Goal: Task Accomplishment & Management: Manage account settings

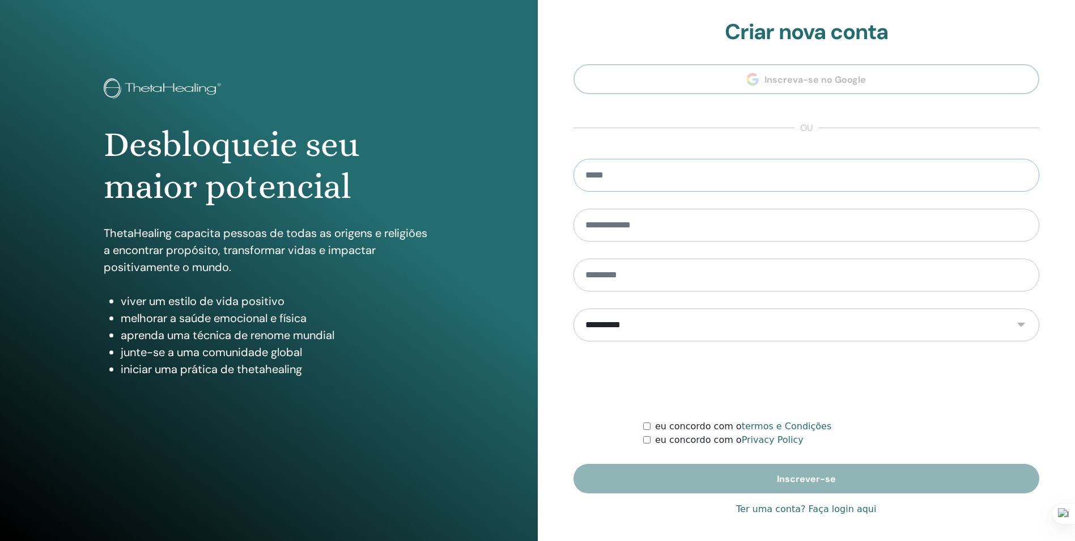
click at [688, 175] on input "email" at bounding box center [807, 175] width 466 height 33
type input "**********"
click at [655, 430] on label "eu concordo com o termos e Condições" at bounding box center [743, 426] width 176 height 14
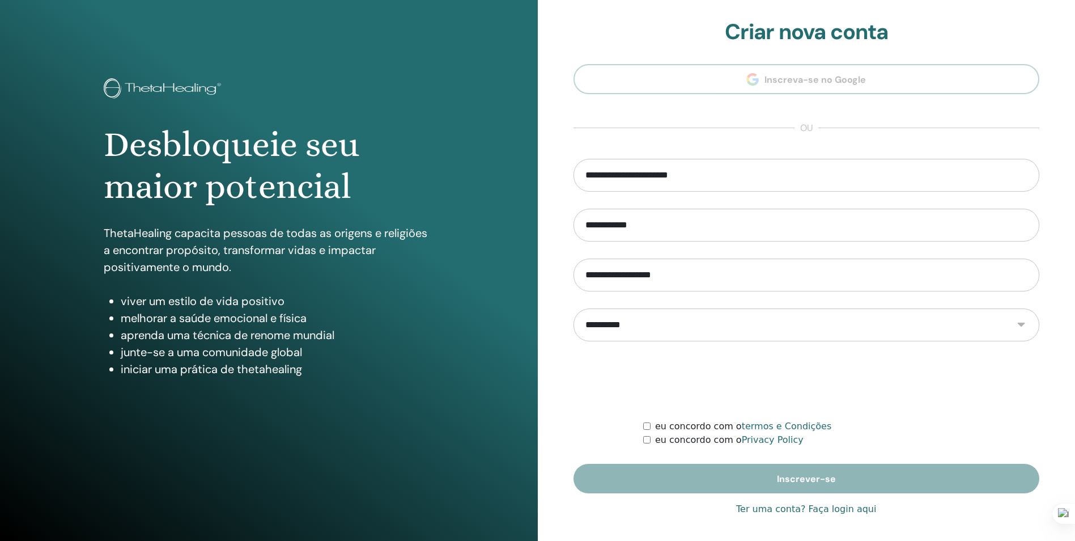
click at [642, 445] on form "**********" at bounding box center [807, 326] width 466 height 334
click at [651, 441] on div "eu concordo com o Privacy Policy" at bounding box center [841, 440] width 396 height 14
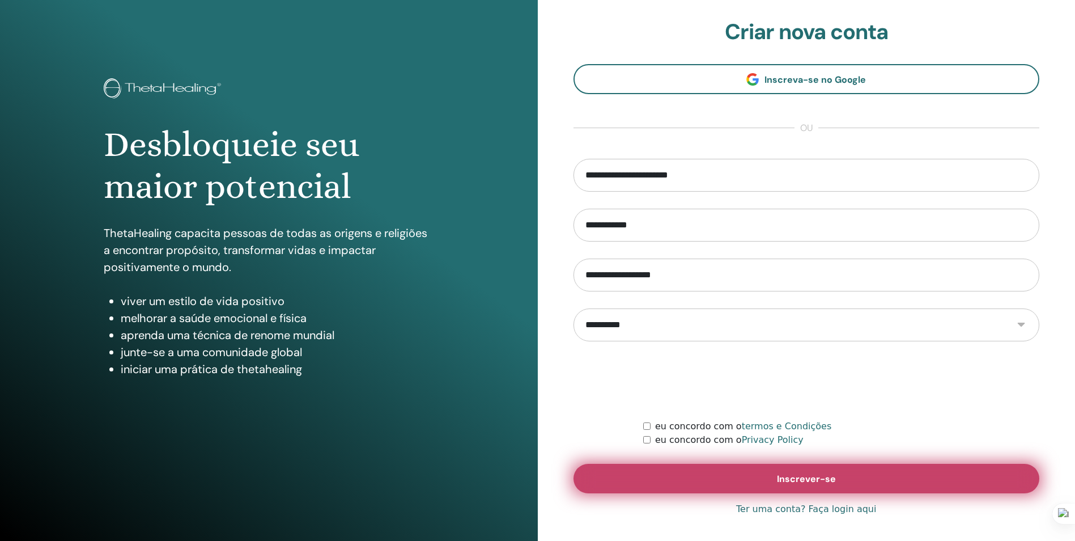
click at [674, 480] on button "Inscrever-se" at bounding box center [807, 478] width 466 height 29
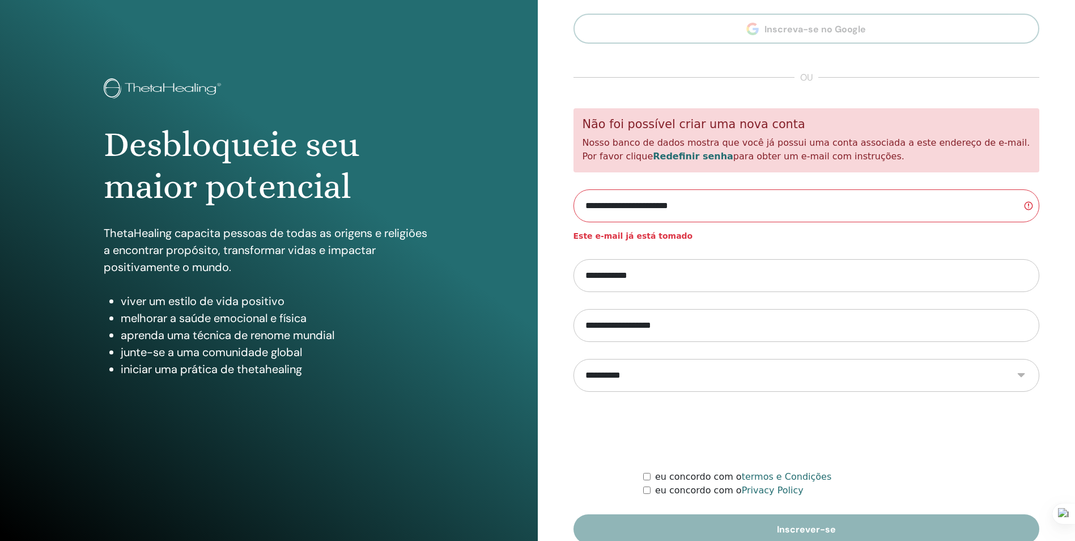
click at [893, 34] on section "**********" at bounding box center [807, 256] width 466 height 575
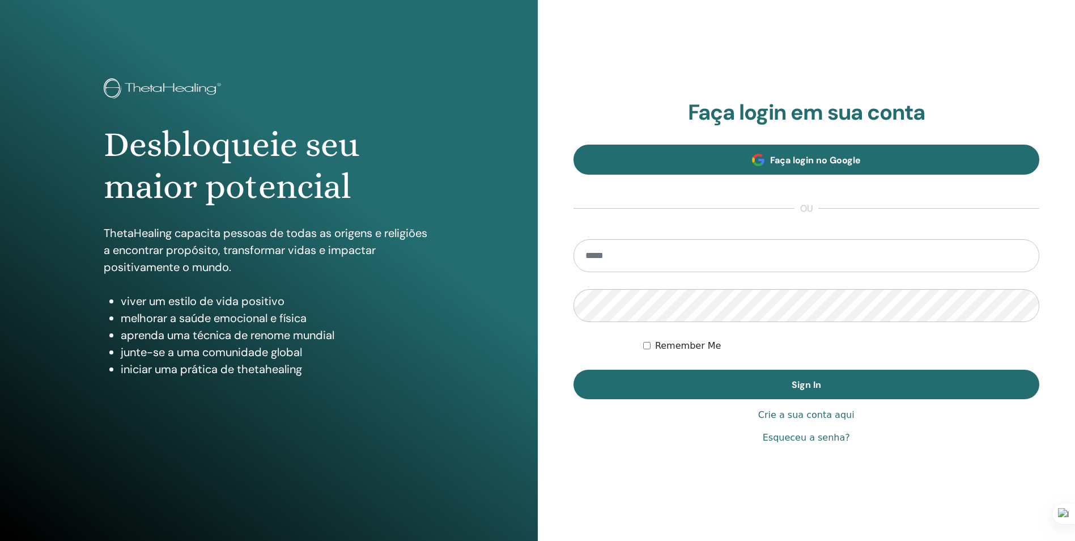
type input "**********"
click at [790, 162] on span "Faça login no Google" at bounding box center [815, 160] width 91 height 12
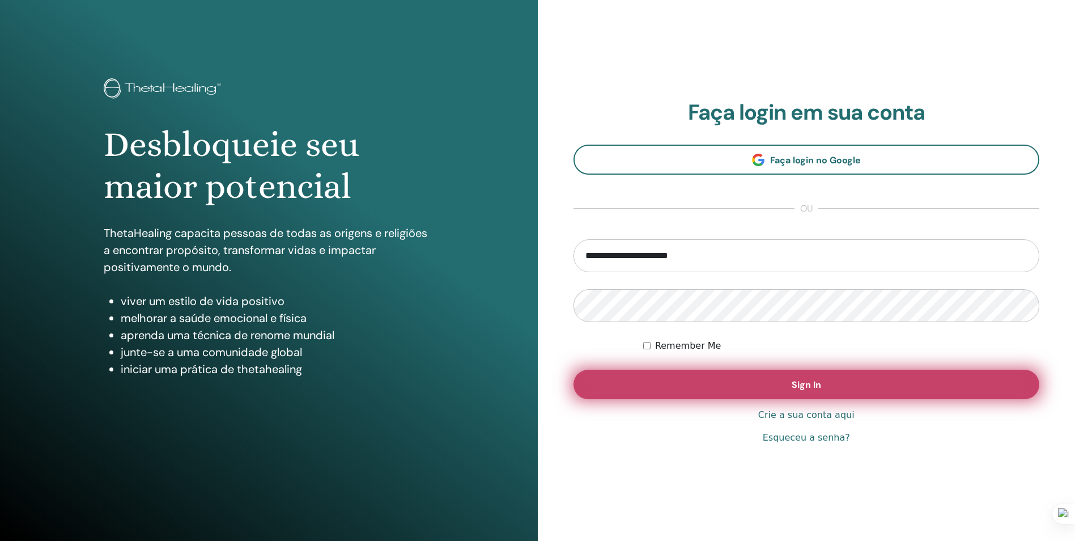
click at [774, 386] on button "Sign In" at bounding box center [807, 384] width 466 height 29
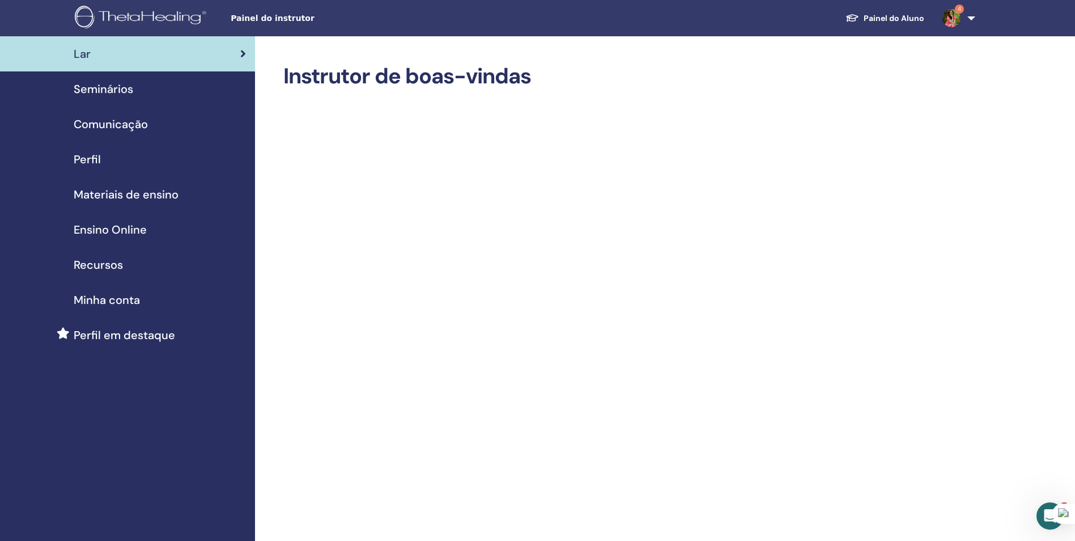
click at [100, 92] on span "Seminários" at bounding box center [104, 88] width 60 height 17
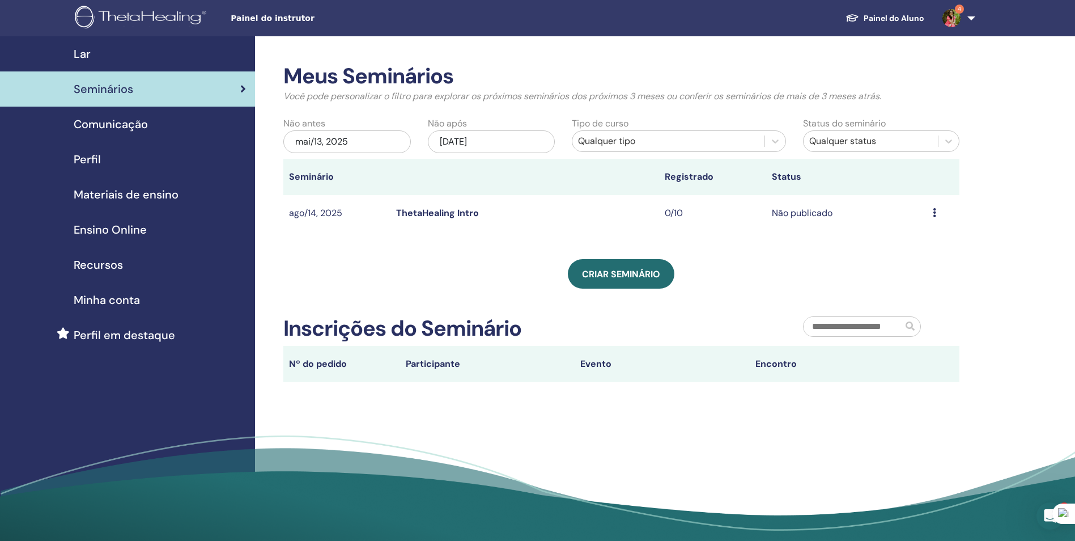
click at [359, 146] on div "mai/13, 2025" at bounding box center [347, 141] width 128 height 23
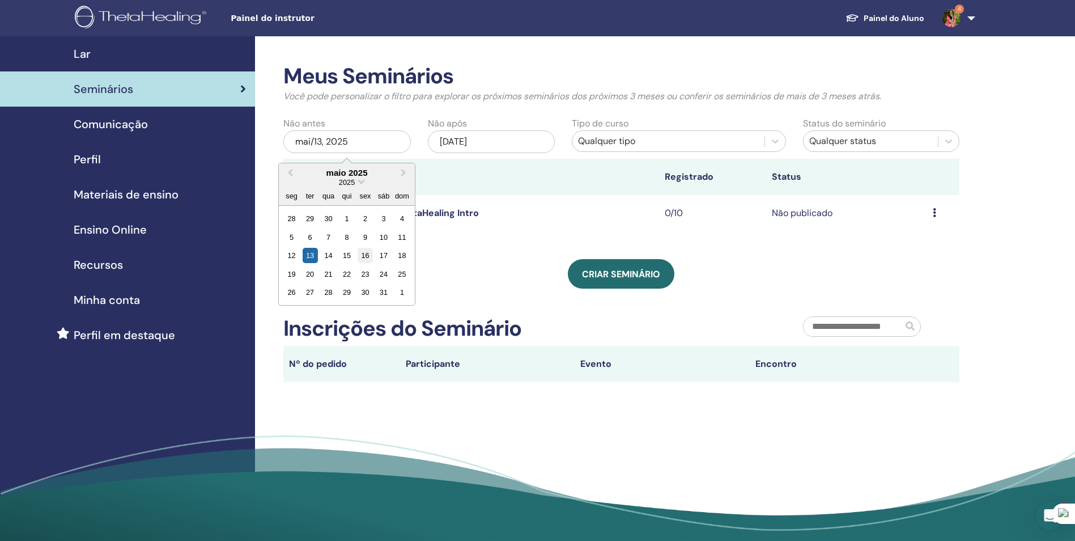
click at [366, 254] on div "16" at bounding box center [365, 255] width 15 height 15
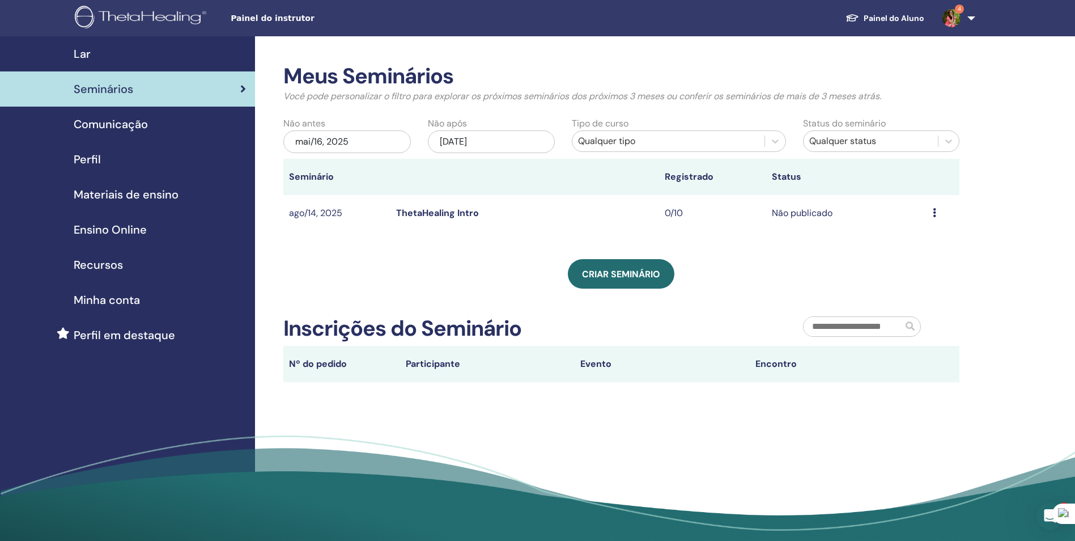
click at [470, 139] on div "nov/13, 2025" at bounding box center [492, 141] width 128 height 23
click at [346, 146] on div "mai/16, 2025" at bounding box center [347, 141] width 128 height 23
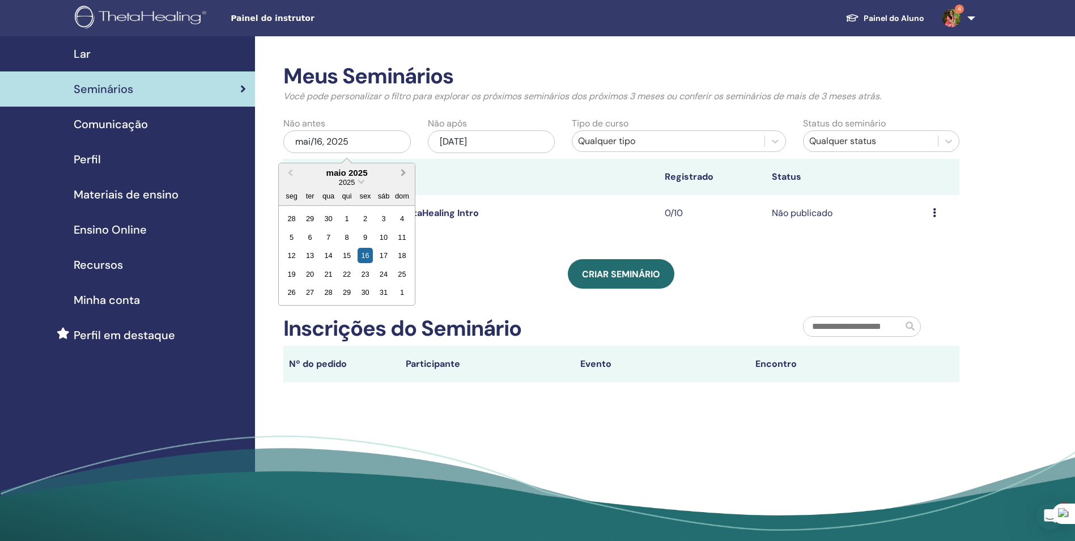
click at [404, 173] on span "Next Month" at bounding box center [404, 173] width 0 height 12
click at [290, 173] on span "Previous Month" at bounding box center [290, 173] width 0 height 12
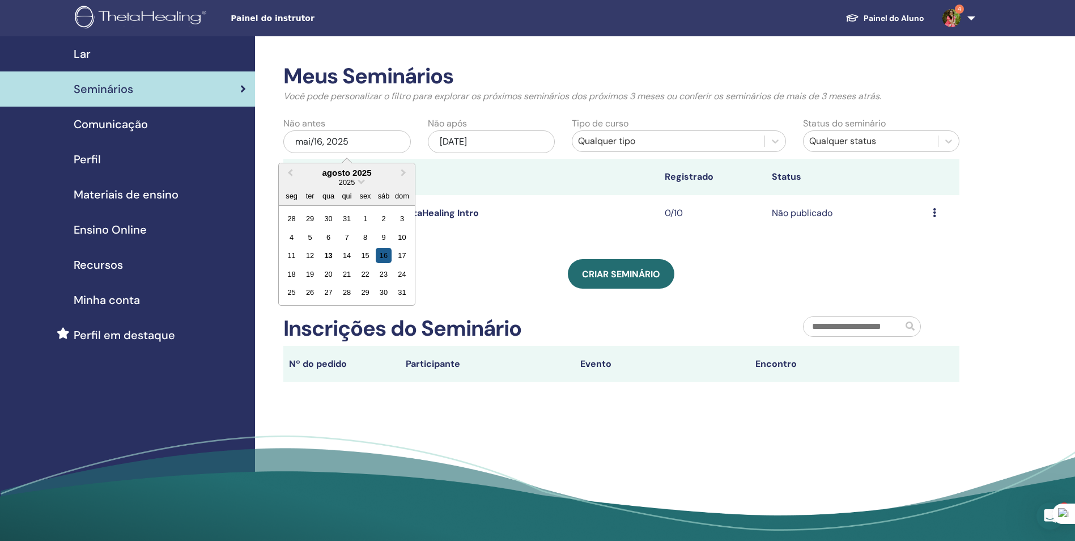
click at [383, 254] on div "16" at bounding box center [383, 255] width 15 height 15
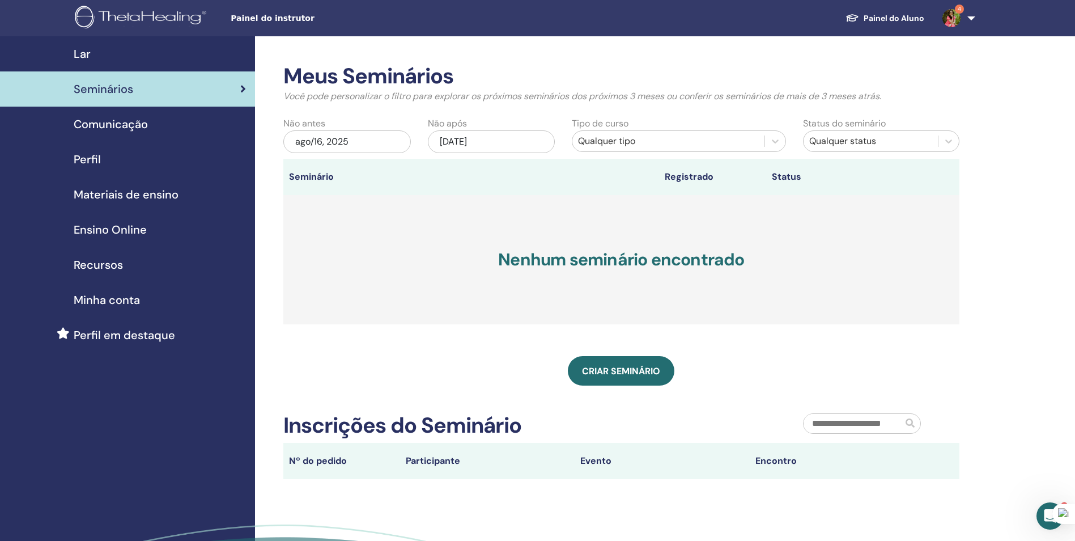
click at [451, 144] on div "nov/13, 2025" at bounding box center [492, 141] width 128 height 23
click at [438, 177] on button "Previous Month" at bounding box center [434, 173] width 18 height 18
click at [435, 175] on span "Previous Month" at bounding box center [435, 173] width 0 height 12
click at [436, 277] on div "18" at bounding box center [435, 273] width 15 height 15
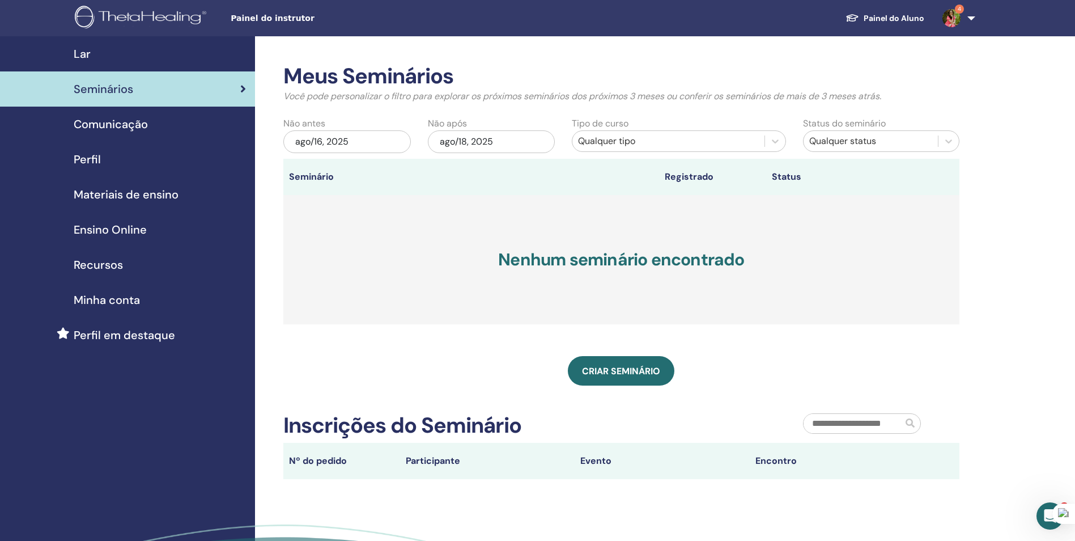
click at [456, 144] on div "ago/18, 2025" at bounding box center [492, 141] width 128 height 23
click at [388, 188] on th "Seminário" at bounding box center [336, 177] width 107 height 36
click at [593, 143] on div "Qualquer tipo" at bounding box center [668, 141] width 181 height 14
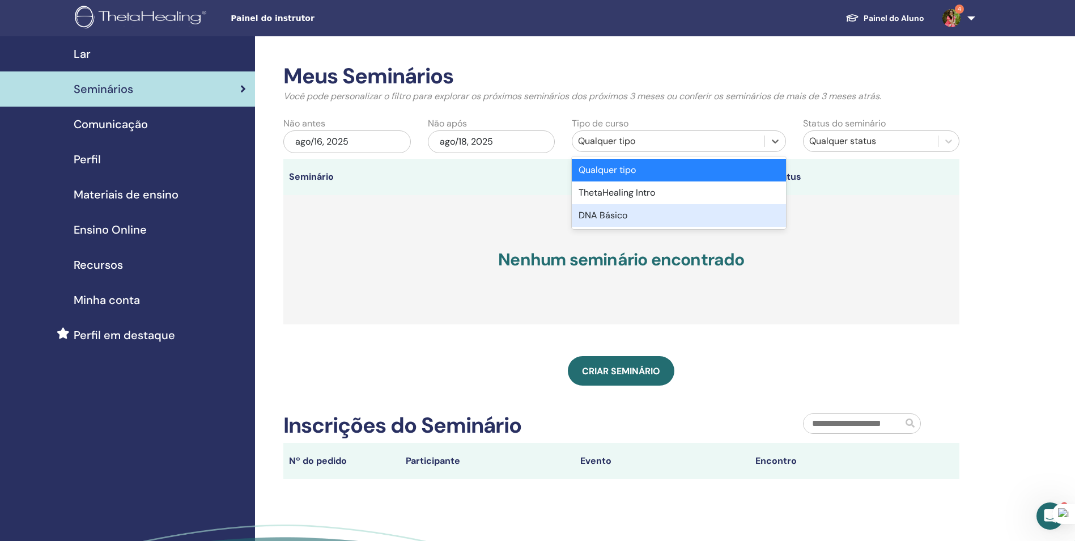
click at [618, 216] on div "DNA Básico" at bounding box center [679, 215] width 214 height 23
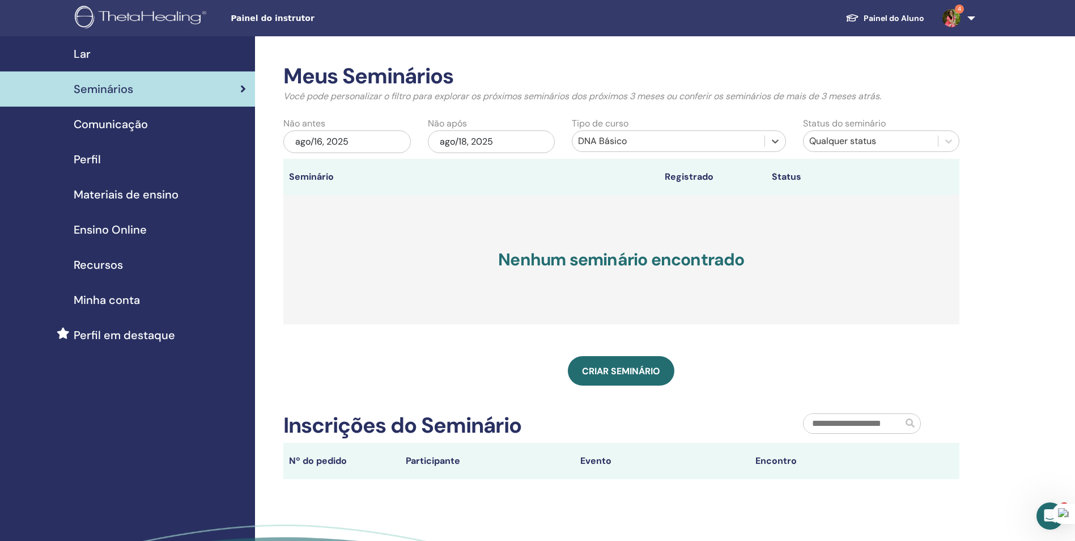
click at [862, 145] on div "Qualquer status" at bounding box center [870, 141] width 123 height 14
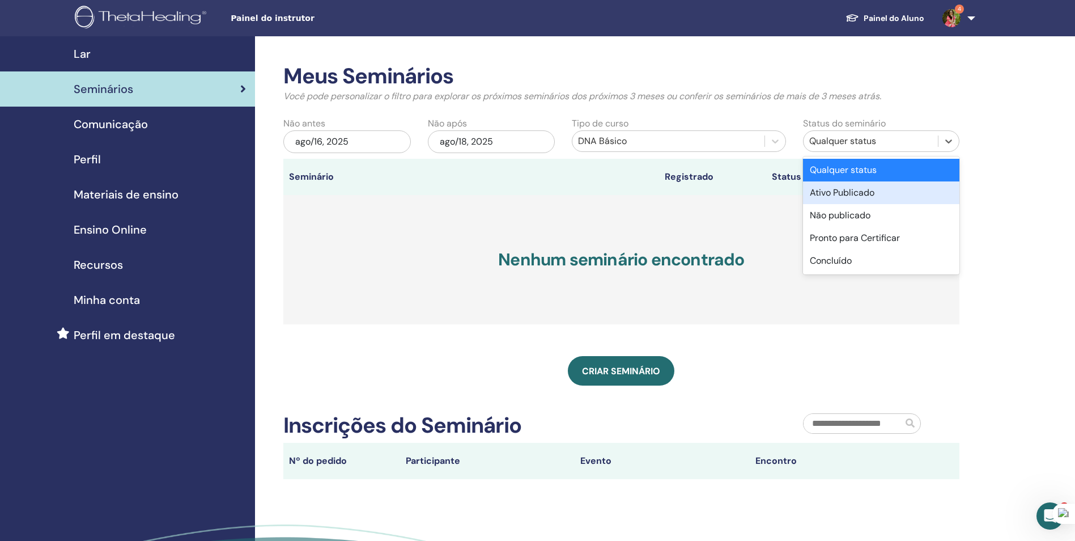
click at [869, 191] on div "Ativo Publicado" at bounding box center [881, 192] width 156 height 23
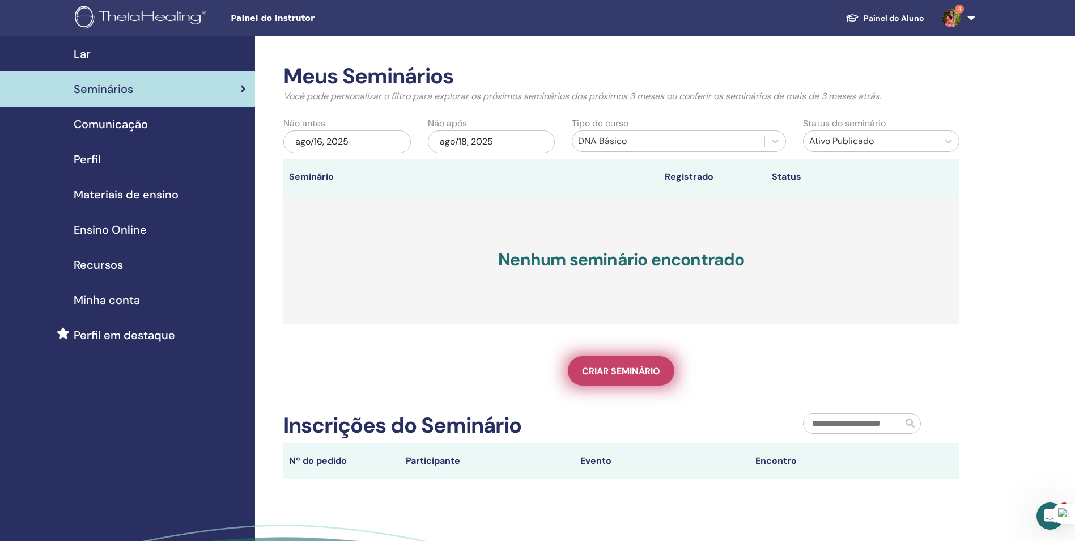
click at [619, 372] on span "Criar seminário" at bounding box center [621, 371] width 78 height 12
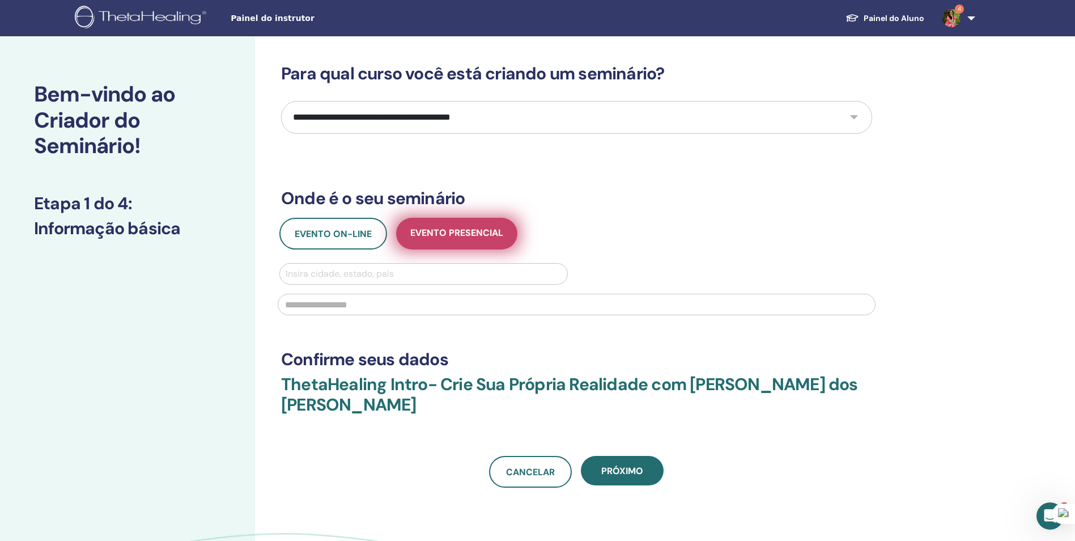
click at [459, 233] on span "Evento presencial" at bounding box center [456, 234] width 93 height 14
click at [404, 278] on div at bounding box center [424, 274] width 276 height 16
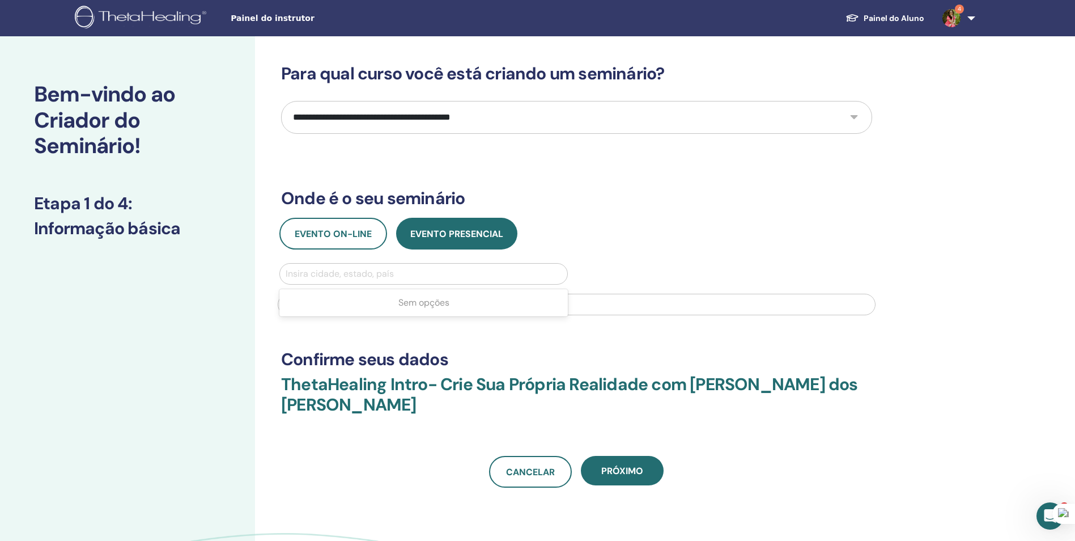
click at [719, 234] on div "Evento on-line Evento presencial" at bounding box center [577, 234] width 608 height 32
click at [493, 296] on input "text" at bounding box center [577, 305] width 598 height 22
type input "**********"
type input "******"
type input "**********"
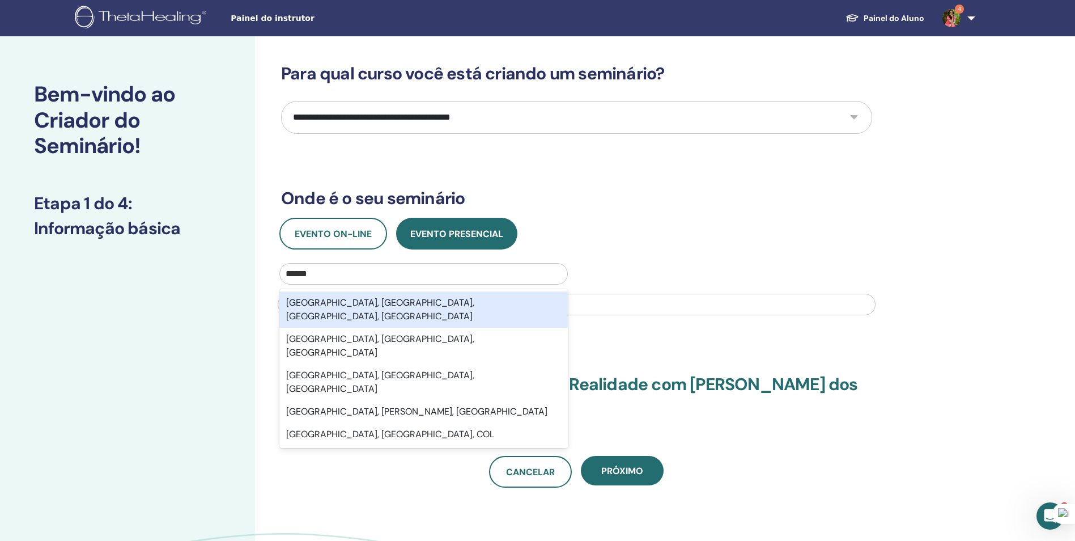
click at [357, 309] on div "Cidade de Toledo, Cebu, Visayas Central, PHL" at bounding box center [423, 309] width 288 height 36
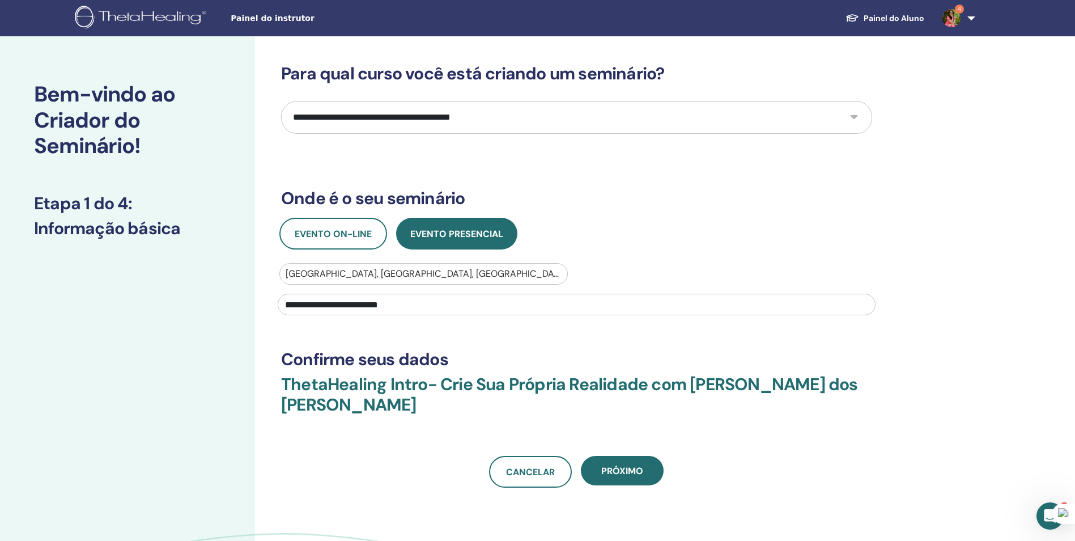
click at [379, 274] on div at bounding box center [424, 274] width 276 height 16
type input "*****"
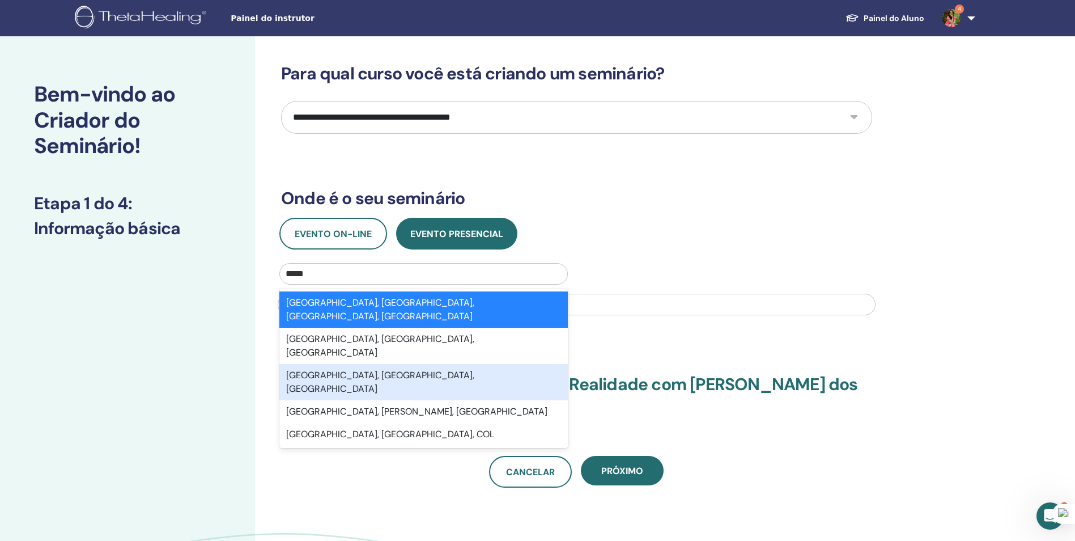
click at [388, 364] on div "Toledo, Paraná, BRA" at bounding box center [423, 382] width 288 height 36
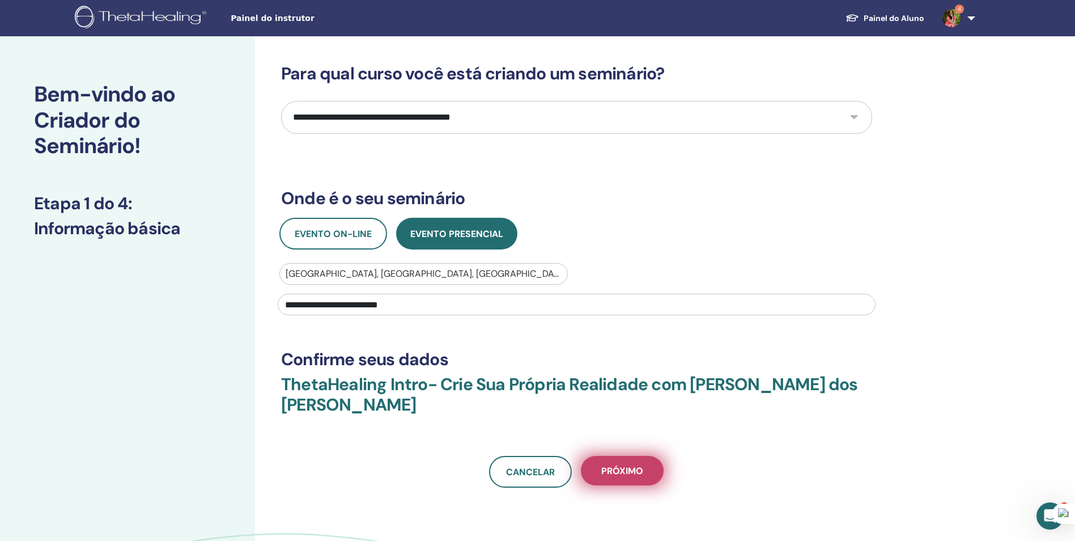
click at [633, 478] on button "Próximo" at bounding box center [622, 470] width 83 height 29
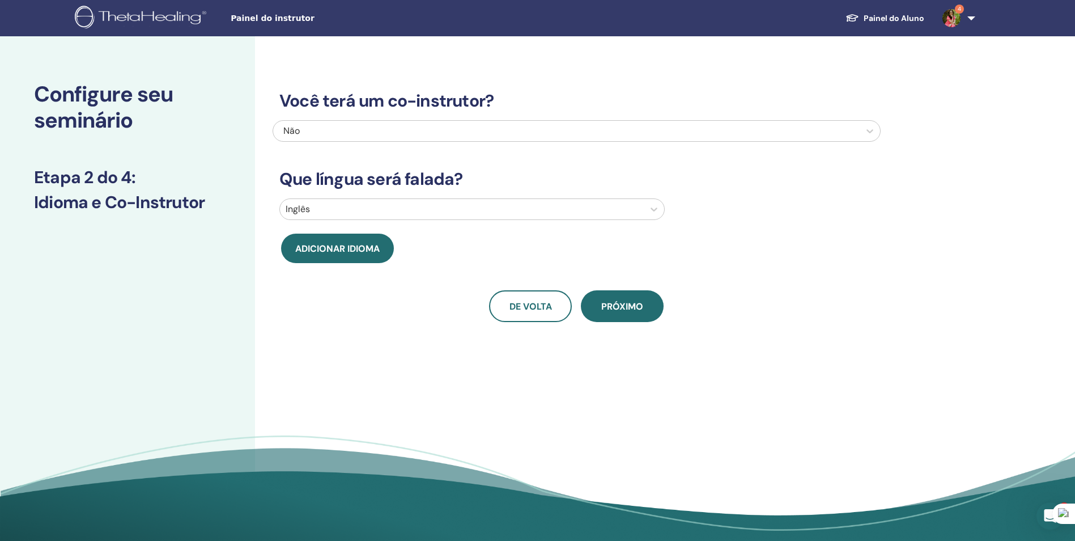
click at [321, 131] on div "Não" at bounding box center [520, 131] width 475 height 14
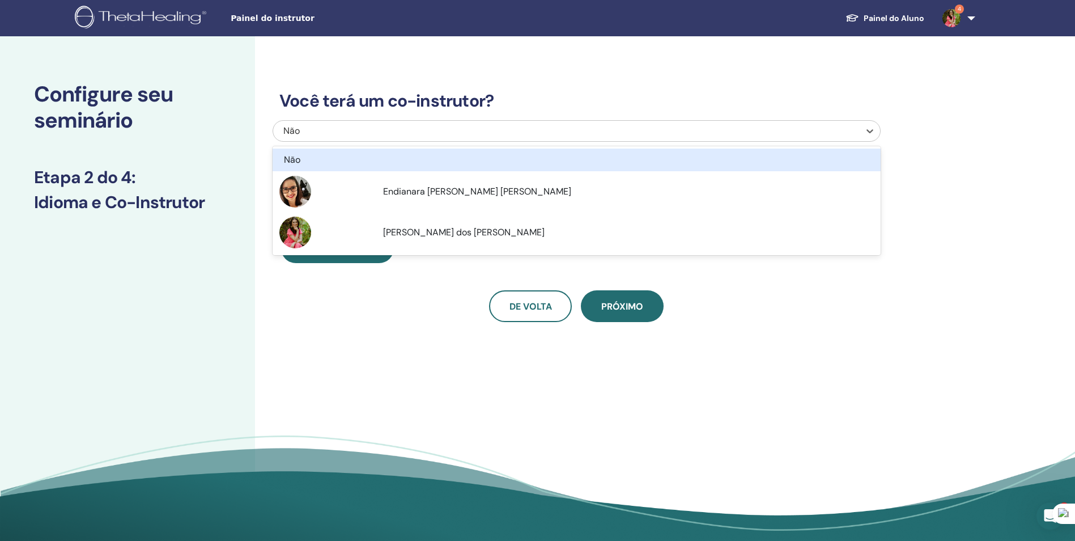
click at [312, 152] on div "Não" at bounding box center [577, 159] width 608 height 23
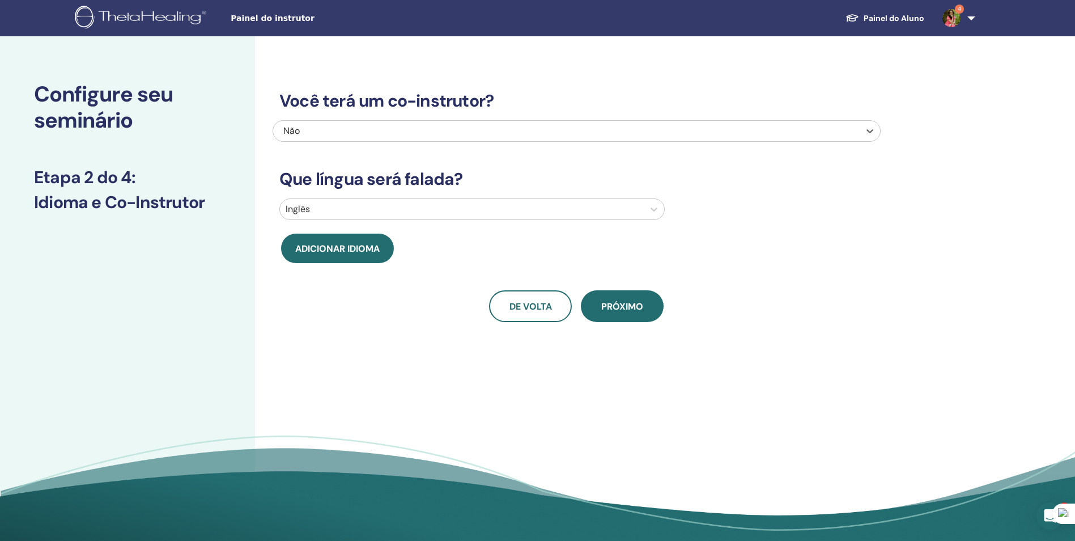
click at [342, 210] on div at bounding box center [462, 209] width 353 height 16
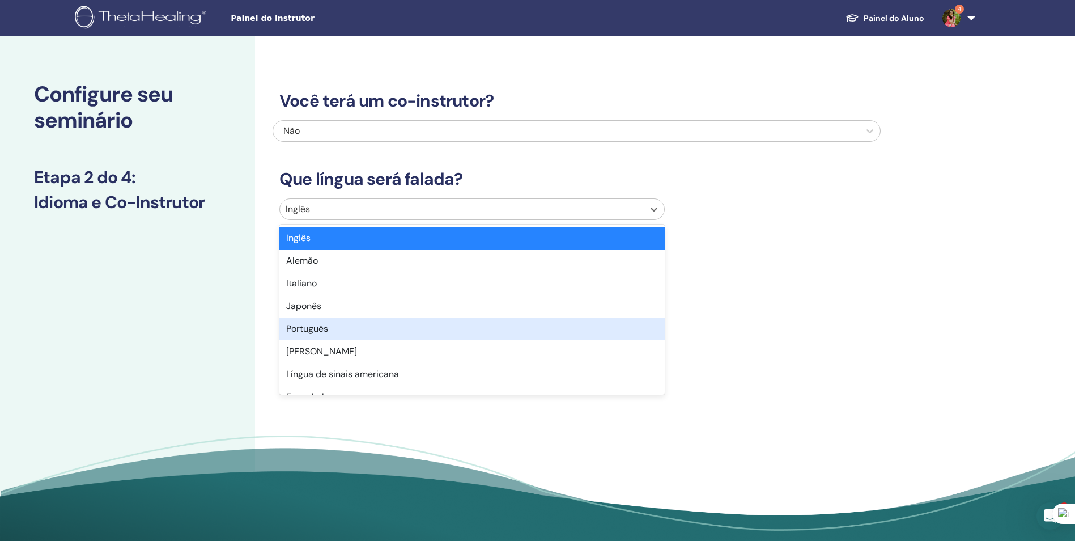
click at [325, 331] on div "Português" at bounding box center [471, 328] width 385 height 23
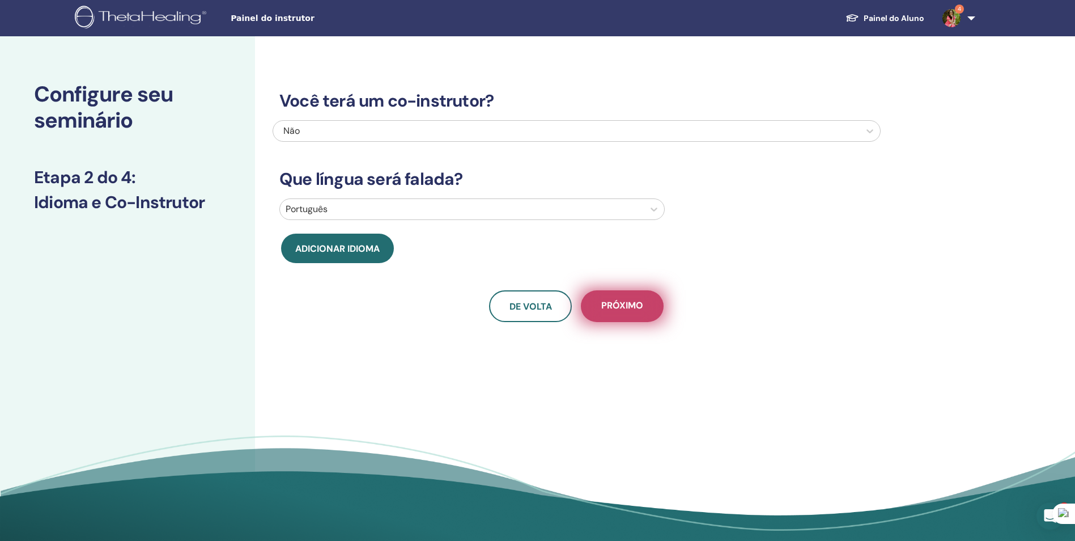
click at [608, 309] on span "Próximo" at bounding box center [622, 306] width 42 height 14
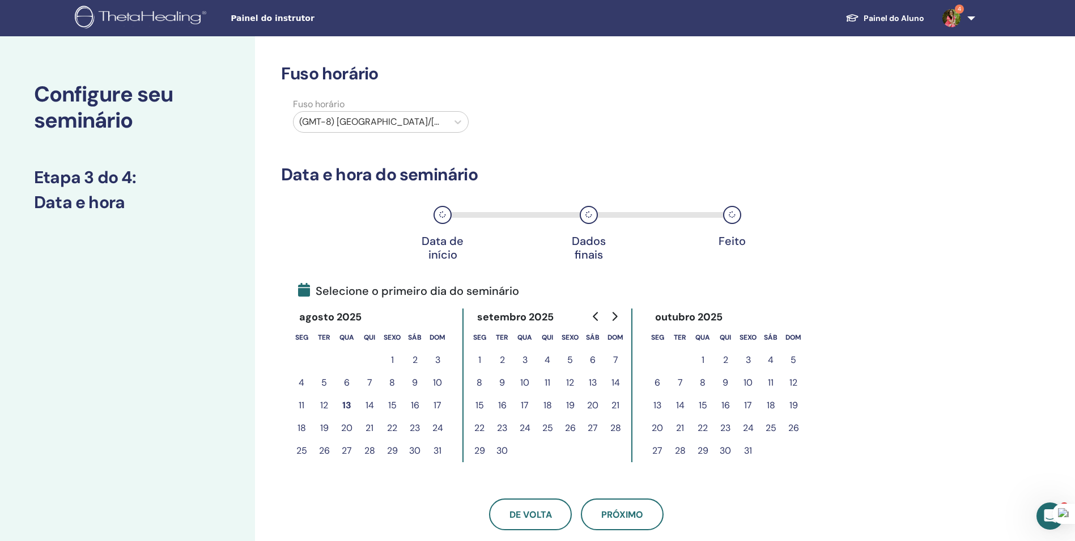
click at [343, 118] on div at bounding box center [370, 122] width 143 height 16
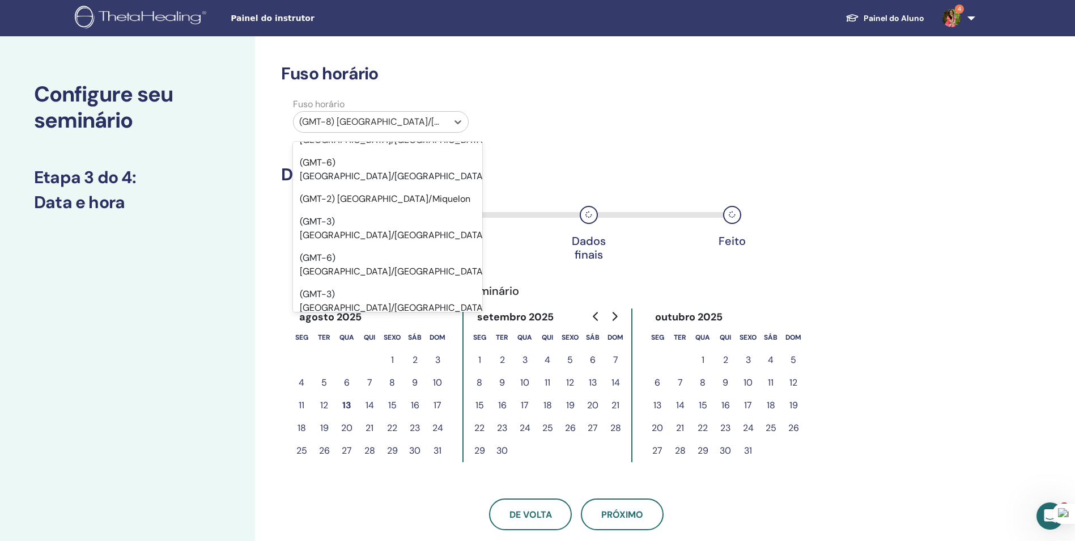
scroll to position [7014, 0]
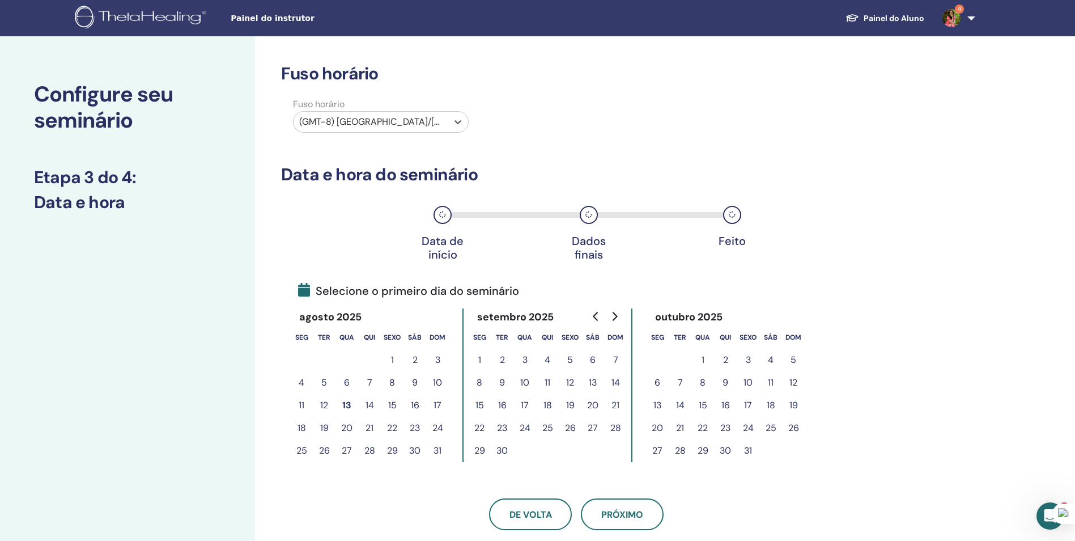
click at [409, 125] on div at bounding box center [370, 122] width 143 height 16
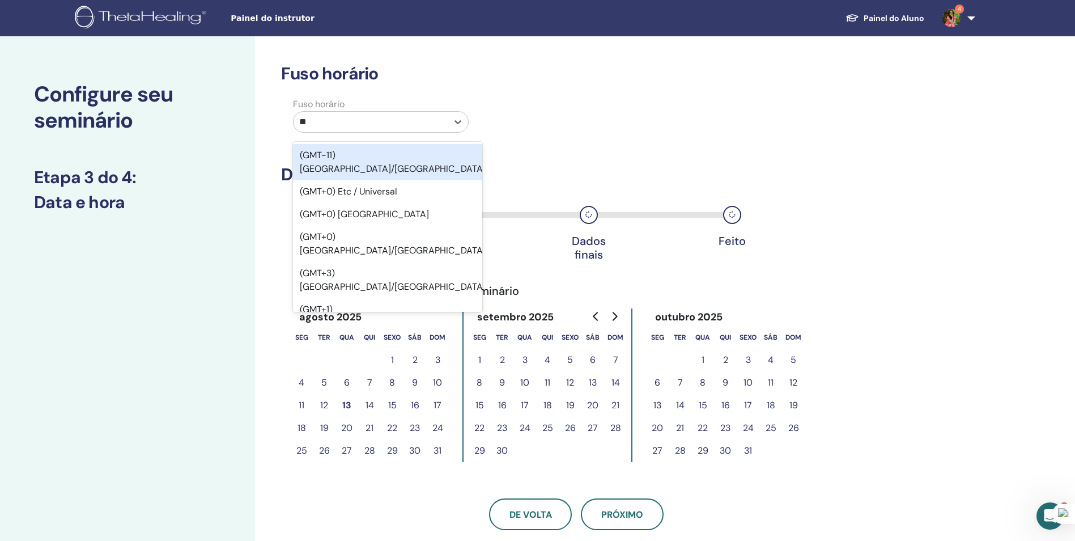
type input "***"
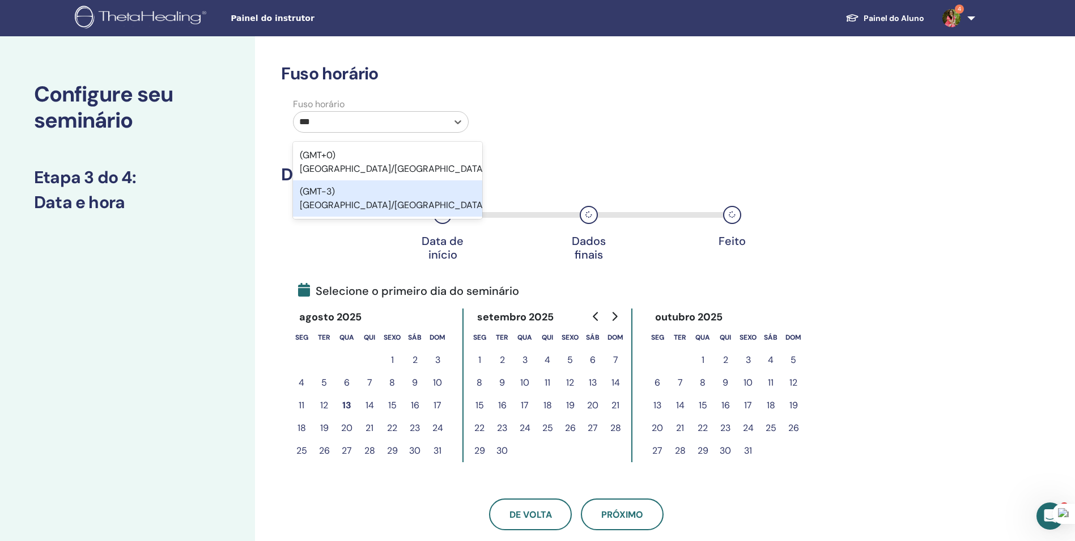
click at [445, 180] on div "(GMT-3) América/São Paulo" at bounding box center [387, 198] width 189 height 36
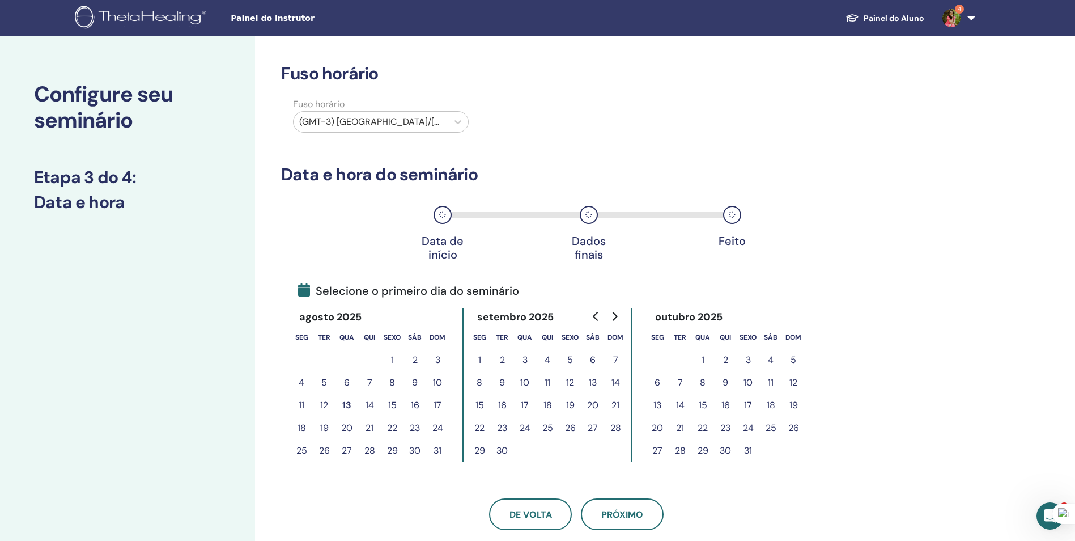
click at [388, 229] on div "Data de início Dados finais Feito" at bounding box center [576, 224] width 591 height 60
click at [392, 401] on button "15" at bounding box center [392, 405] width 23 height 23
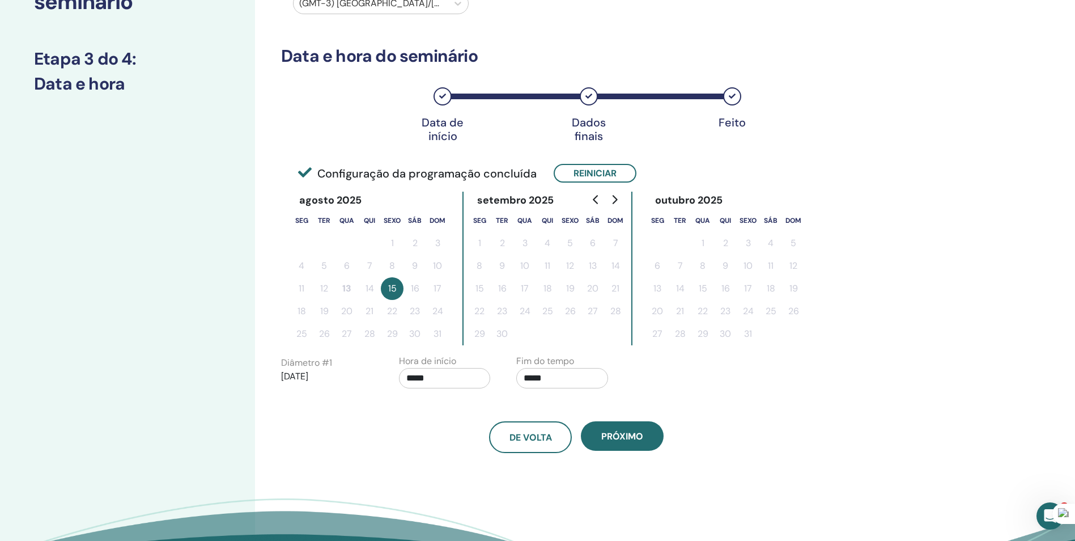
scroll to position [145, 0]
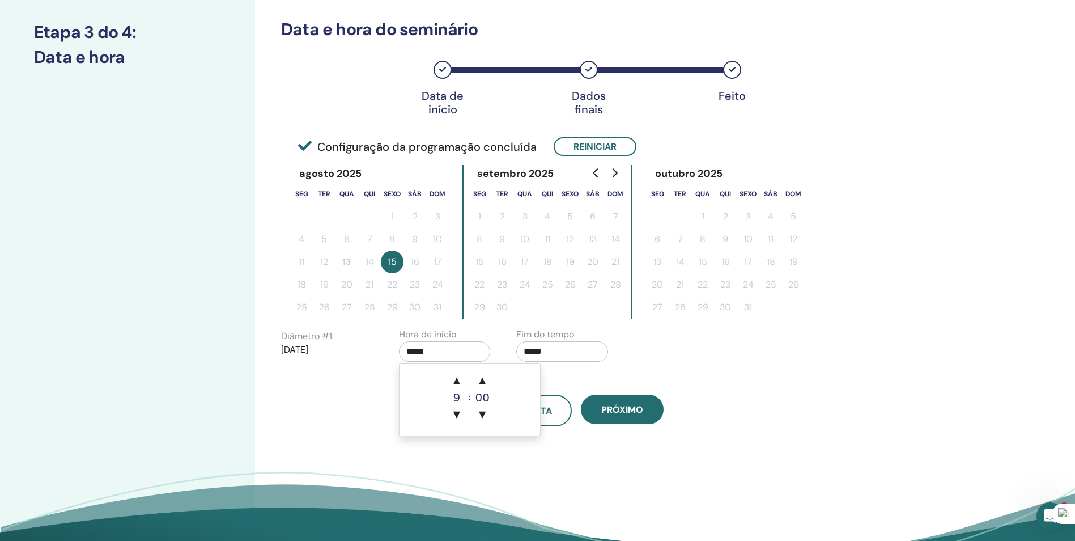
click at [454, 353] on input "*****" at bounding box center [445, 351] width 92 height 20
click at [460, 411] on span "▼" at bounding box center [456, 414] width 23 height 23
click at [455, 374] on span "▲" at bounding box center [456, 380] width 23 height 23
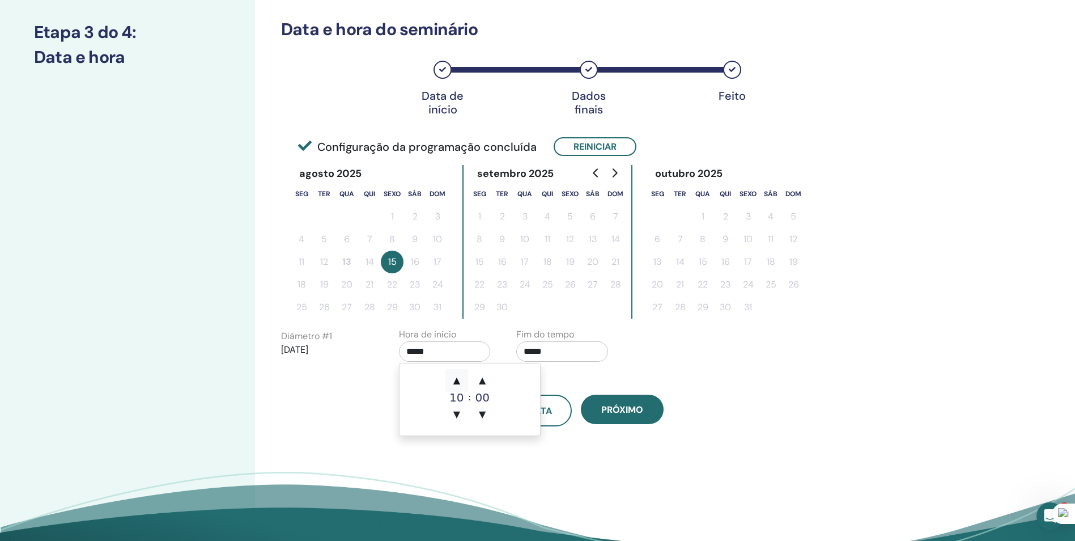
click at [455, 374] on span "▲" at bounding box center [456, 380] width 23 height 23
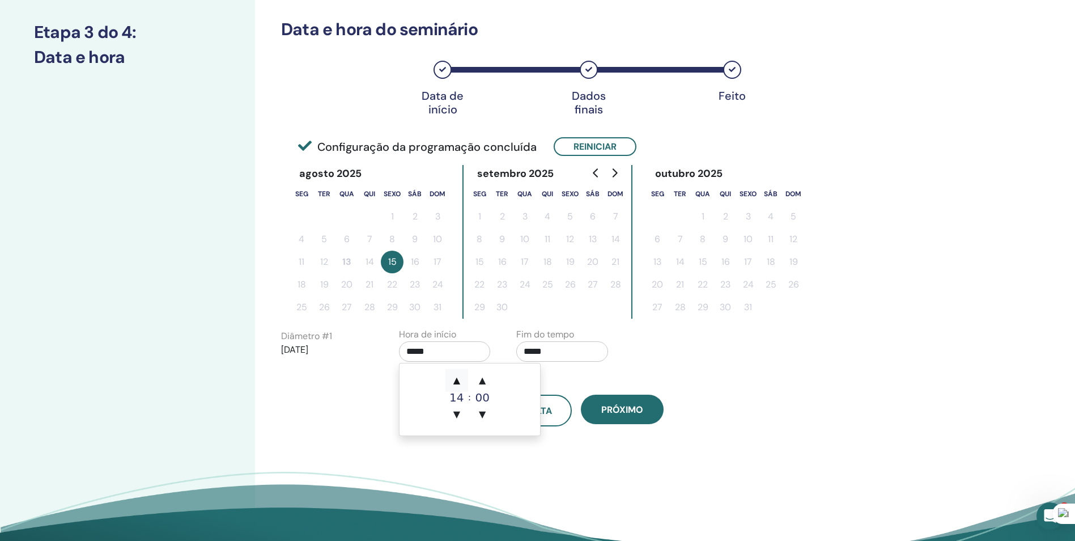
type input "*****"
click at [455, 374] on span "▲" at bounding box center [456, 380] width 23 height 23
click at [460, 382] on span "▲" at bounding box center [456, 380] width 23 height 23
click at [464, 376] on span "▲" at bounding box center [456, 380] width 23 height 23
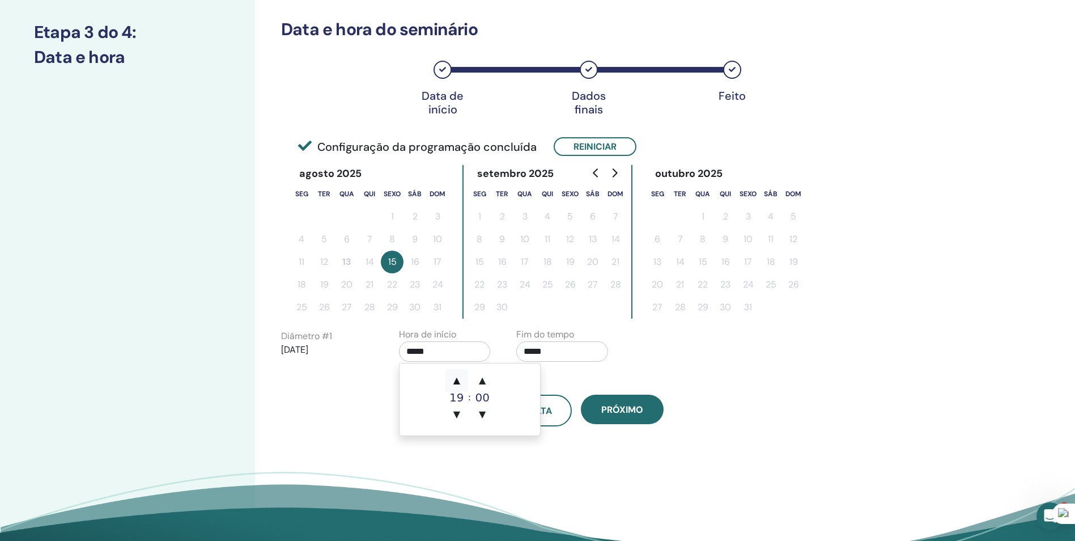
click at [464, 376] on span "▲" at bounding box center [456, 380] width 23 height 23
click at [456, 415] on span "▼" at bounding box center [456, 414] width 23 height 23
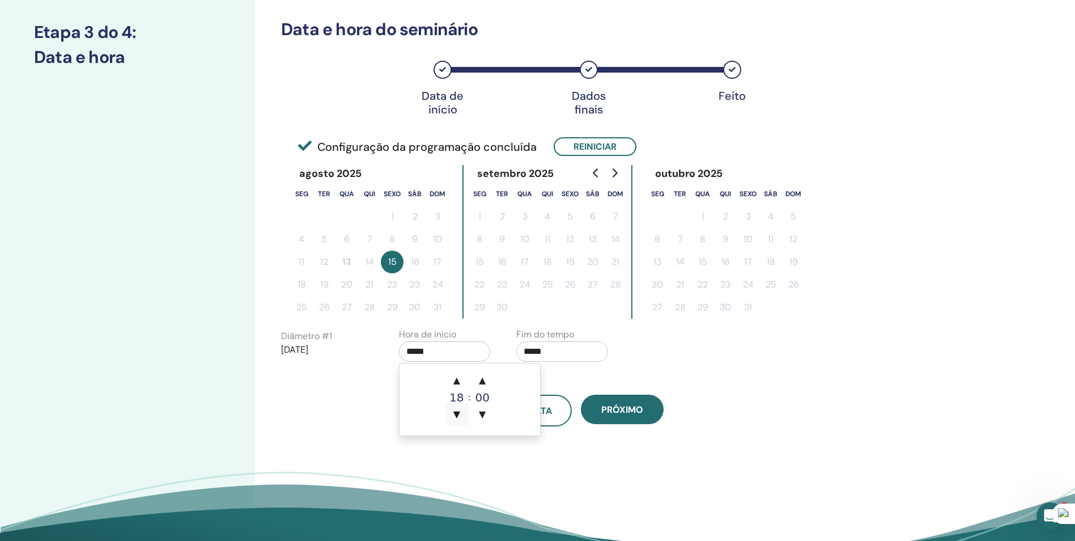
click at [456, 415] on span "▼" at bounding box center [456, 414] width 23 height 23
click at [678, 351] on div "Diâmetro #1 2025/08/15 Hora de início ***** Fim do tempo *****" at bounding box center [508, 348] width 470 height 40
click at [467, 350] on input "*****" at bounding box center [445, 351] width 92 height 20
click at [657, 346] on div "Diâmetro #1 2025/08/15 Hora de início ***** Fim do tempo *****" at bounding box center [508, 348] width 470 height 40
click at [570, 348] on input "*****" at bounding box center [562, 351] width 92 height 20
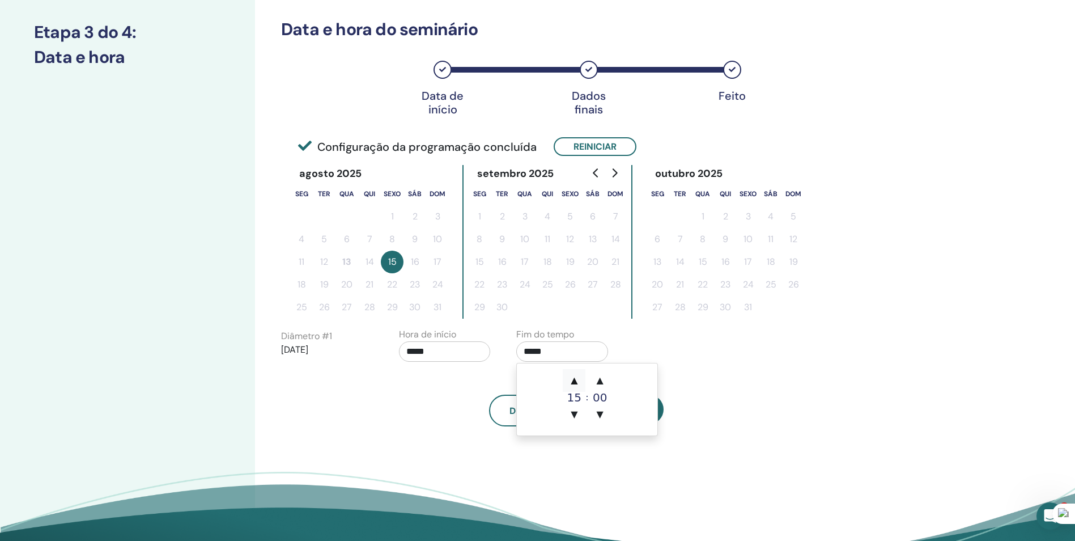
click at [576, 383] on span "▲" at bounding box center [574, 380] width 23 height 23
click at [581, 377] on span "▲" at bounding box center [574, 380] width 23 height 23
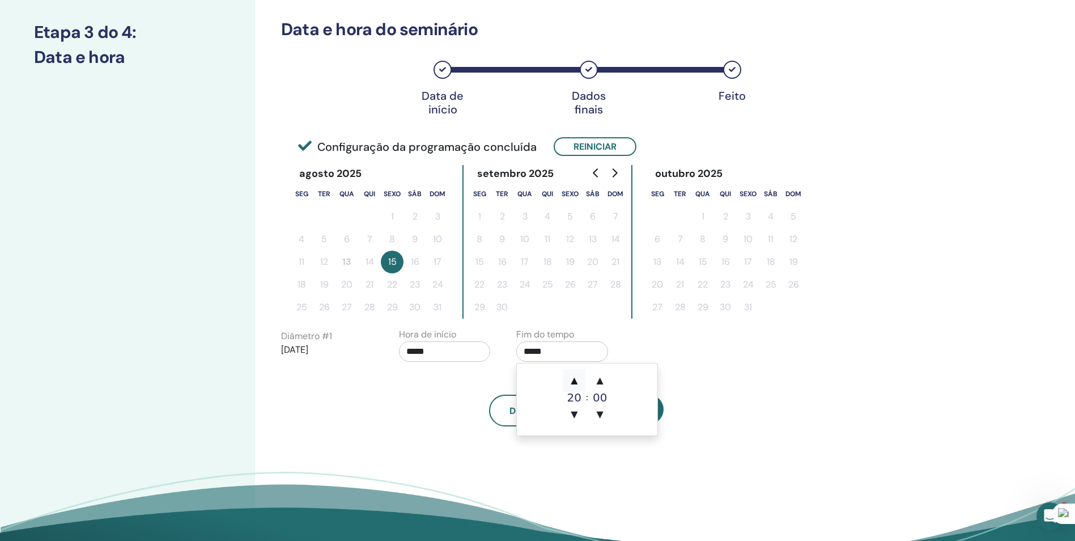
click at [581, 377] on span "▲" at bounding box center [574, 380] width 23 height 23
type input "*****"
click at [782, 371] on div "De volta Próximo" at bounding box center [577, 396] width 608 height 59
click at [633, 421] on button "Próximo" at bounding box center [622, 408] width 83 height 29
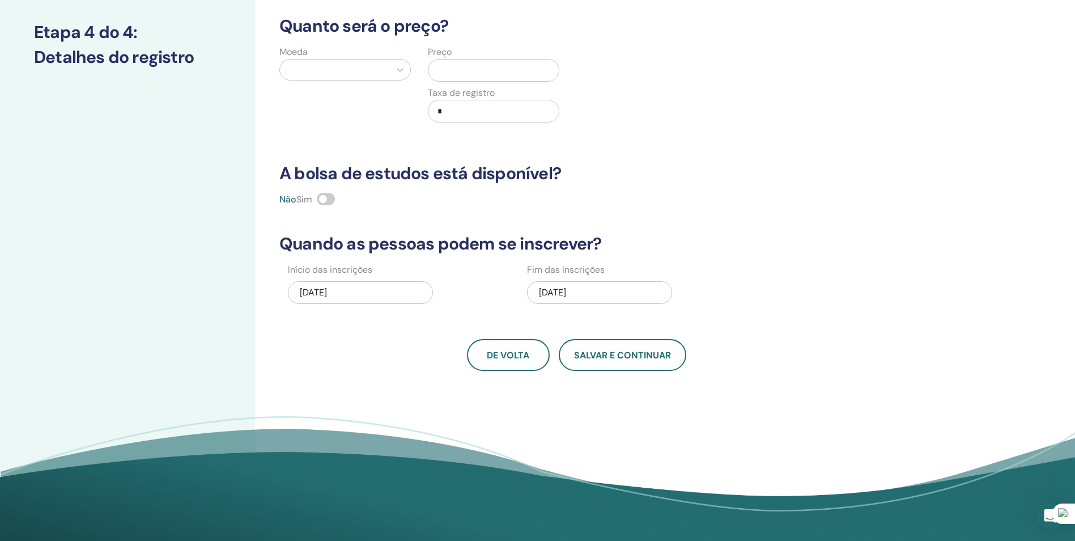
click at [372, 71] on div at bounding box center [335, 70] width 99 height 16
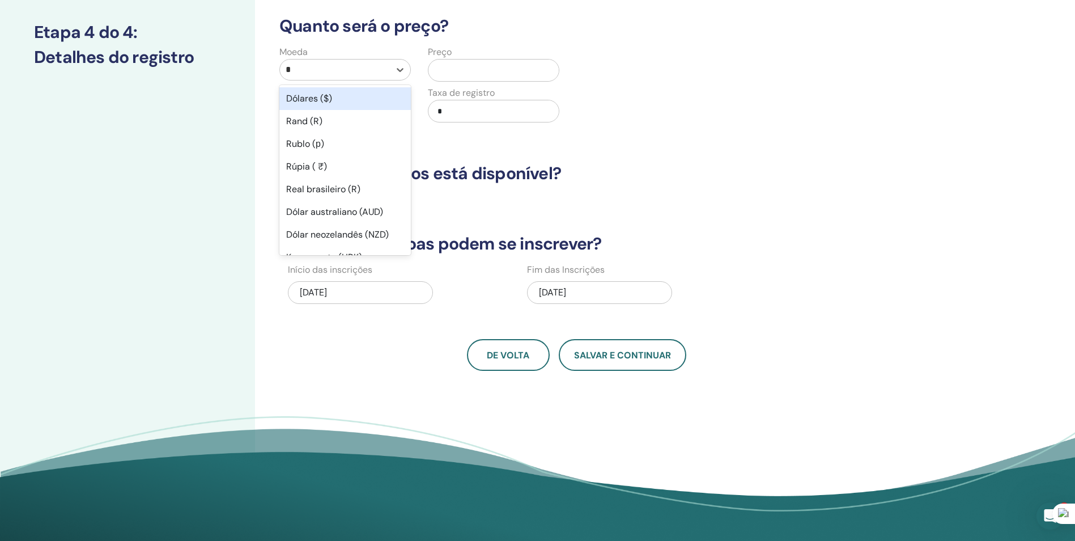
type input "**"
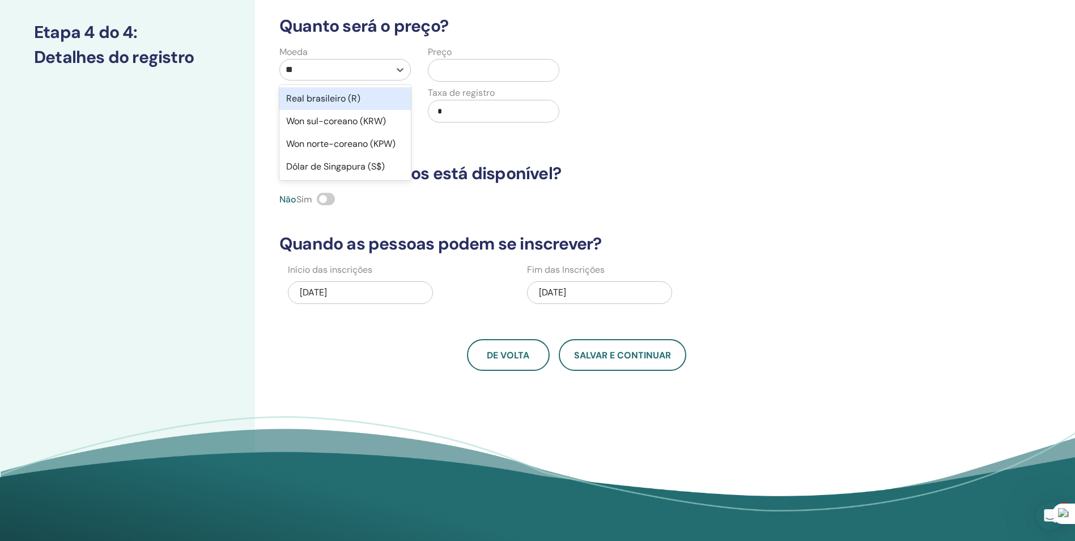
click at [356, 99] on div "Real brasileiro (R)" at bounding box center [344, 98] width 131 height 23
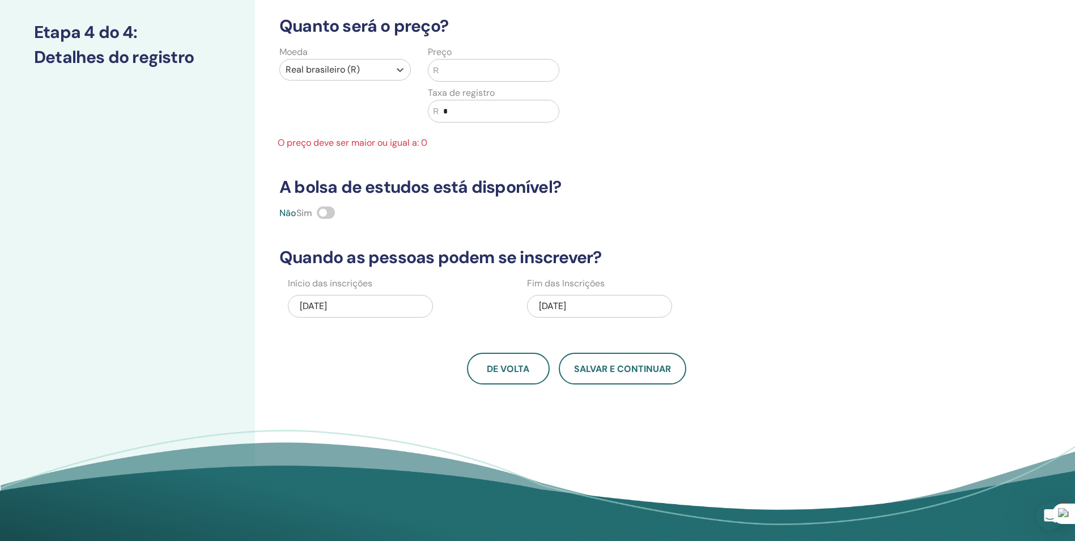
click at [459, 79] on input "text" at bounding box center [499, 71] width 120 height 22
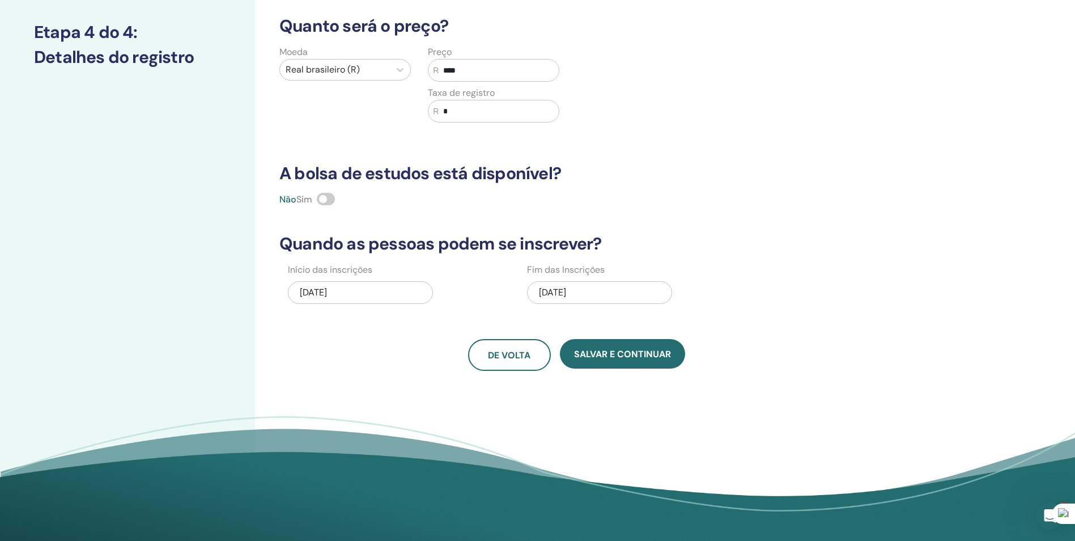
type input "****"
click at [498, 111] on input "*" at bounding box center [499, 111] width 120 height 22
click at [449, 108] on input "****" at bounding box center [499, 111] width 120 height 22
type input "***"
click at [326, 198] on span at bounding box center [326, 199] width 18 height 12
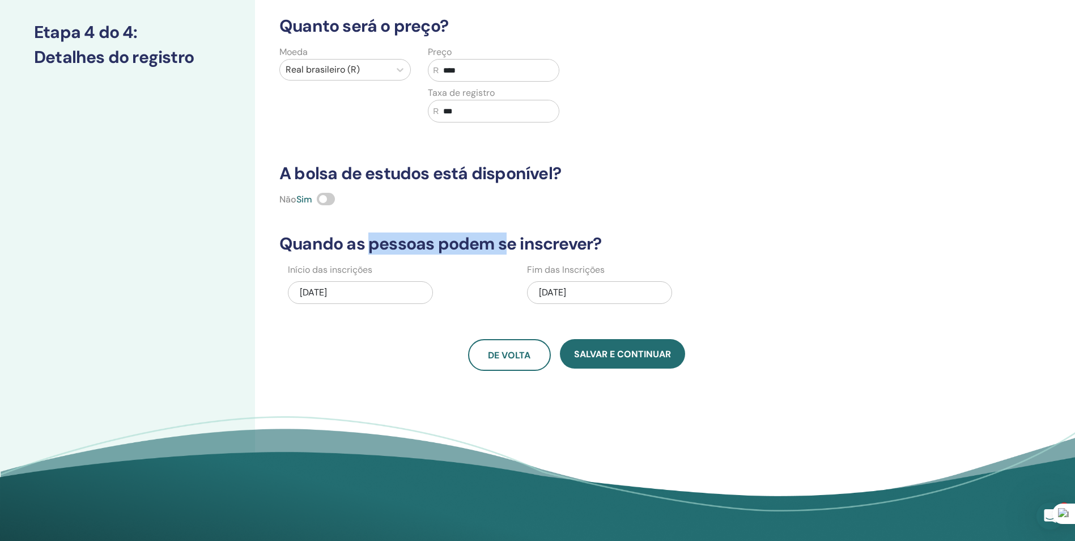
drag, startPoint x: 395, startPoint y: 247, endPoint x: 503, endPoint y: 246, distance: 107.7
click at [503, 246] on h3 "Quando as pessoas podem se inscrever?" at bounding box center [577, 244] width 608 height 20
click at [346, 340] on div "De volta Salvar e continuar" at bounding box center [577, 355] width 608 height 32
click at [606, 298] on div "08/15/2025" at bounding box center [599, 292] width 145 height 23
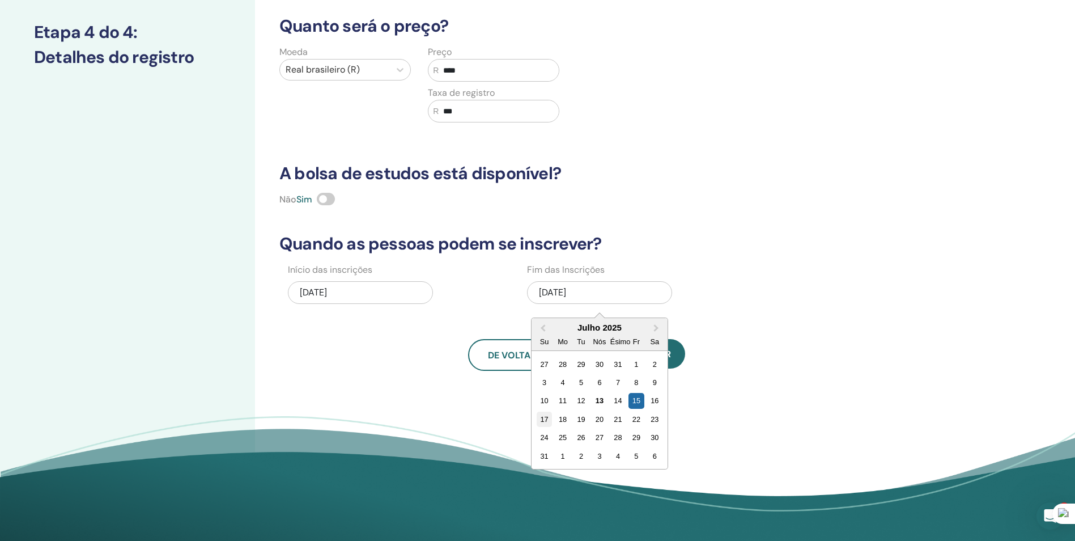
click at [545, 414] on div "17" at bounding box center [544, 418] width 15 height 15
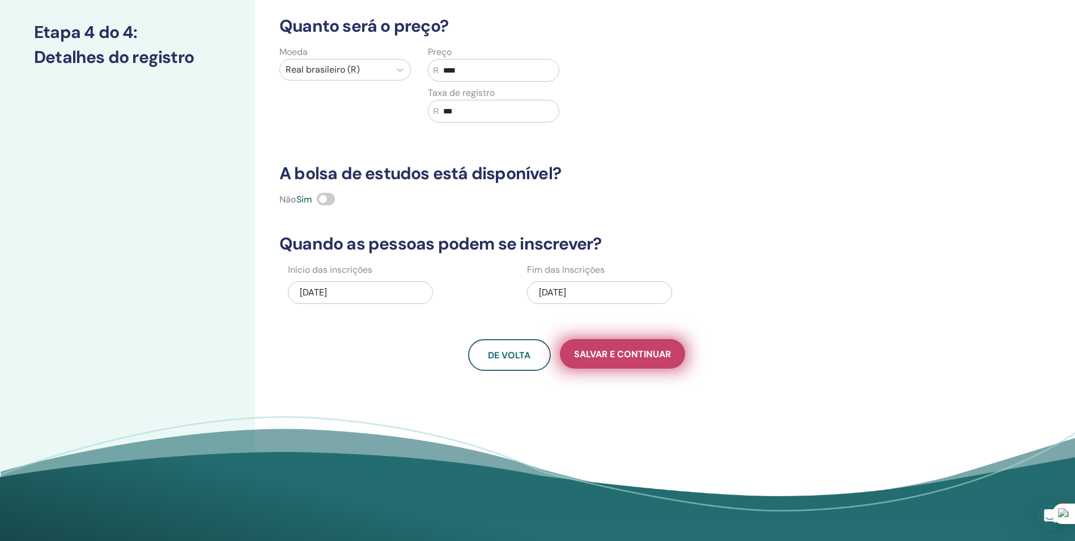
click at [610, 354] on span "Salvar e continuar" at bounding box center [622, 354] width 97 height 12
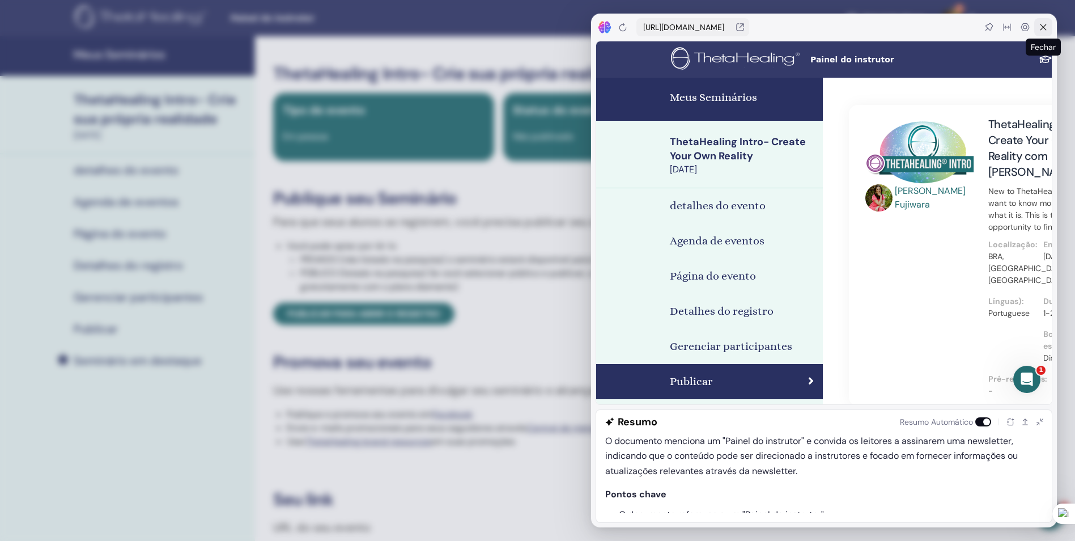
click at [1039, 28] on icon at bounding box center [1043, 27] width 9 height 9
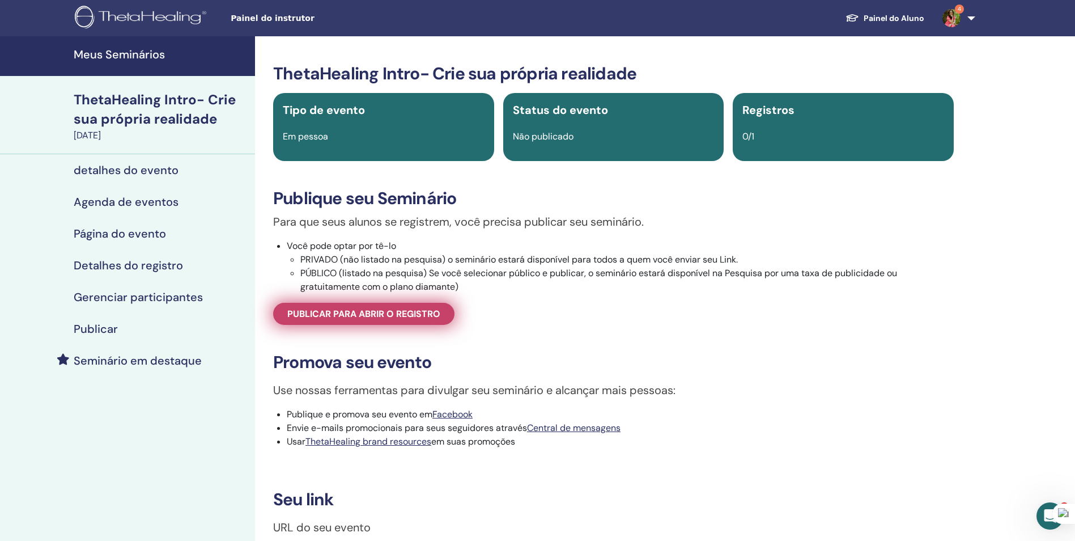
click at [337, 319] on span "Publicar para abrir o registro" at bounding box center [363, 314] width 153 height 12
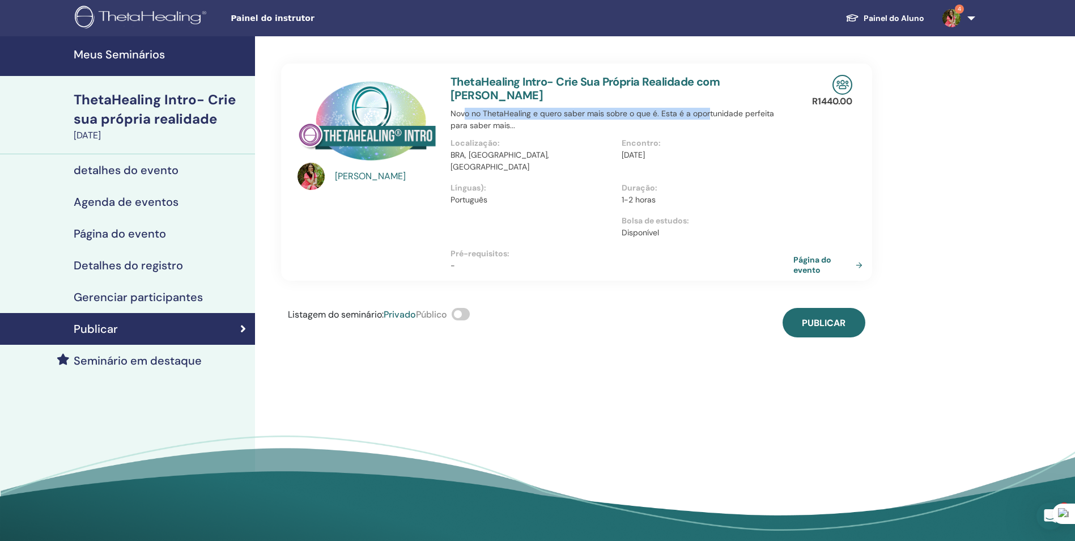
drag, startPoint x: 540, startPoint y: 117, endPoint x: 707, endPoint y: 117, distance: 166.6
click at [707, 117] on p "Novo no ThetaHealing e quero saber mais sobre o que é. Esta é a oportunidade pe…" at bounding box center [622, 120] width 343 height 24
click at [699, 344] on div "Aline Kihara dos Santos Fujiwara ThetaHealing Intro- Crie Sua Própria Realidade…" at bounding box center [613, 292] width 717 height 512
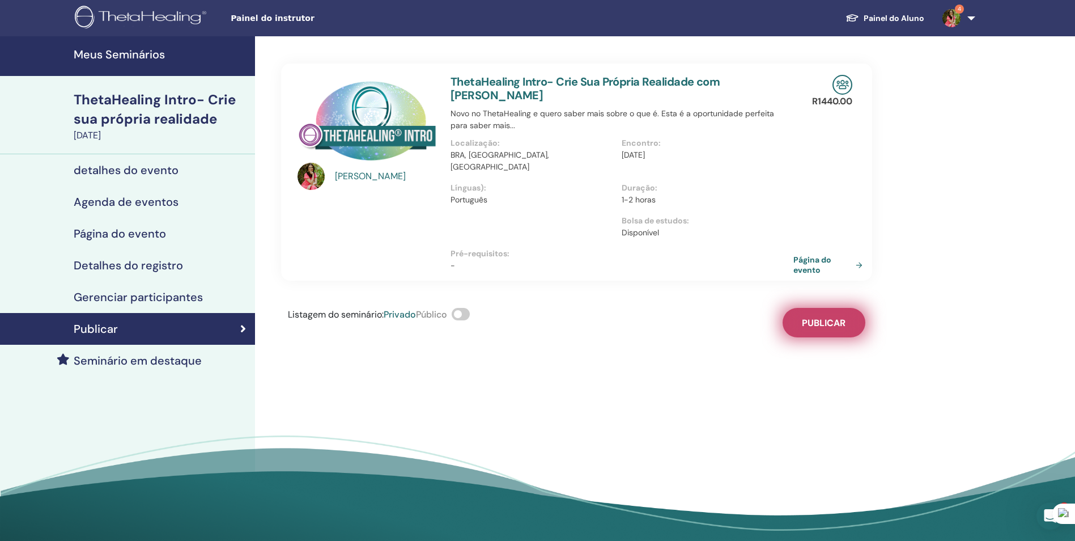
click at [815, 317] on span "Publicar" at bounding box center [824, 323] width 44 height 12
drag, startPoint x: 804, startPoint y: 253, endPoint x: 717, endPoint y: 295, distance: 96.3
click at [712, 308] on div "Listagem do seminário : Privado Público Publicados" at bounding box center [576, 322] width 591 height 29
click at [812, 254] on link "Página do evento" at bounding box center [832, 264] width 74 height 20
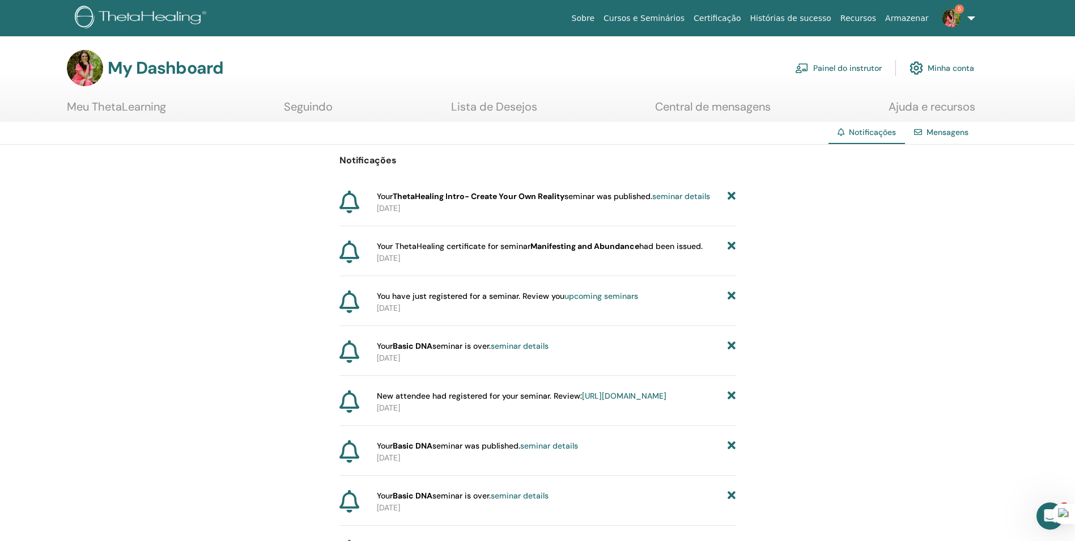
click at [957, 17] on img at bounding box center [952, 18] width 18 height 18
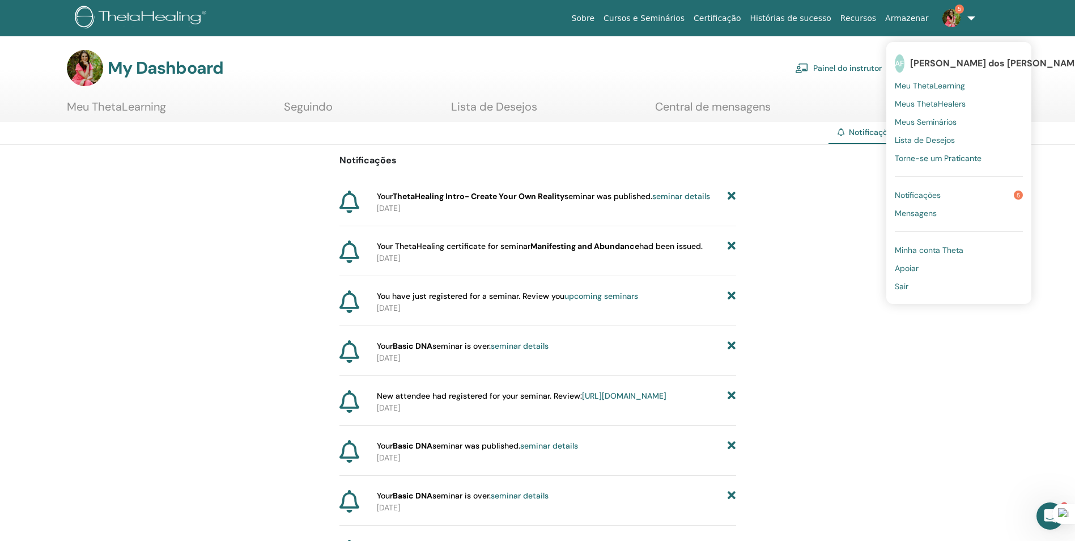
click at [957, 17] on img at bounding box center [952, 18] width 18 height 18
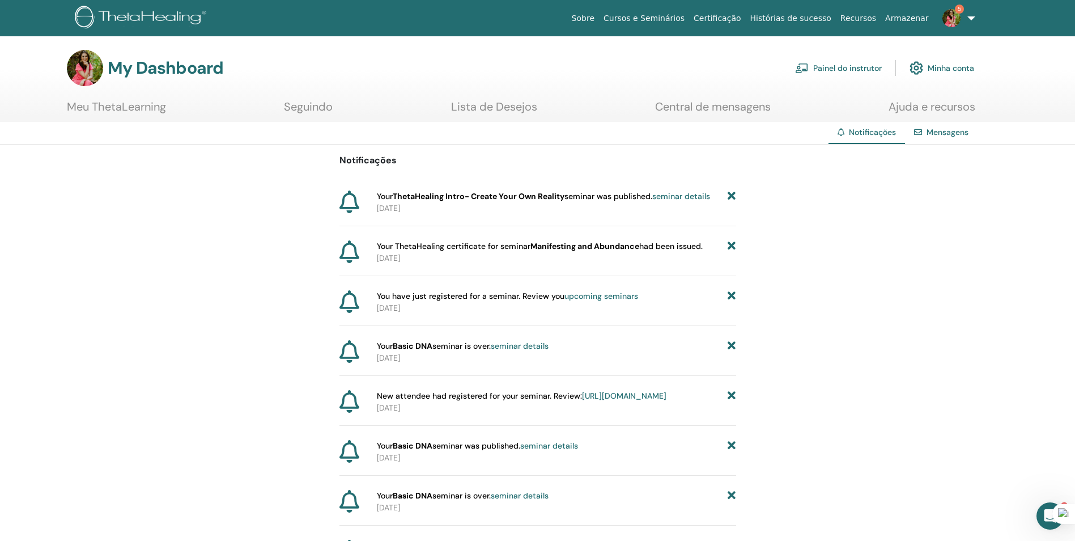
click at [947, 13] on img at bounding box center [952, 18] width 18 height 18
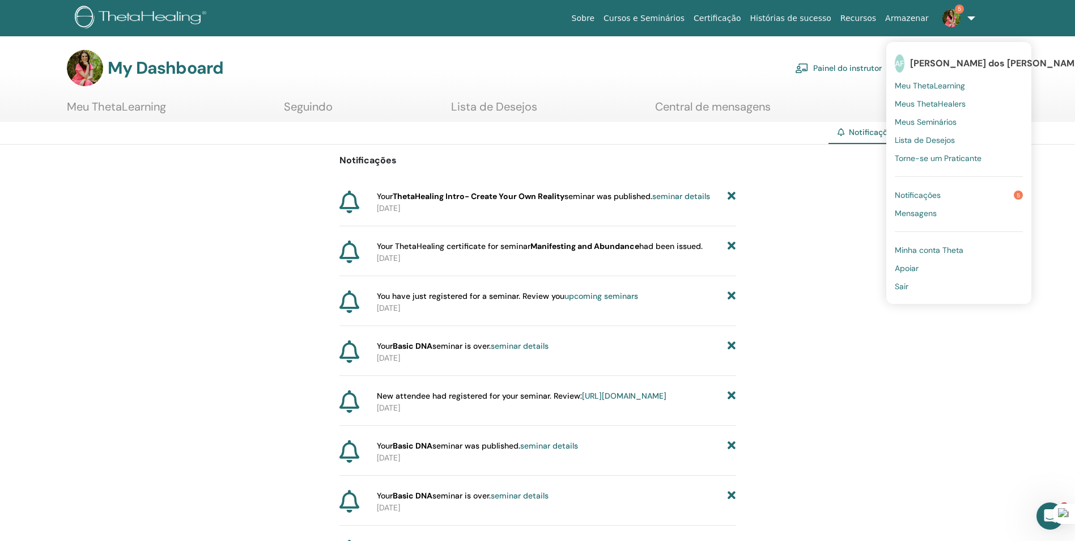
click at [926, 83] on span "Meu ThetaLearning" at bounding box center [930, 85] width 70 height 10
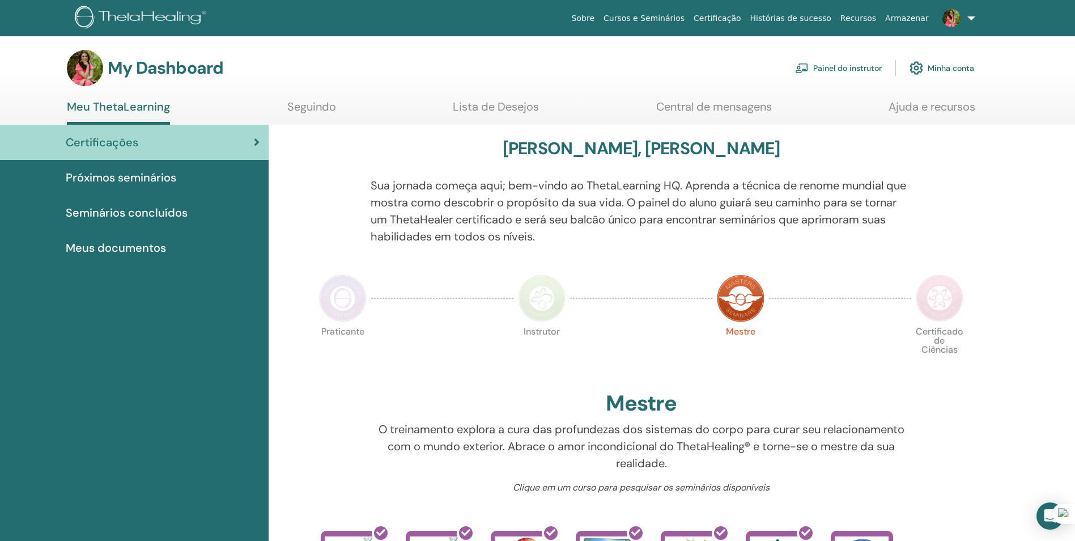
click at [945, 61] on link "Minha conta" at bounding box center [942, 68] width 65 height 25
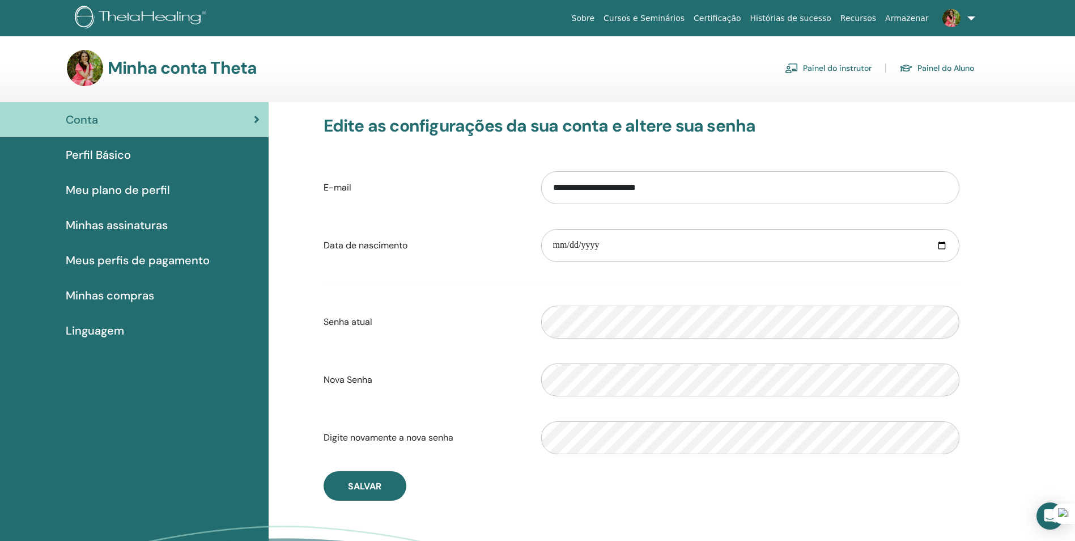
click at [845, 68] on link "Painel do instrutor" at bounding box center [828, 68] width 87 height 18
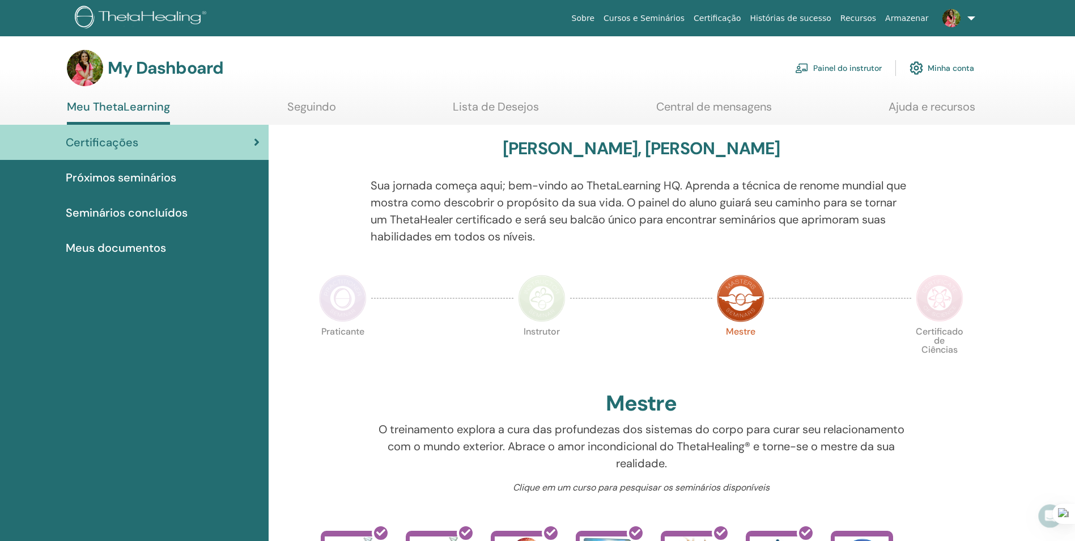
click at [846, 69] on link "Painel do instrutor" at bounding box center [838, 68] width 87 height 25
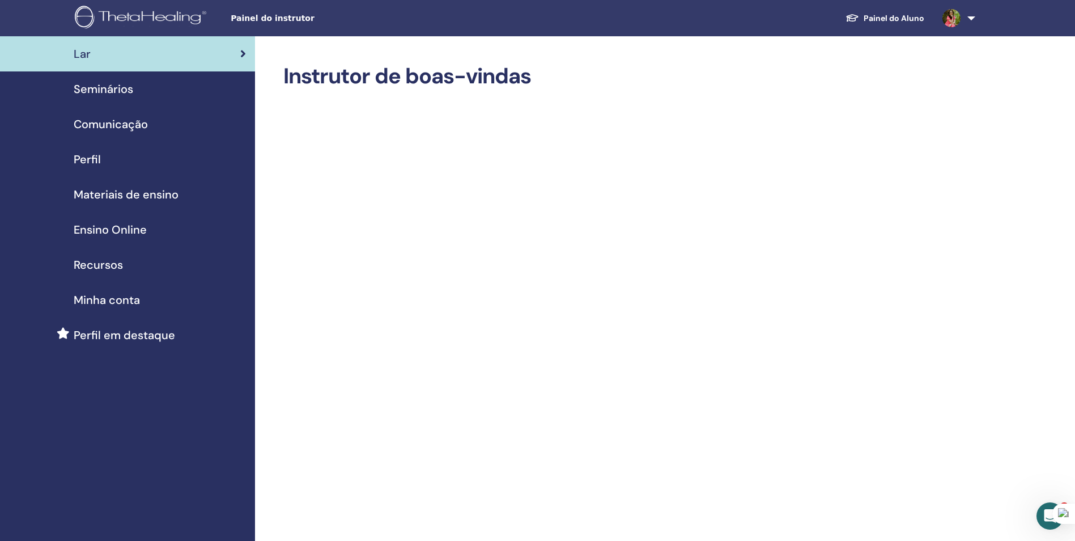
click at [104, 90] on span "Seminários" at bounding box center [104, 88] width 60 height 17
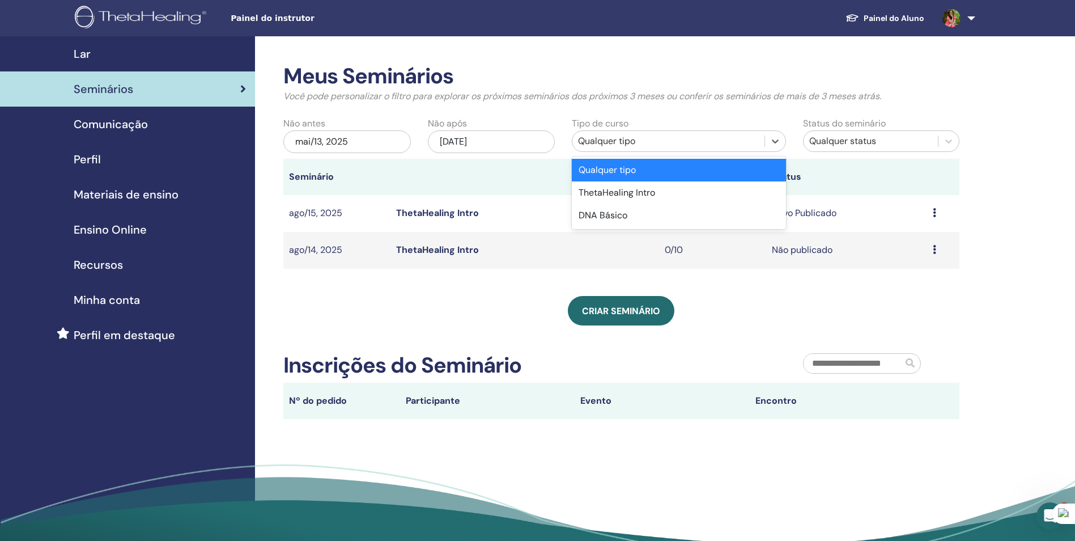
click at [649, 145] on div "Qualquer tipo" at bounding box center [668, 141] width 181 height 14
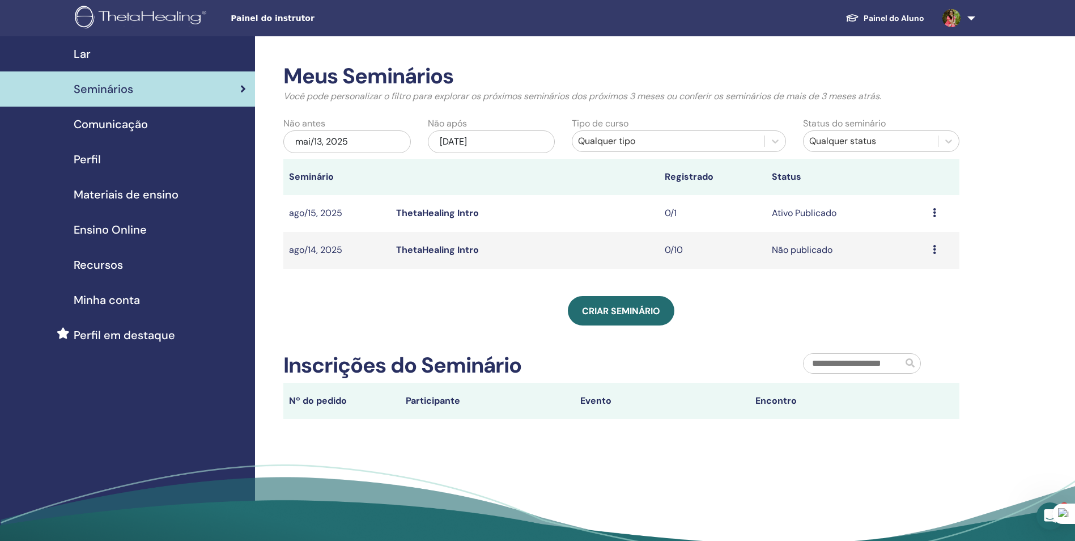
click at [435, 310] on div "Criar seminário" at bounding box center [621, 310] width 676 height 29
click at [623, 305] on span "Criar seminário" at bounding box center [621, 311] width 78 height 12
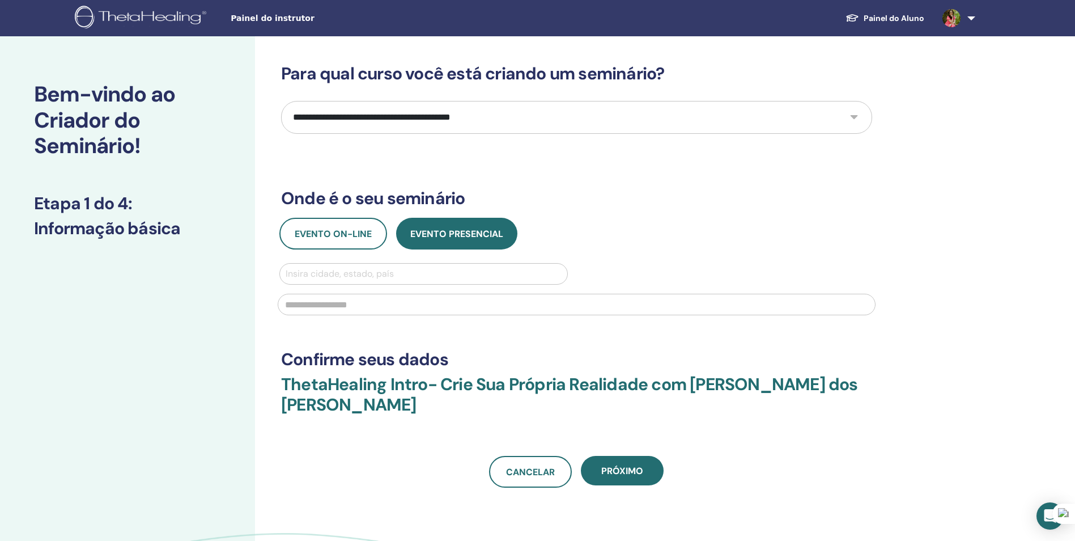
click at [420, 121] on select "**********" at bounding box center [576, 117] width 591 height 33
select select "*"
click at [281, 101] on select "**********" at bounding box center [576, 117] width 591 height 33
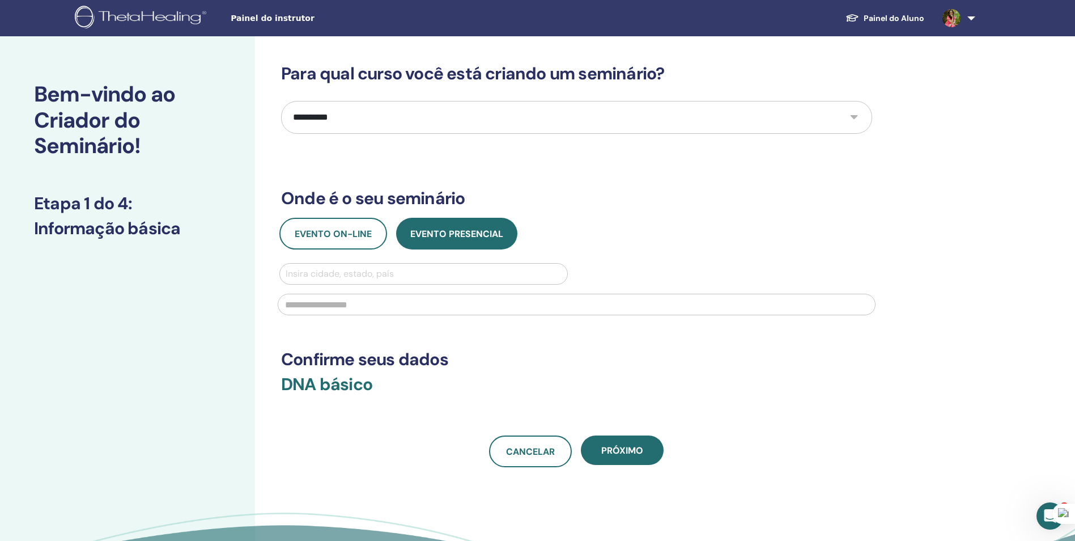
click at [422, 261] on div "Evento on-line Evento presencial Insira cidade, estado, país" at bounding box center [577, 270] width 608 height 104
click at [422, 270] on div at bounding box center [424, 274] width 276 height 16
click at [419, 279] on div at bounding box center [424, 274] width 276 height 16
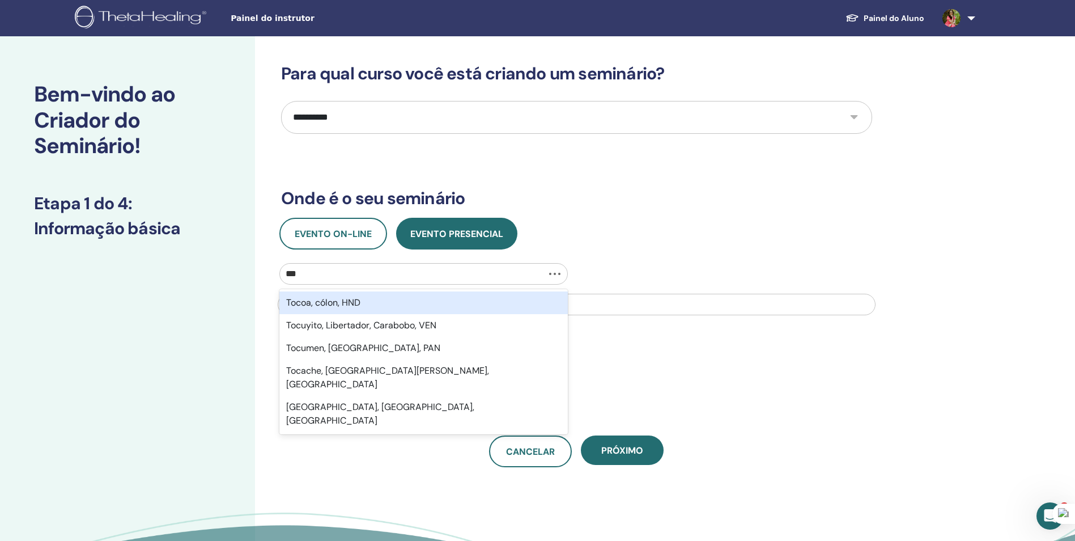
type input "****"
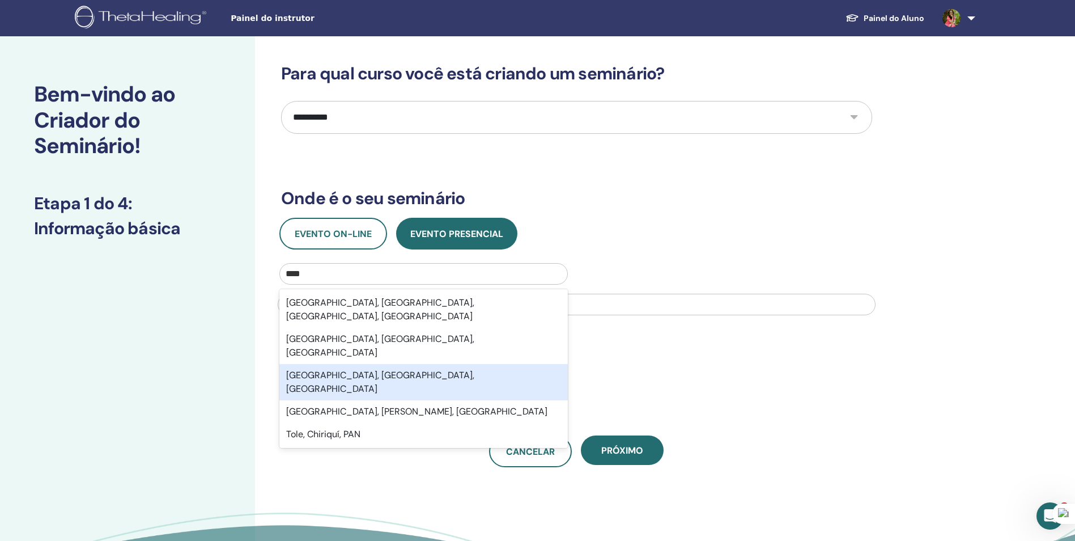
click at [388, 364] on div "Toledo, Paraná, BRA" at bounding box center [423, 382] width 288 height 36
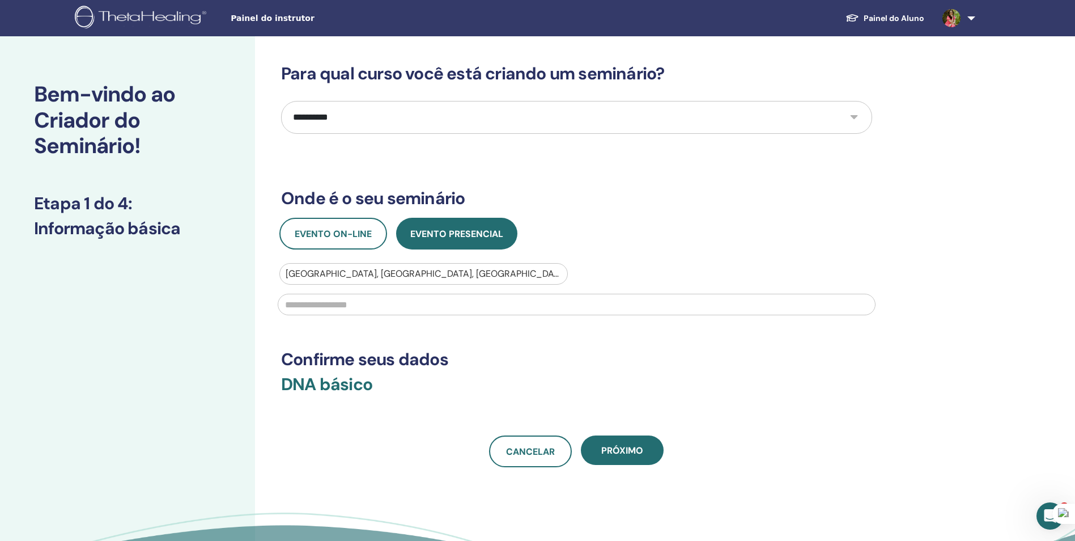
click at [379, 311] on input "text" at bounding box center [577, 305] width 598 height 22
drag, startPoint x: 349, startPoint y: 306, endPoint x: 436, endPoint y: 346, distance: 95.6
click at [348, 305] on input "**********" at bounding box center [577, 305] width 598 height 22
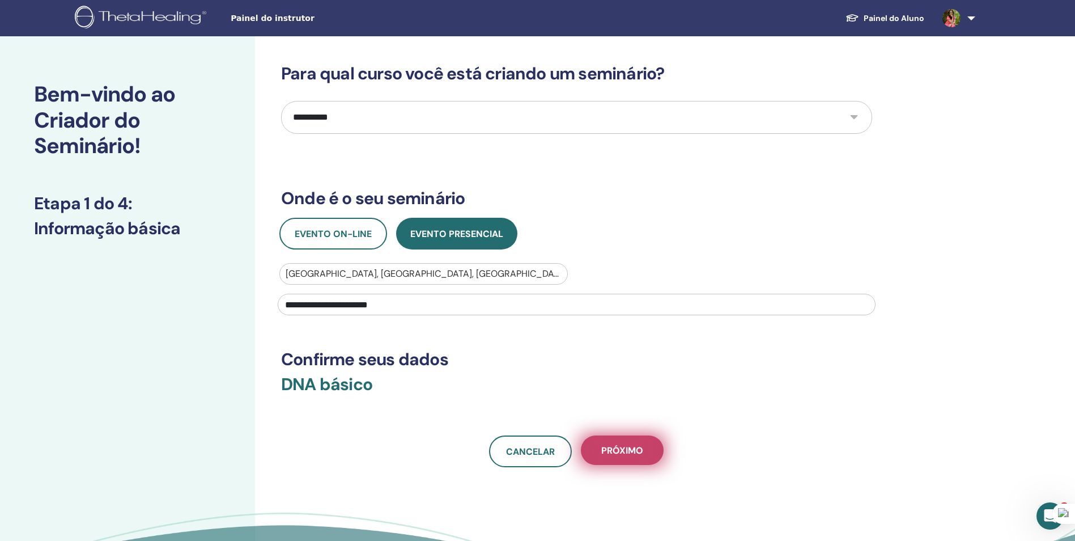
type input "**********"
click at [629, 447] on span "Próximo" at bounding box center [622, 450] width 42 height 12
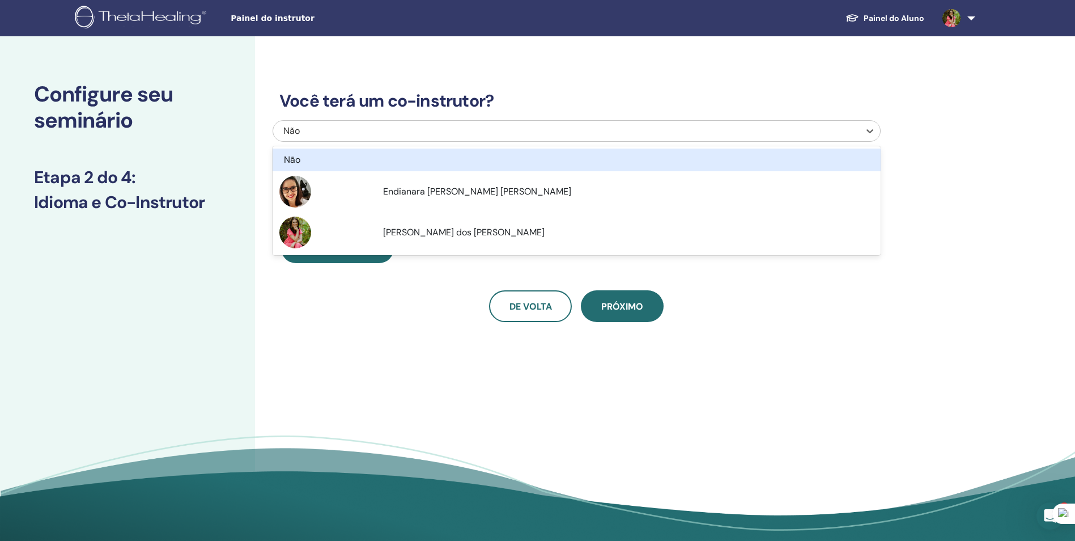
click at [329, 133] on div "Não" at bounding box center [520, 131] width 475 height 14
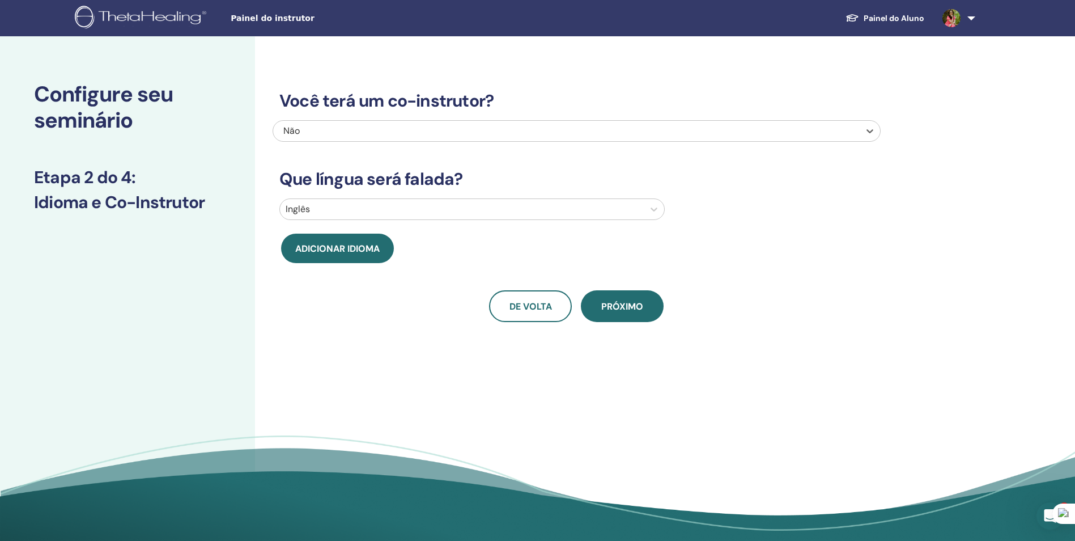
click at [332, 203] on div at bounding box center [462, 209] width 353 height 16
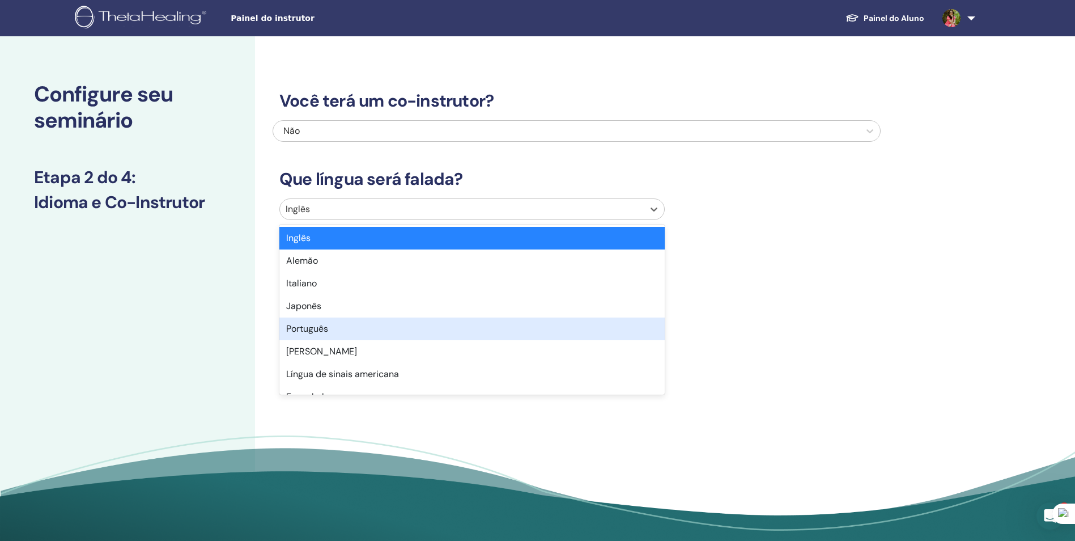
click at [308, 331] on div "Português" at bounding box center [471, 328] width 385 height 23
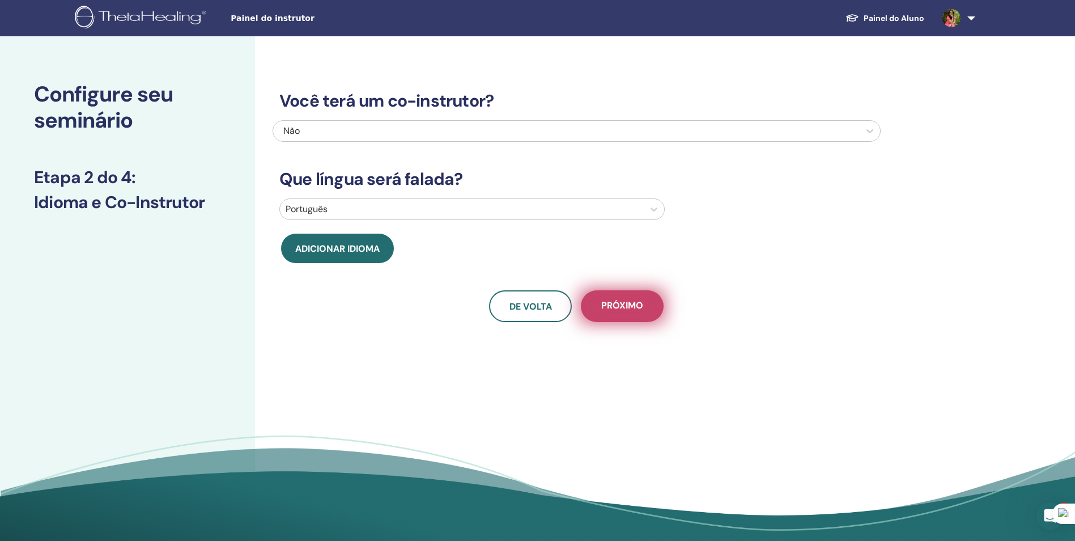
click at [626, 303] on span "Próximo" at bounding box center [622, 306] width 42 height 14
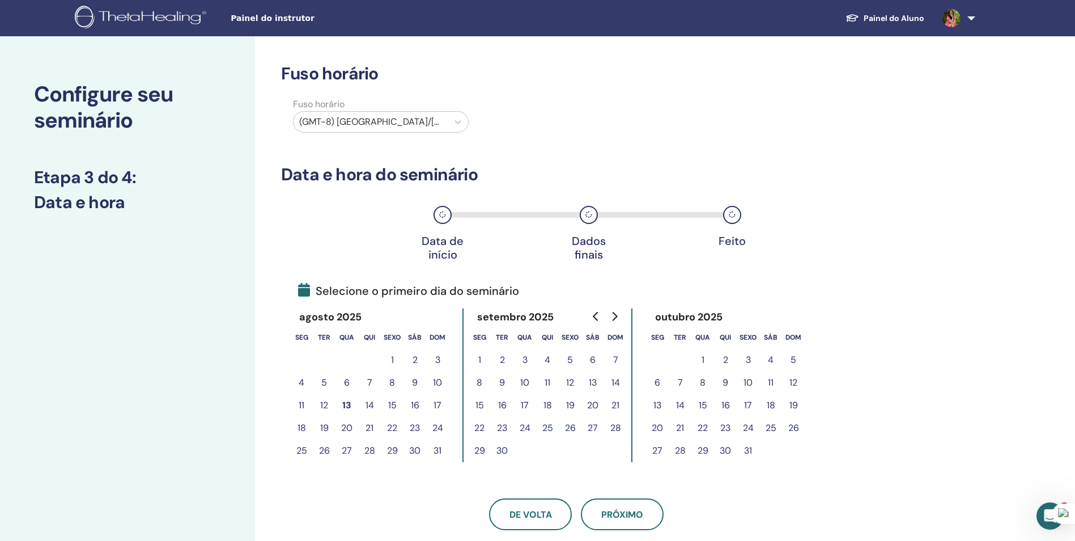
click at [356, 126] on div at bounding box center [370, 122] width 143 height 16
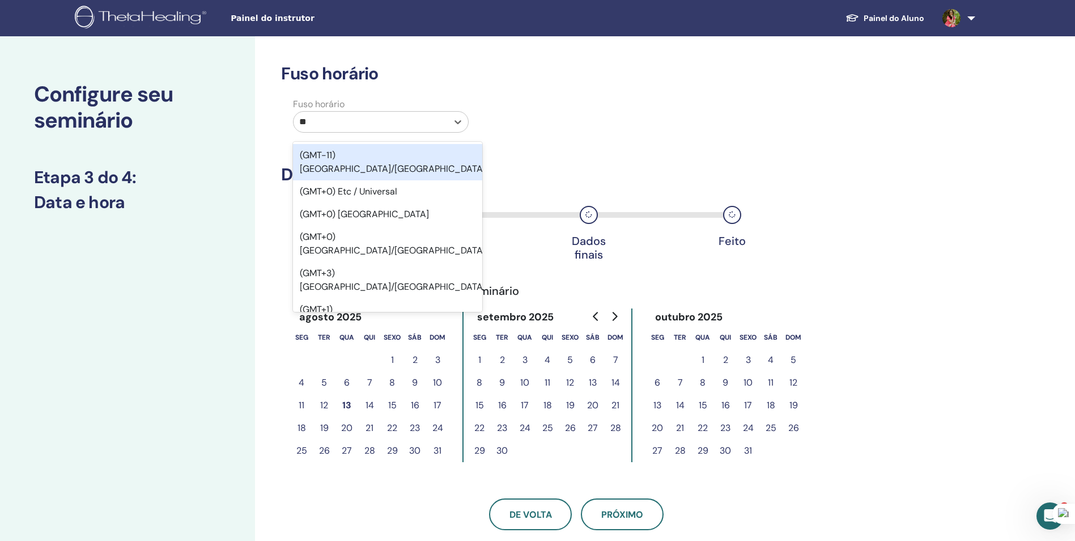
type input "***"
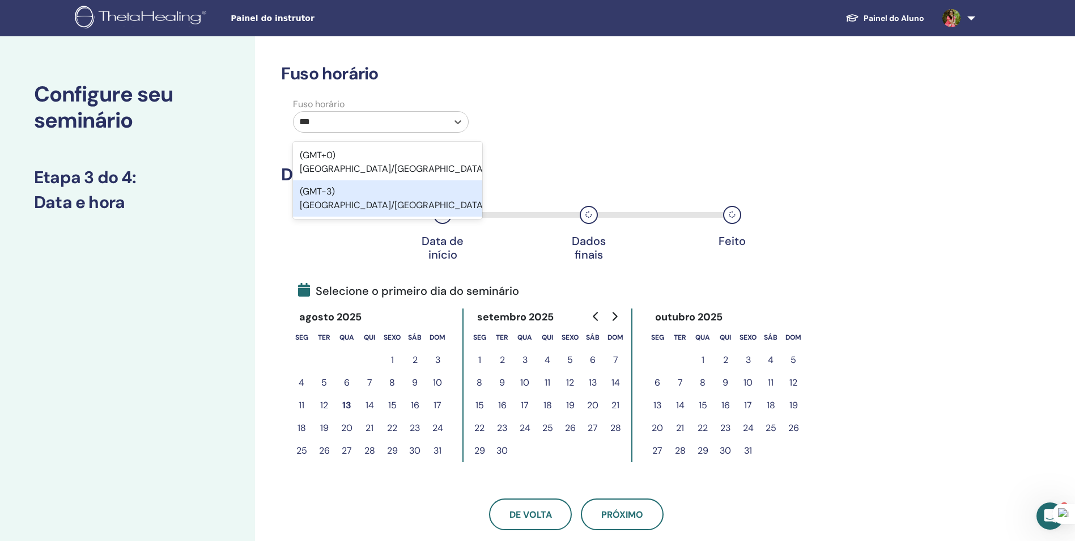
click at [392, 180] on div "(GMT-3) América/São Paulo" at bounding box center [387, 198] width 189 height 36
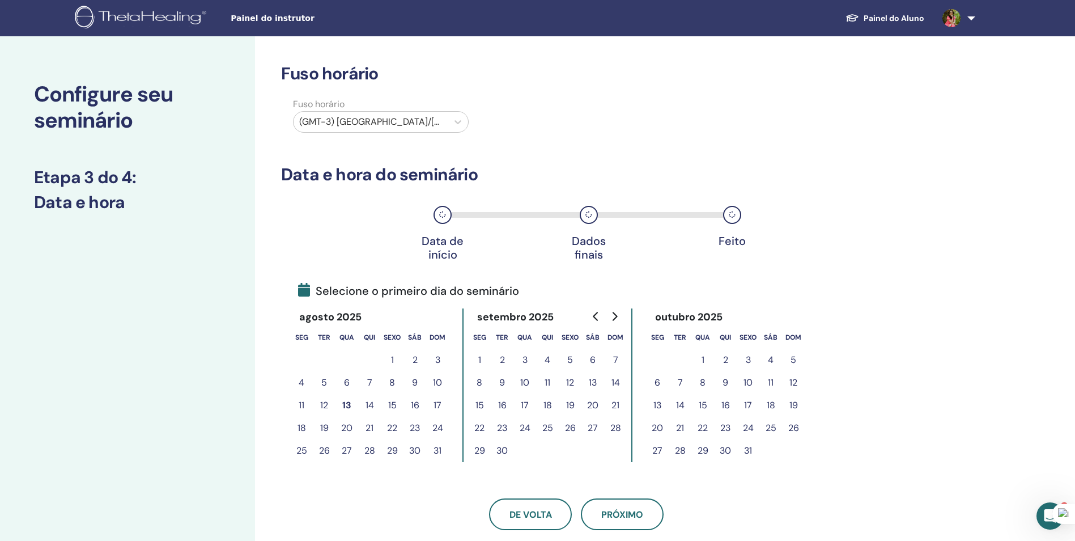
click at [392, 405] on button "15" at bounding box center [392, 405] width 23 height 23
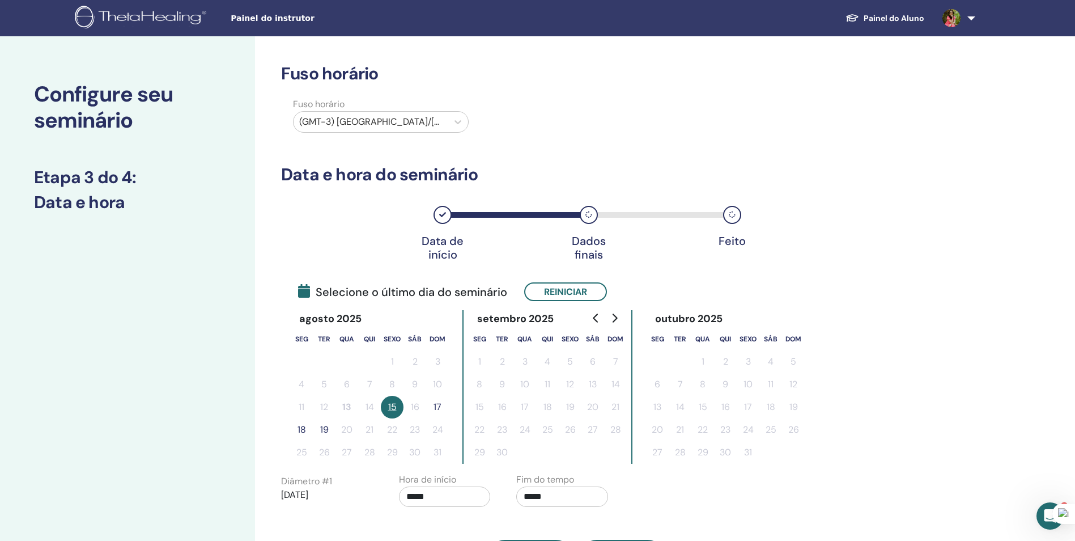
click at [325, 428] on button "19" at bounding box center [324, 429] width 23 height 23
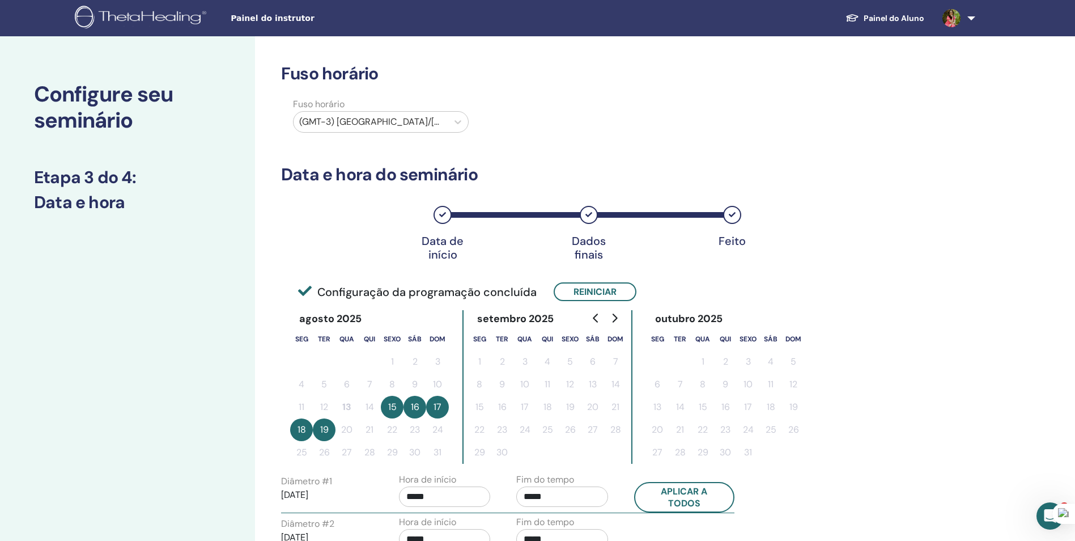
click at [307, 430] on button "18" at bounding box center [301, 429] width 23 height 23
click at [438, 409] on button "17" at bounding box center [437, 407] width 23 height 23
click at [568, 298] on button "Reiniciar" at bounding box center [595, 291] width 83 height 19
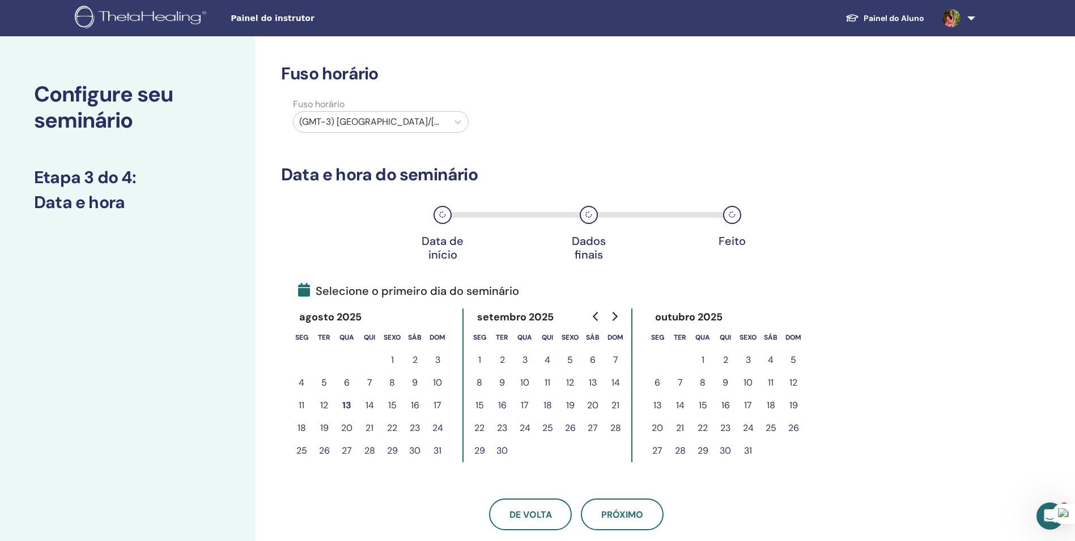
click at [390, 402] on button "15" at bounding box center [392, 405] width 23 height 23
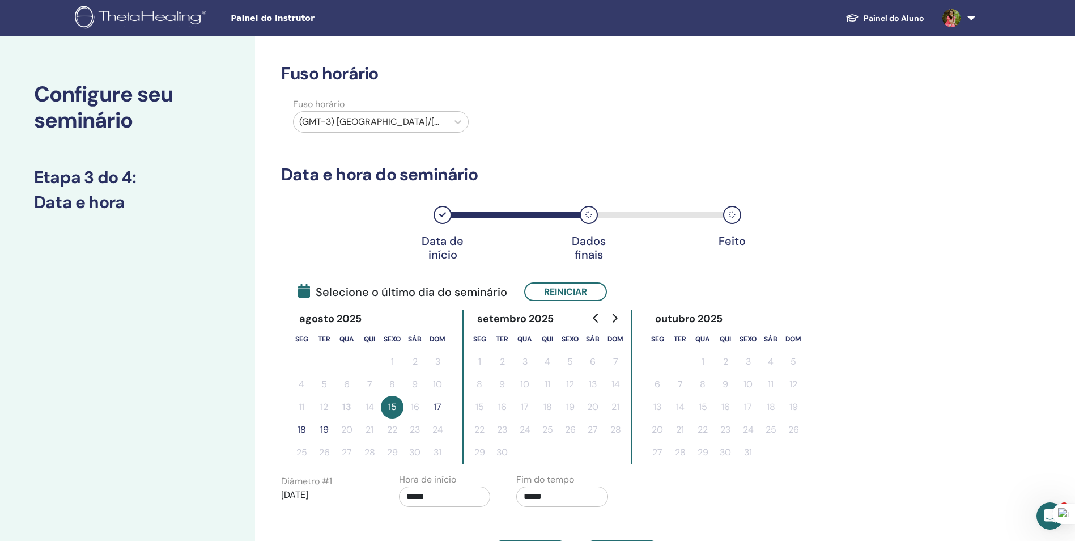
click at [438, 406] on button "17" at bounding box center [437, 407] width 23 height 23
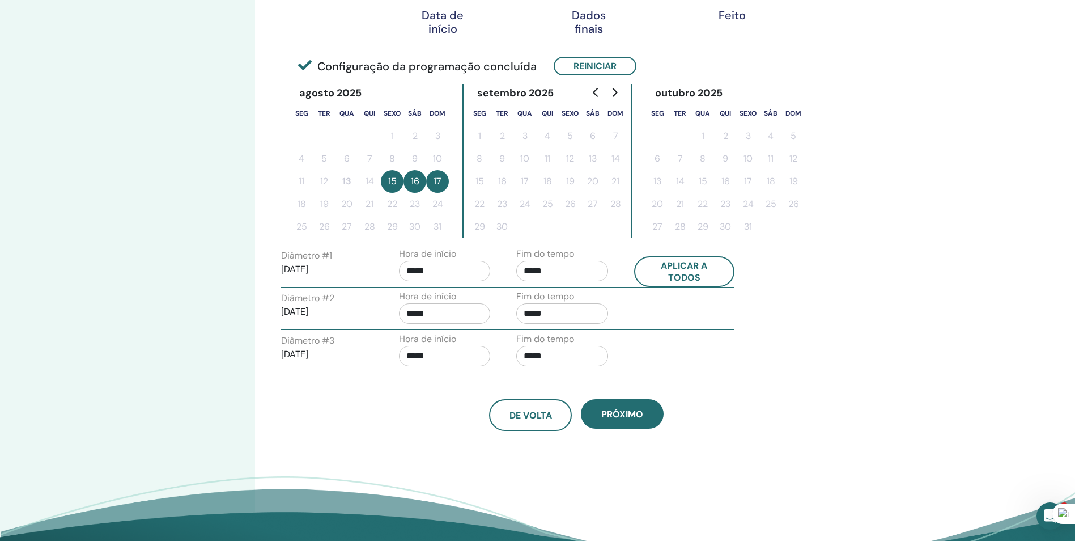
scroll to position [227, 0]
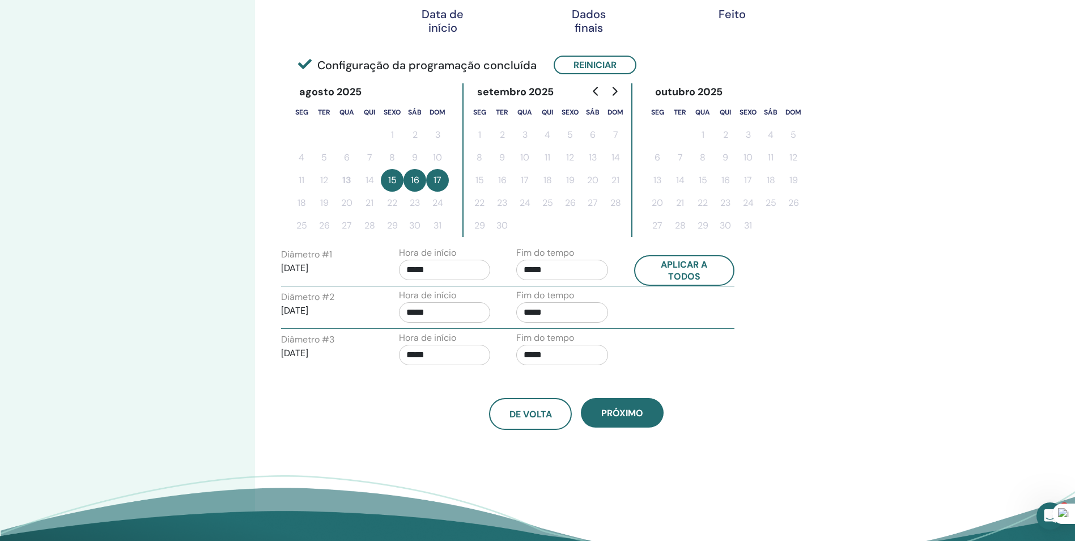
click at [449, 271] on input "*****" at bounding box center [445, 270] width 92 height 20
click at [454, 332] on span "▼" at bounding box center [456, 332] width 23 height 23
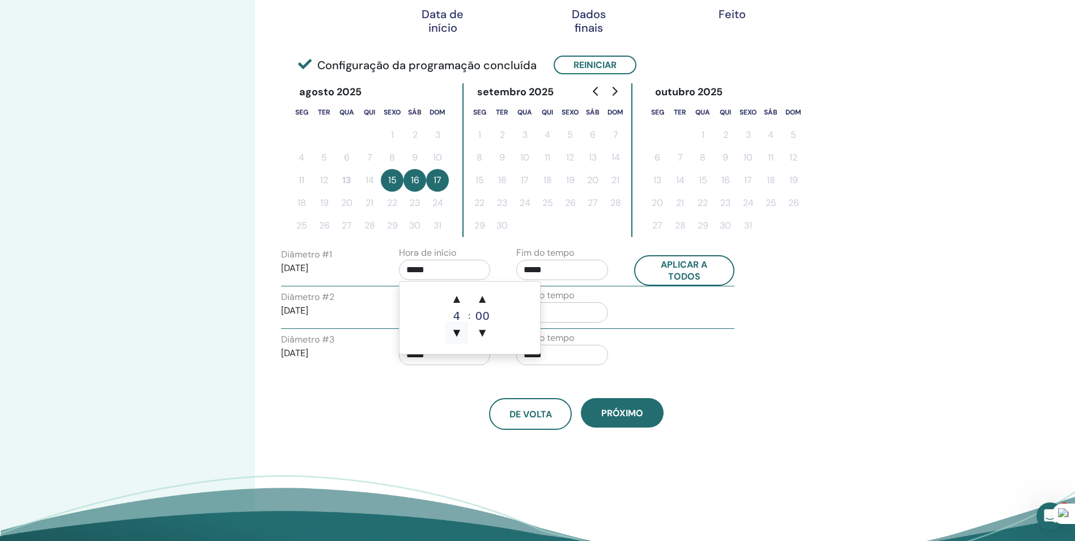
click at [454, 332] on span "▼" at bounding box center [456, 332] width 23 height 23
click at [460, 297] on span "▲" at bounding box center [456, 298] width 23 height 23
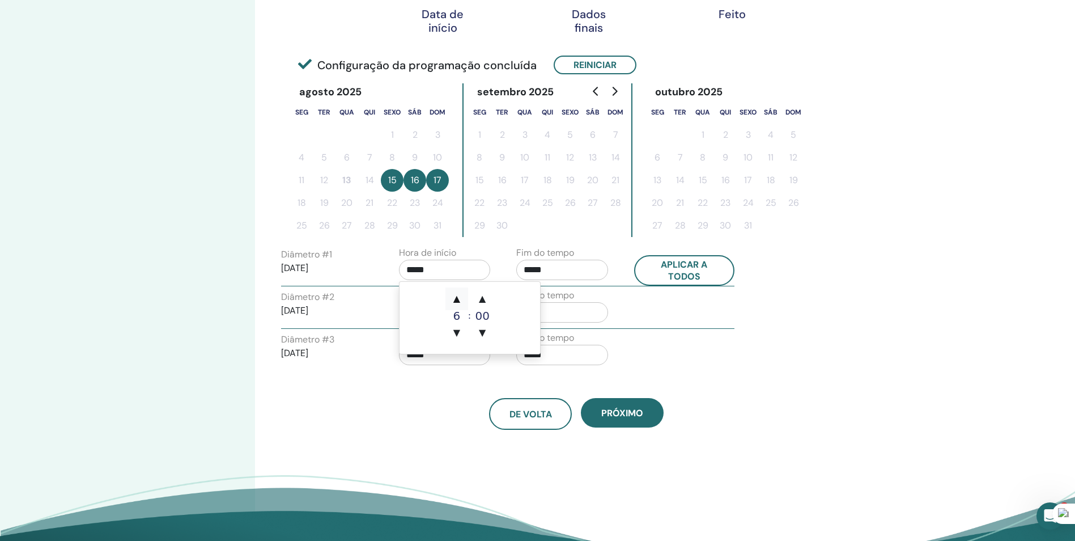
click at [460, 297] on span "▲" at bounding box center [456, 298] width 23 height 23
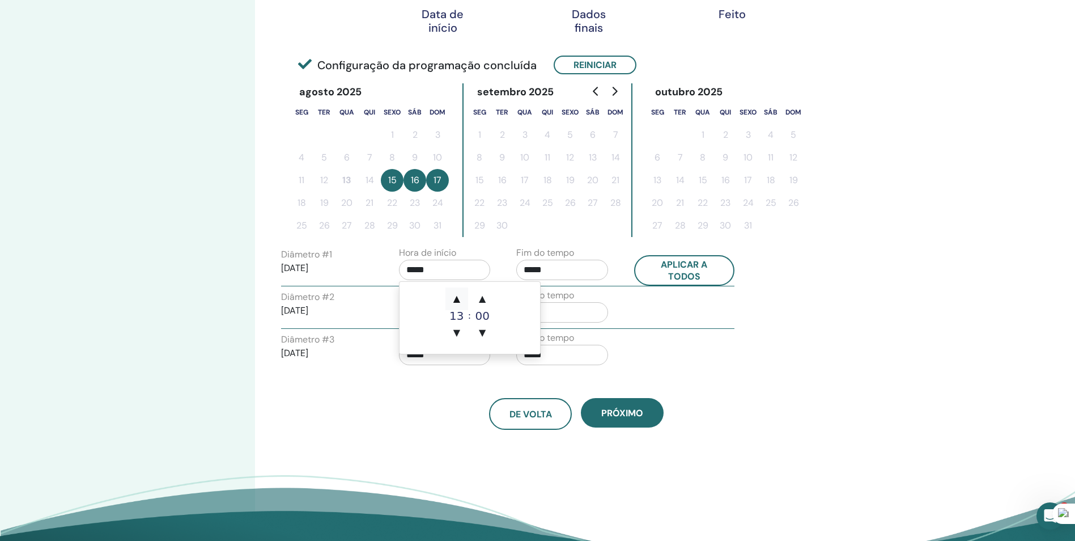
click at [460, 297] on span "▲" at bounding box center [456, 298] width 23 height 23
type input "*****"
click at [460, 297] on span "▲" at bounding box center [456, 298] width 23 height 23
click at [455, 297] on span "▲" at bounding box center [456, 298] width 23 height 23
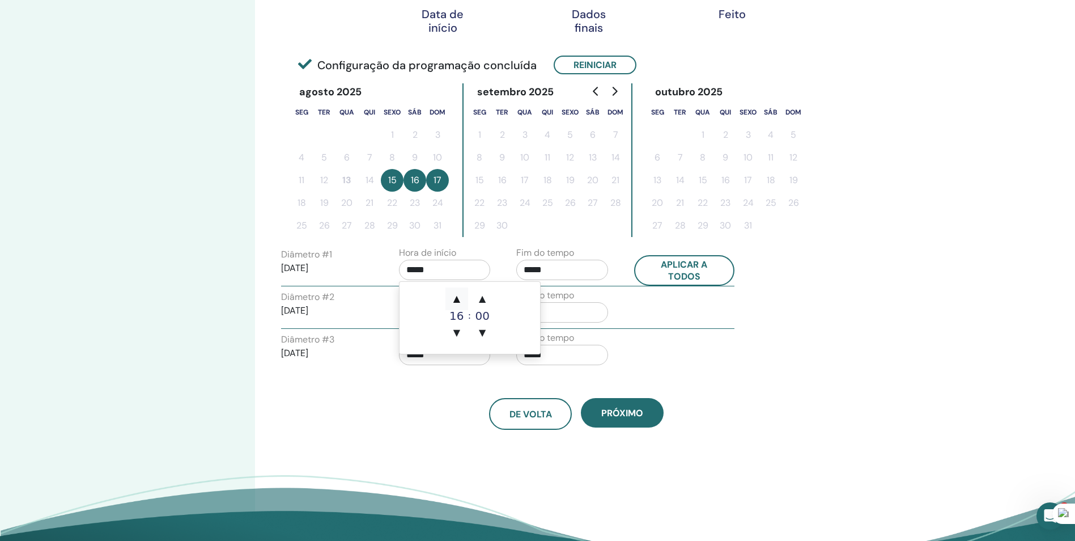
click at [455, 297] on span "▲" at bounding box center [456, 298] width 23 height 23
click at [458, 336] on span "▼" at bounding box center [456, 332] width 23 height 23
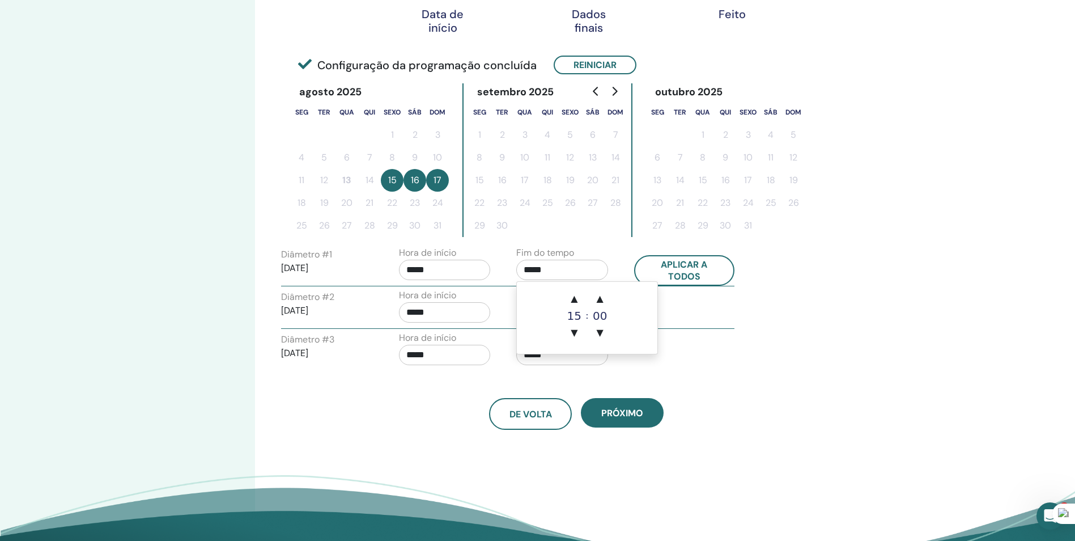
click at [592, 265] on input "*****" at bounding box center [562, 270] width 92 height 20
click at [575, 305] on span "▲" at bounding box center [574, 298] width 23 height 23
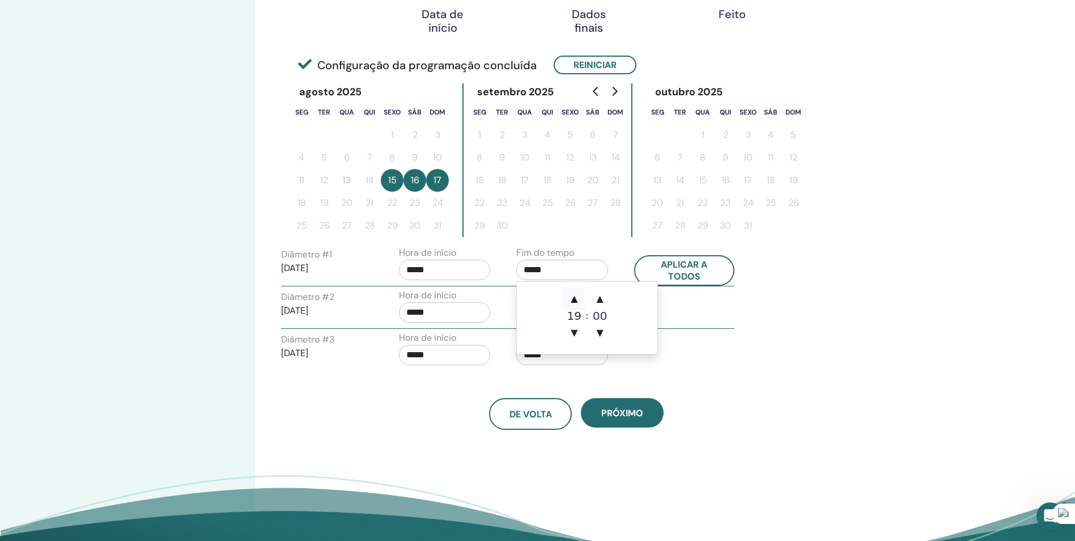
click at [575, 305] on span "▲" at bounding box center [574, 298] width 23 height 23
type input "*****"
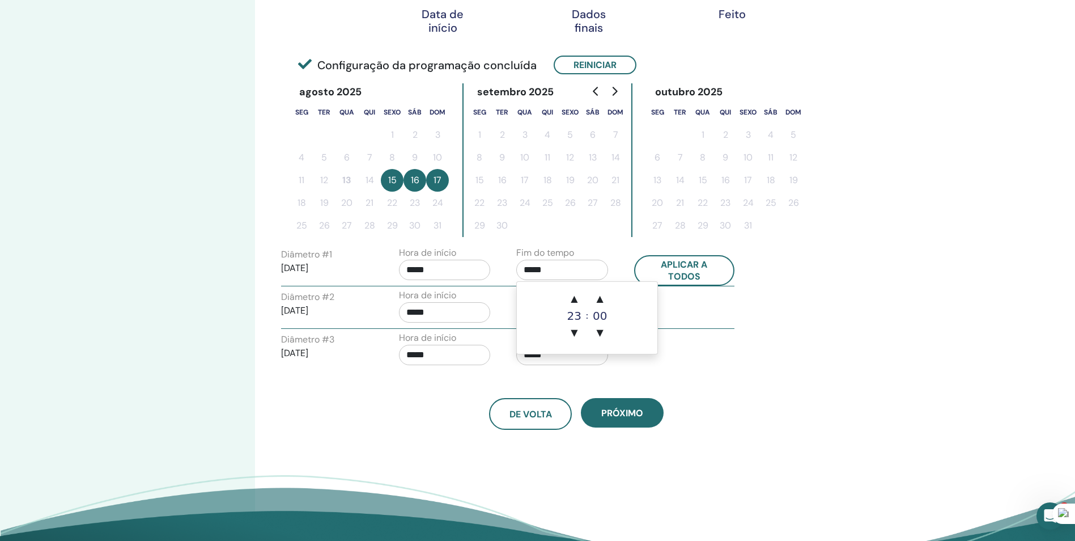
click at [426, 312] on input "*****" at bounding box center [445, 312] width 92 height 20
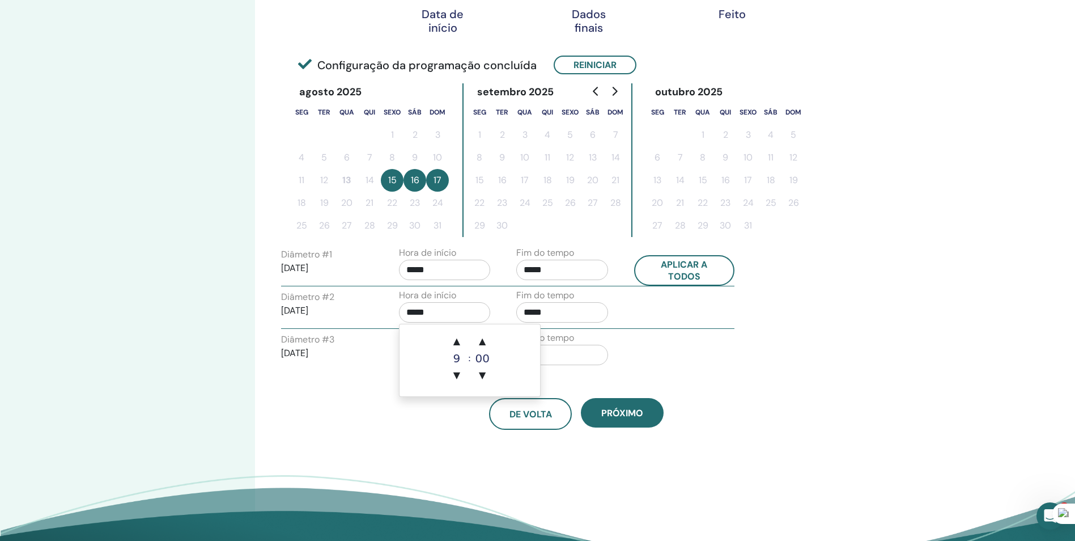
click at [561, 317] on input "*****" at bounding box center [562, 312] width 92 height 20
click at [579, 379] on span "▼" at bounding box center [574, 375] width 23 height 23
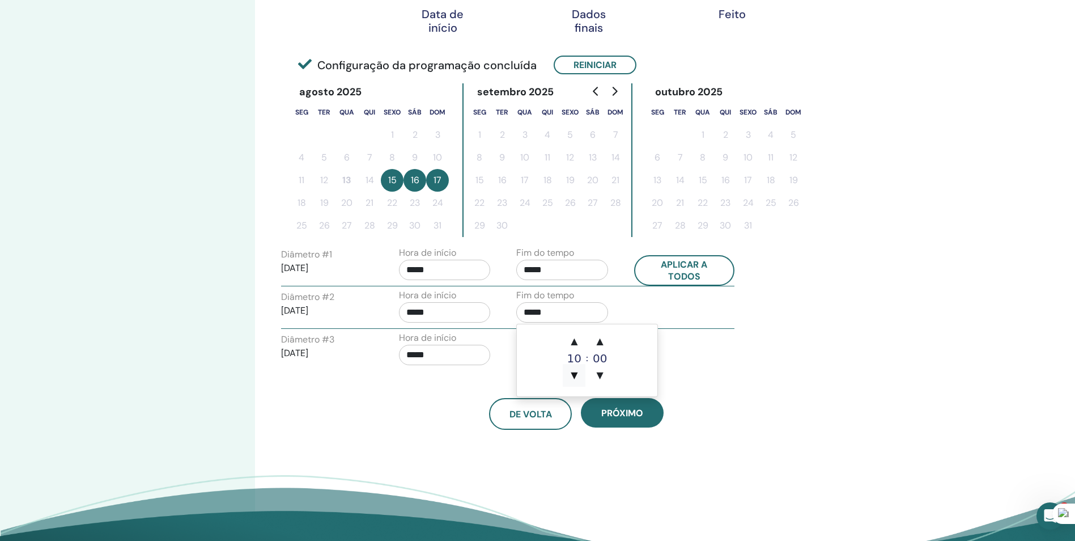
click at [579, 379] on span "▼" at bounding box center [574, 375] width 23 height 23
click at [581, 336] on span "▲" at bounding box center [574, 341] width 23 height 23
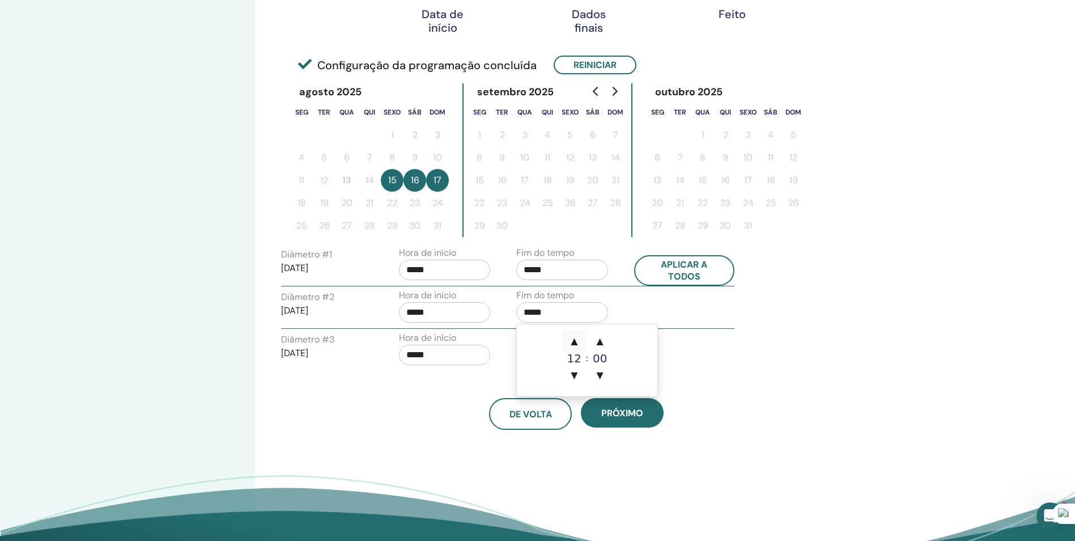
click at [581, 336] on span "▲" at bounding box center [574, 341] width 23 height 23
click at [580, 336] on span "▲" at bounding box center [574, 341] width 23 height 23
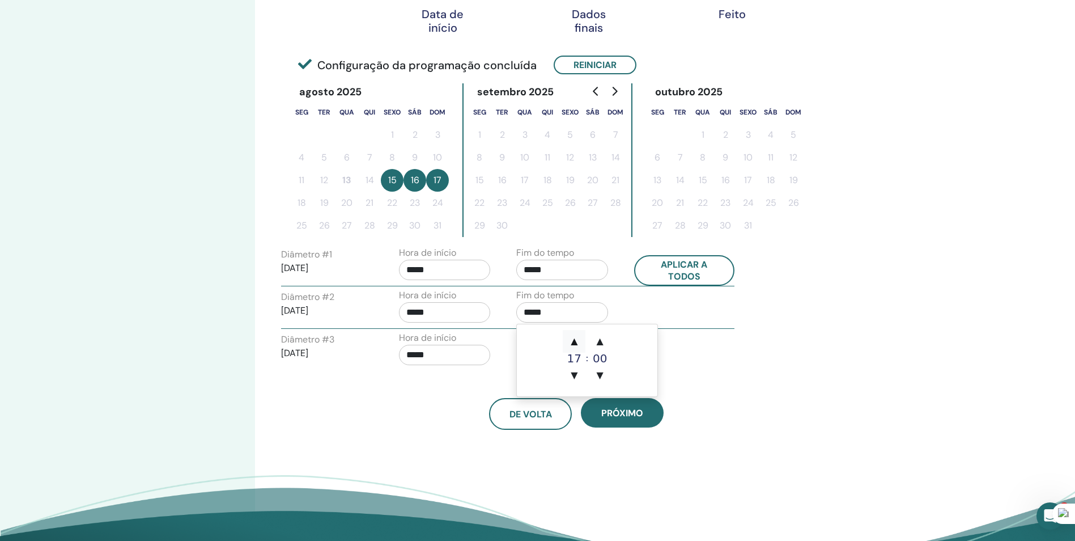
click at [580, 336] on span "▲" at bounding box center [574, 341] width 23 height 23
click at [579, 336] on span "▲" at bounding box center [574, 341] width 23 height 23
type input "*****"
click at [441, 353] on input "*****" at bounding box center [445, 355] width 92 height 20
click at [670, 376] on div "De volta Próximo" at bounding box center [577, 400] width 608 height 59
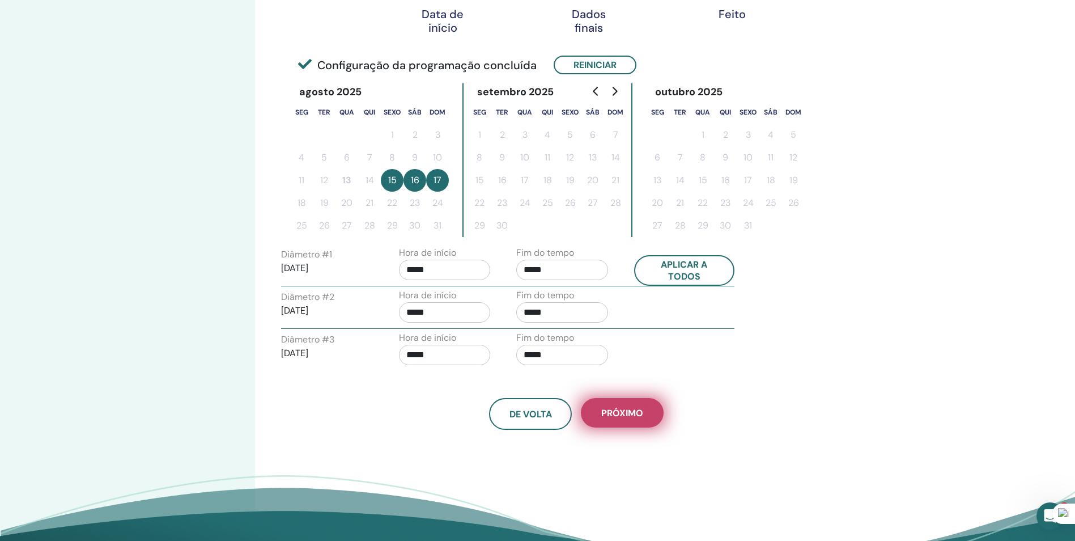
click at [612, 416] on span "Próximo" at bounding box center [622, 413] width 42 height 12
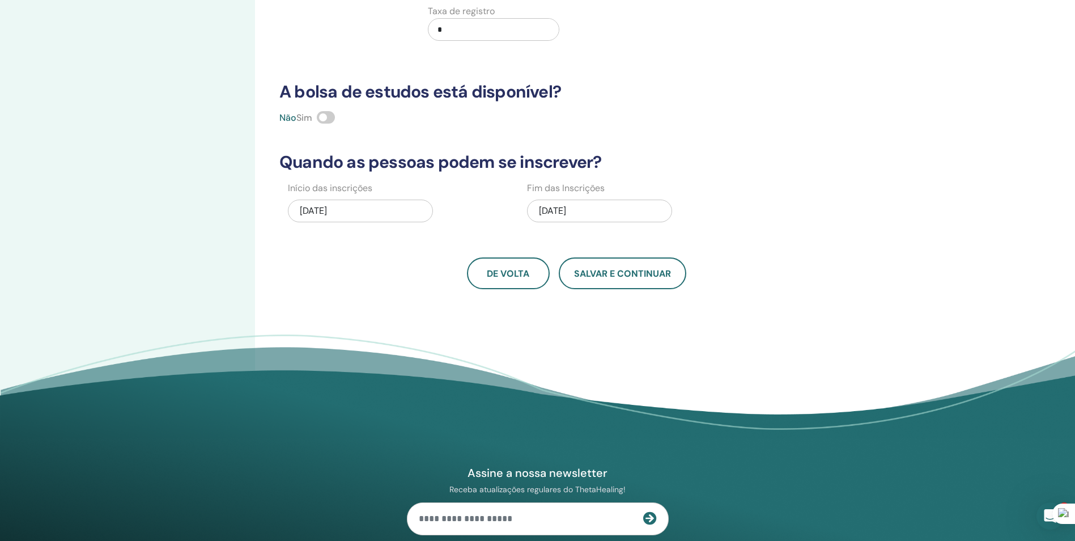
click at [595, 213] on div "08/17/2025" at bounding box center [599, 211] width 145 height 23
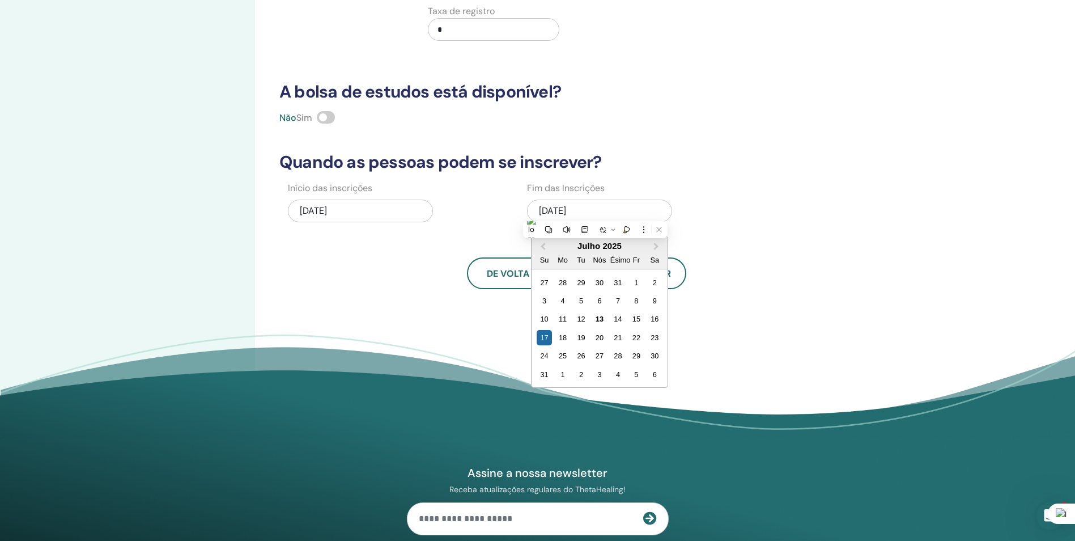
drag, startPoint x: 595, startPoint y: 213, endPoint x: 759, endPoint y: 261, distance: 170.7
click at [759, 261] on div "De volta Salvar e continuar" at bounding box center [577, 273] width 608 height 32
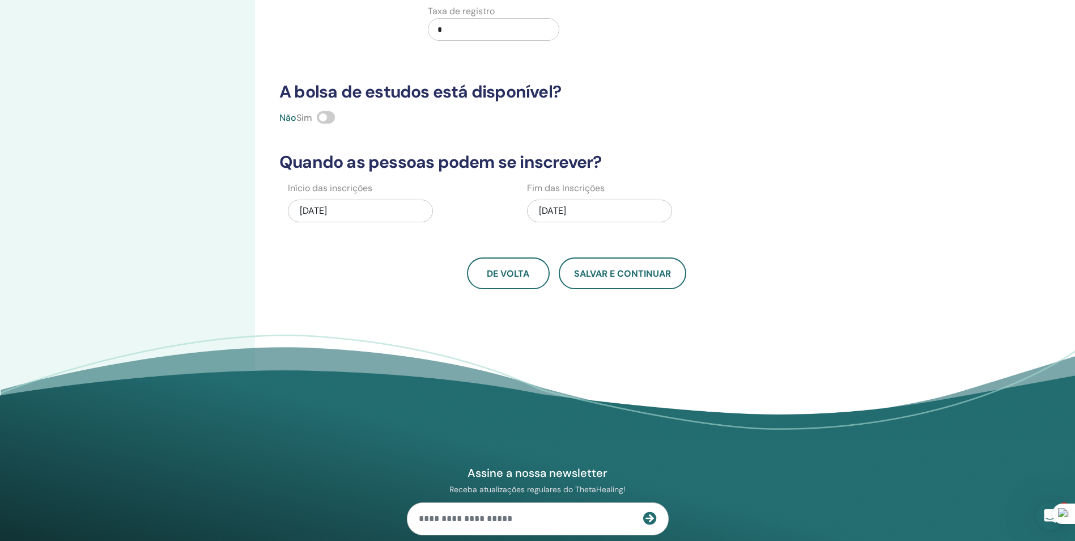
click at [735, 363] on footer "Assine a nossa newsletter Receba atualizações regulares do ThetaHealing! Cura T…" at bounding box center [537, 528] width 1075 height 389
click at [626, 284] on button "Salvar e continuar" at bounding box center [623, 273] width 128 height 32
click at [329, 122] on span at bounding box center [326, 117] width 18 height 12
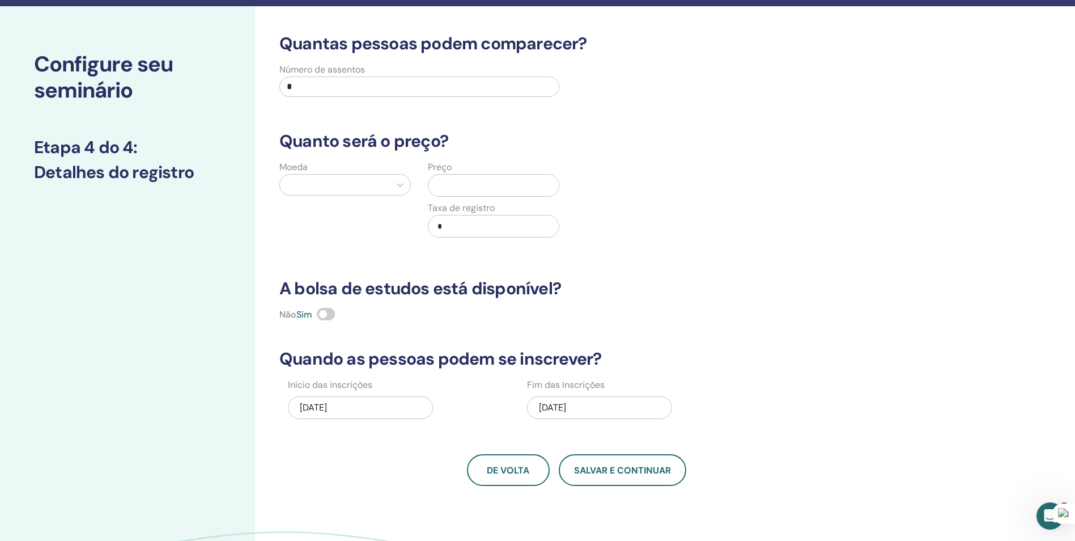
scroll to position [3, 0]
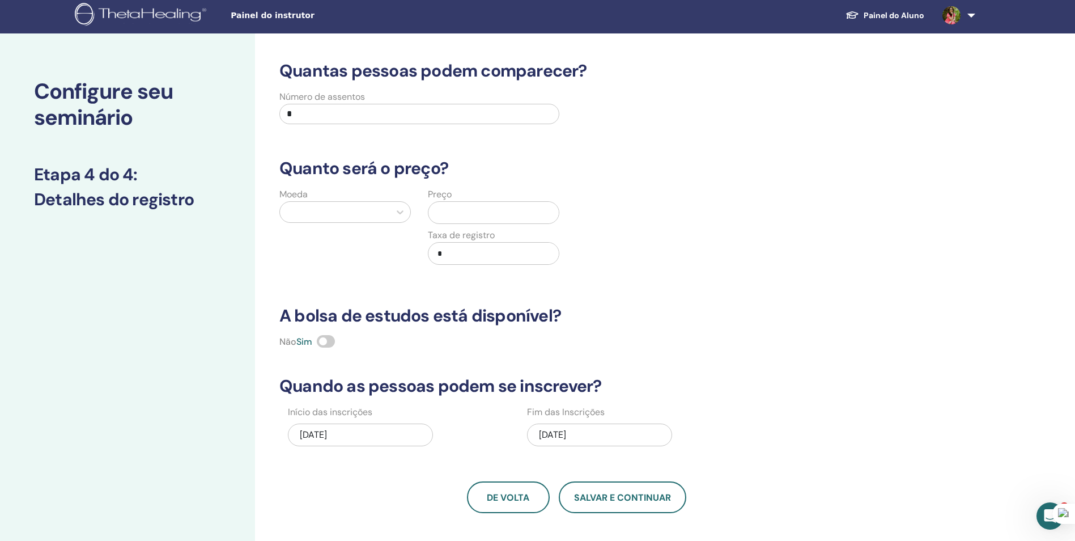
click at [313, 112] on input "*" at bounding box center [419, 114] width 280 height 20
type input "**"
click at [358, 211] on div at bounding box center [335, 212] width 99 height 16
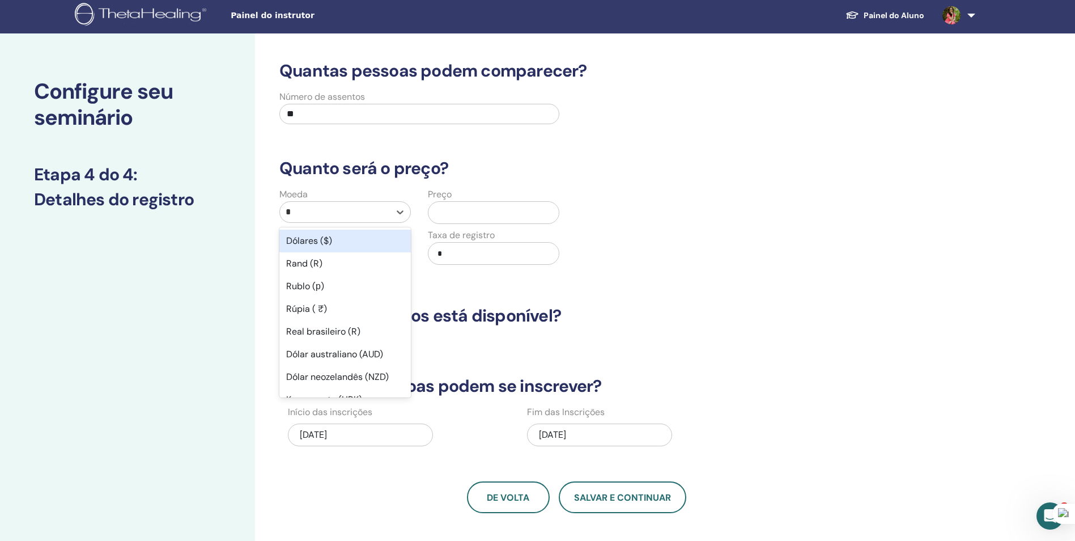
type input "**"
click at [303, 241] on div "Real brasileiro (R)" at bounding box center [344, 241] width 131 height 23
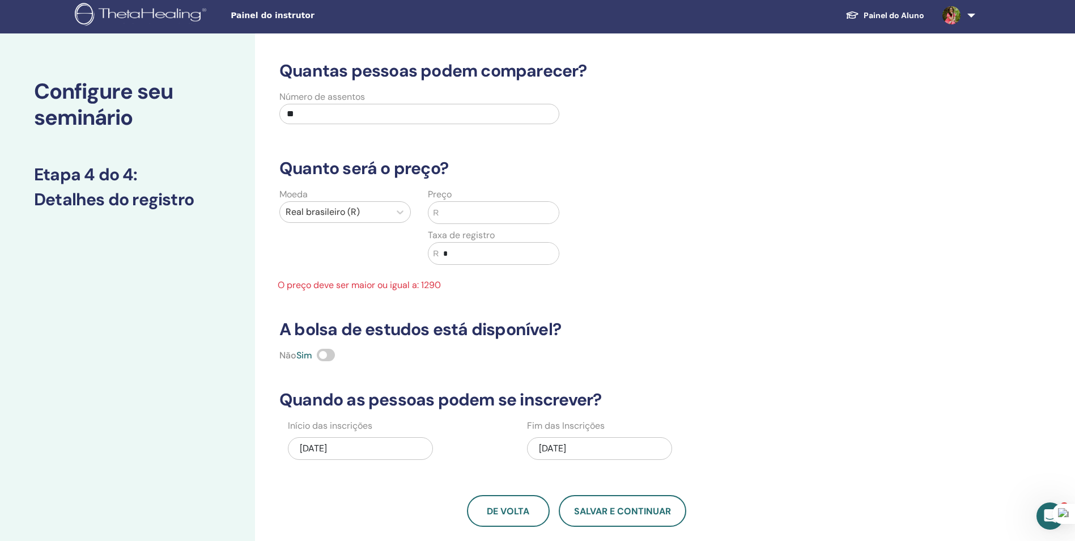
click at [531, 220] on input "text" at bounding box center [499, 213] width 120 height 22
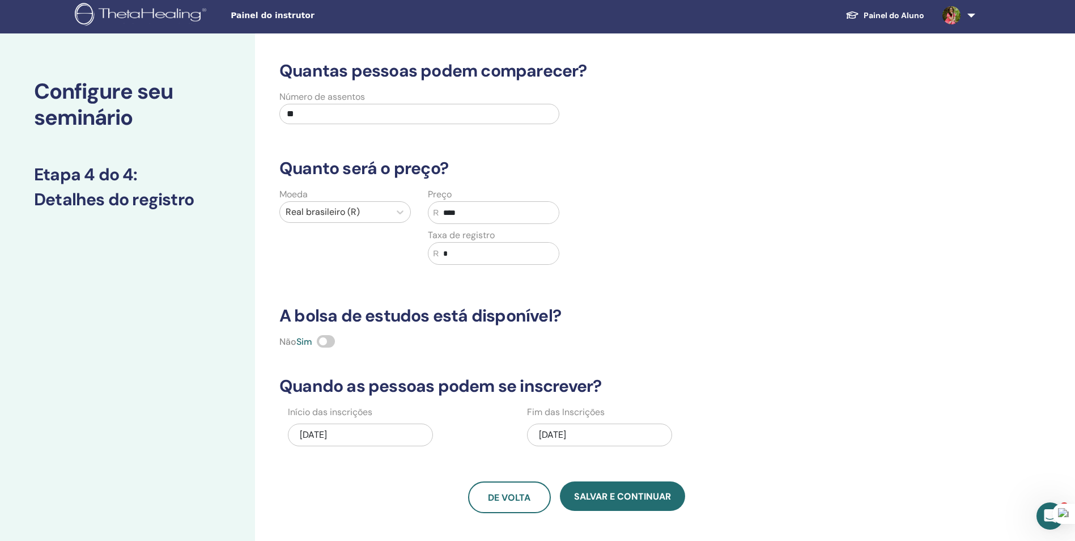
type input "****"
click at [514, 257] on input "*" at bounding box center [499, 254] width 120 height 22
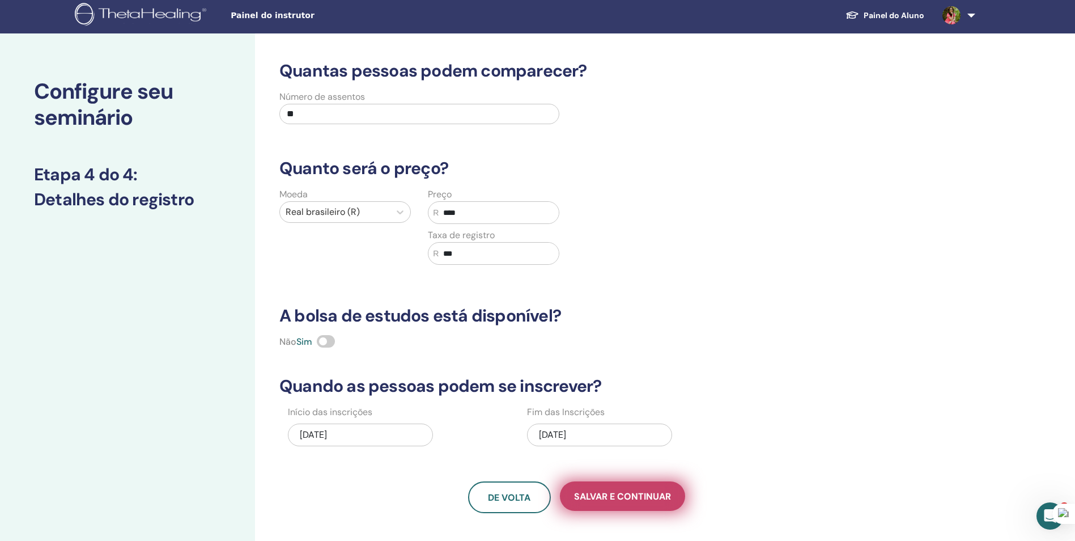
type input "***"
click at [665, 506] on button "Salvar e continuar" at bounding box center [622, 495] width 125 height 29
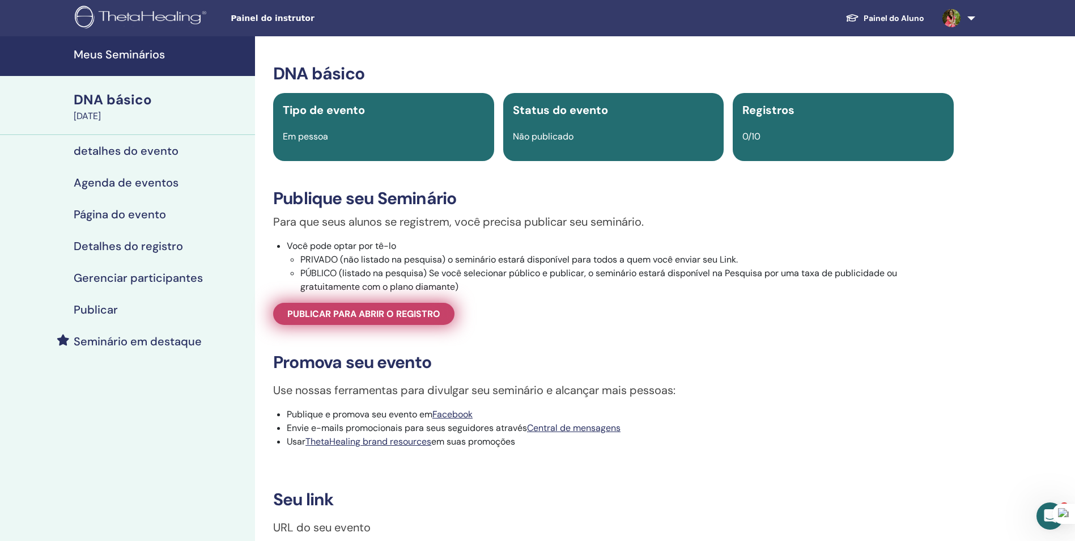
click at [424, 317] on span "Publicar para abrir o registro" at bounding box center [363, 314] width 153 height 12
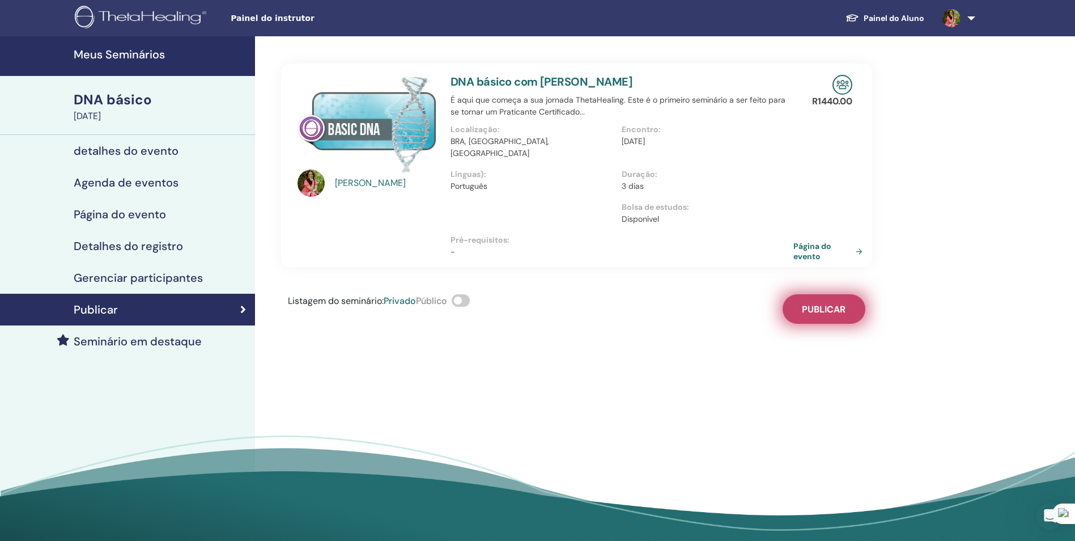
click at [818, 303] on span "Publicar" at bounding box center [824, 309] width 44 height 12
click at [837, 241] on link "Página do evento" at bounding box center [832, 251] width 74 height 20
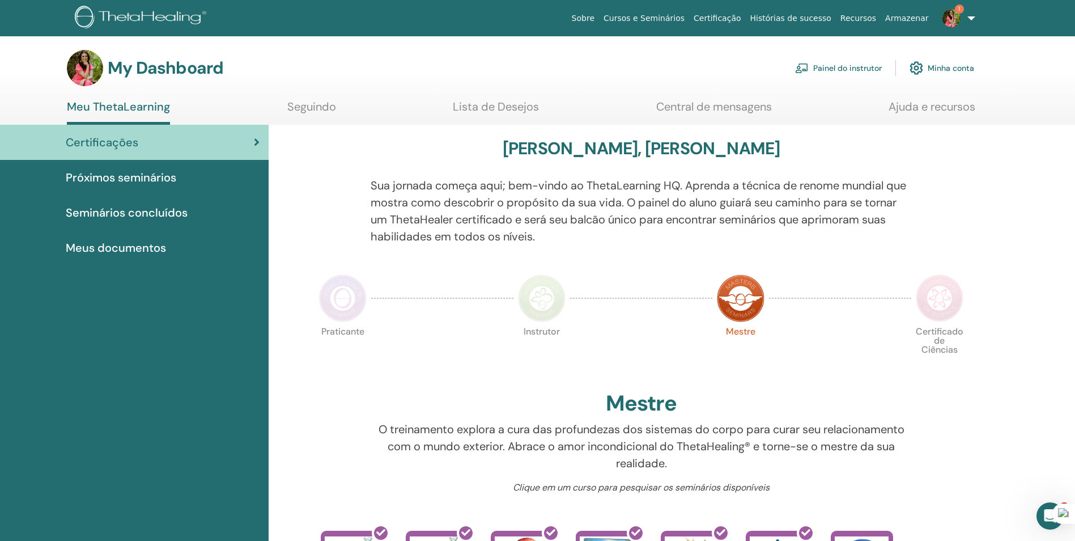
click at [868, 67] on link "Painel do instrutor" at bounding box center [838, 68] width 87 height 25
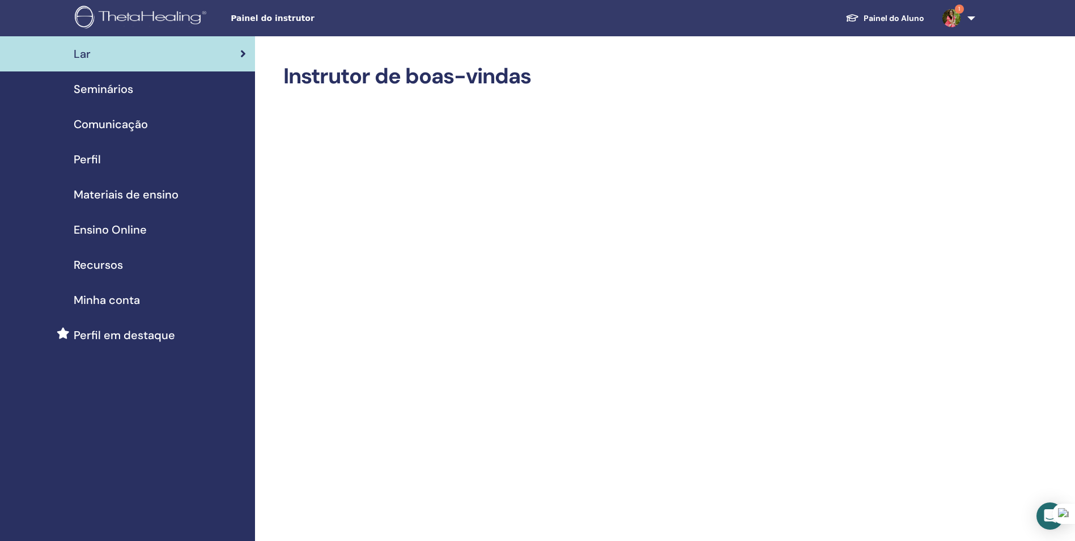
click at [115, 90] on span "Seminários" at bounding box center [104, 88] width 60 height 17
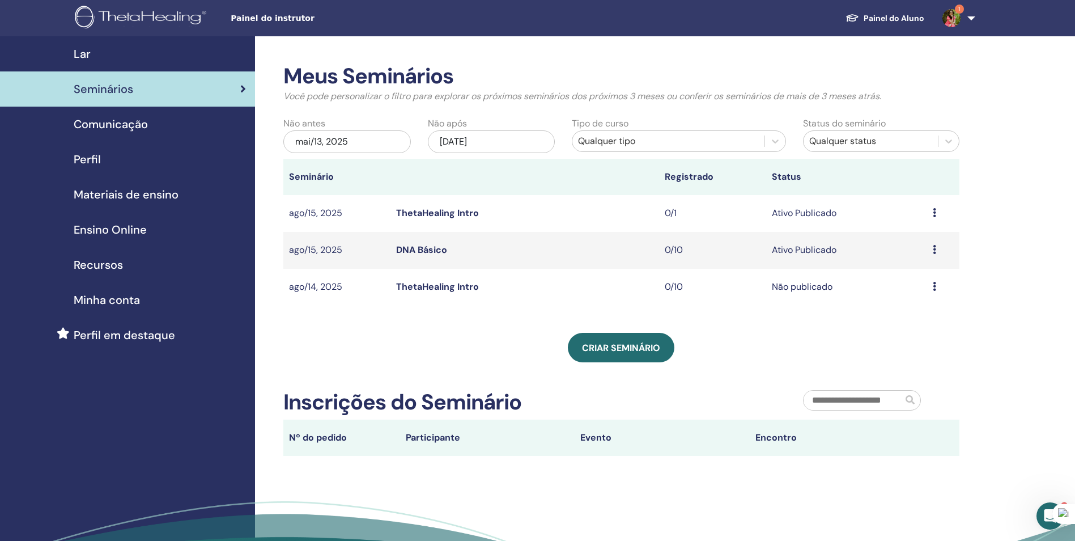
click at [933, 286] on icon at bounding box center [934, 286] width 3 height 9
click at [907, 346] on p "Cancelar" at bounding box center [907, 347] width 56 height 14
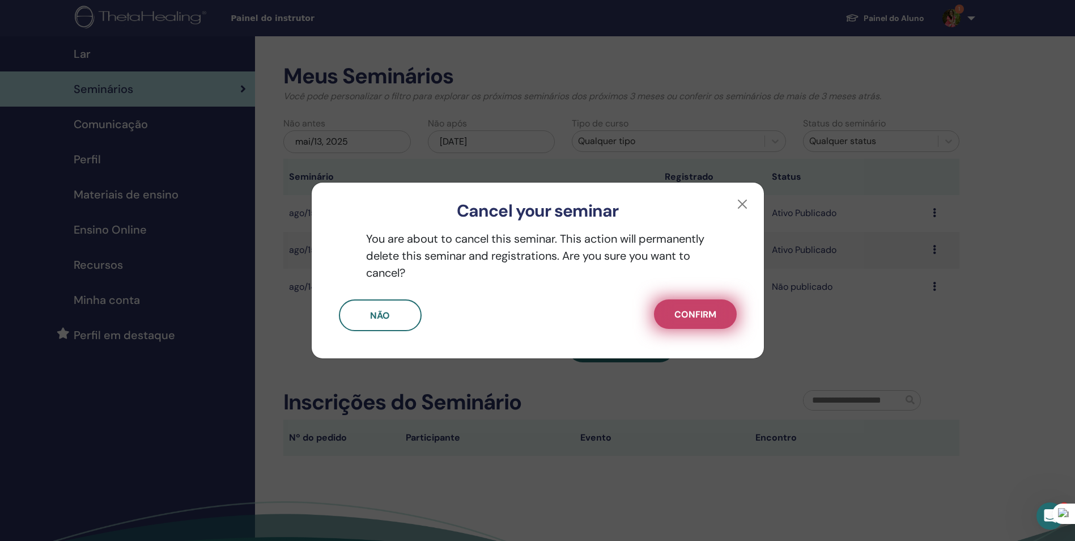
click at [691, 312] on span "Confirm" at bounding box center [695, 314] width 42 height 12
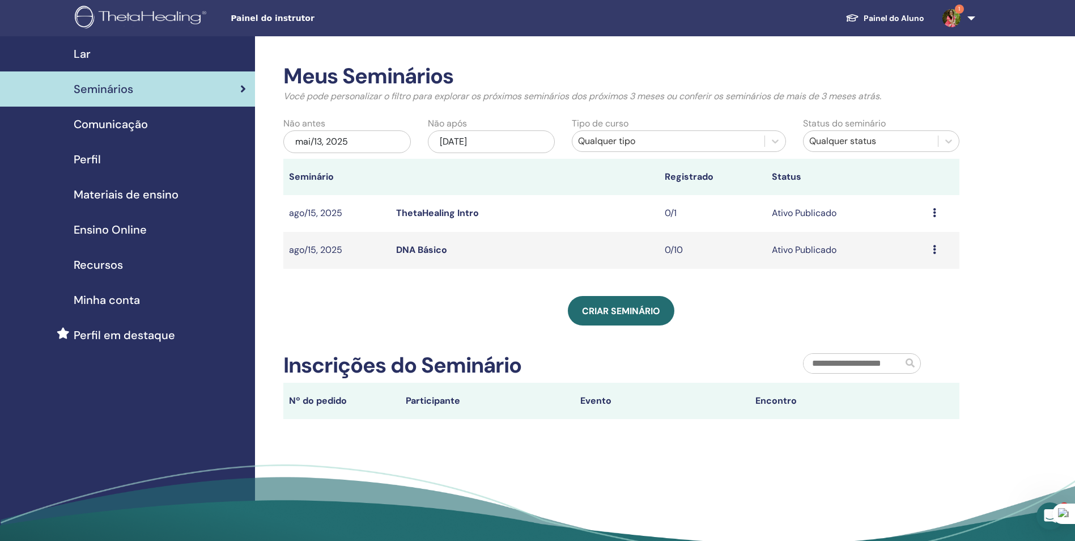
click at [933, 215] on icon at bounding box center [934, 212] width 3 height 9
click at [982, 342] on div "Meus Seminários Você pode personalizar o filtro para explorar os próximos semin…" at bounding box center [658, 306] width 807 height 541
click at [935, 214] on icon at bounding box center [934, 212] width 3 height 9
click at [896, 224] on link "Visualizar" at bounding box center [901, 223] width 40 height 12
click at [938, 213] on div "Visualizar Editar Participantes Cancelar" at bounding box center [943, 213] width 21 height 14
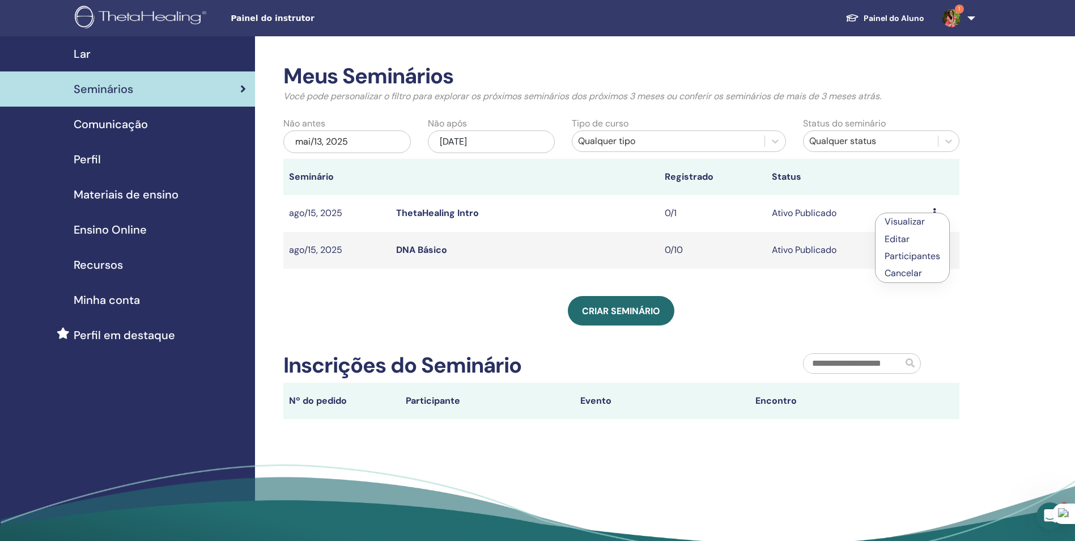
click at [913, 252] on link "Participantes" at bounding box center [913, 256] width 56 height 12
click at [936, 213] on icon at bounding box center [934, 212] width 3 height 9
click at [907, 274] on p "Cancelar" at bounding box center [910, 273] width 56 height 14
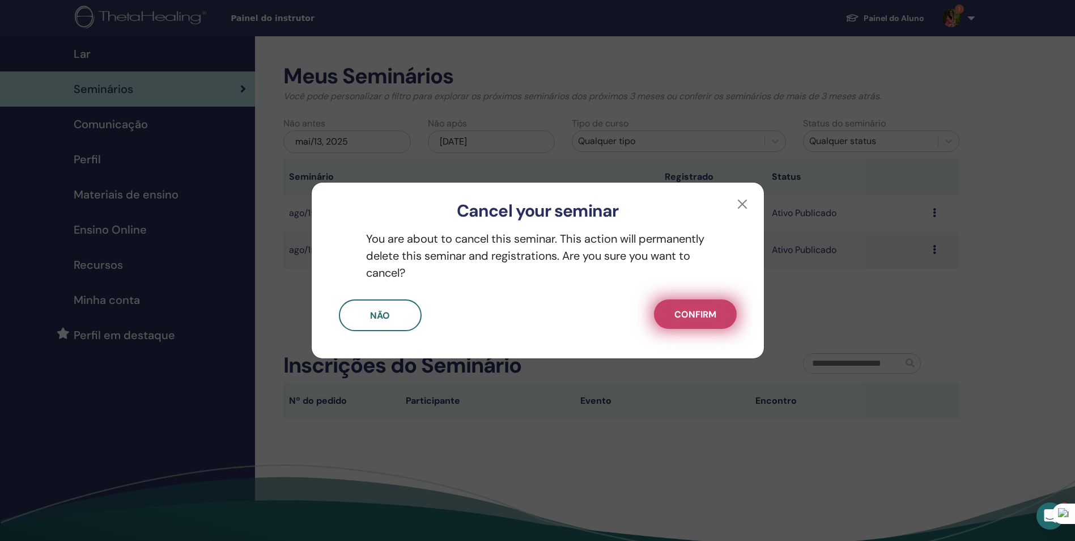
click at [695, 311] on span "Confirm" at bounding box center [695, 314] width 42 height 12
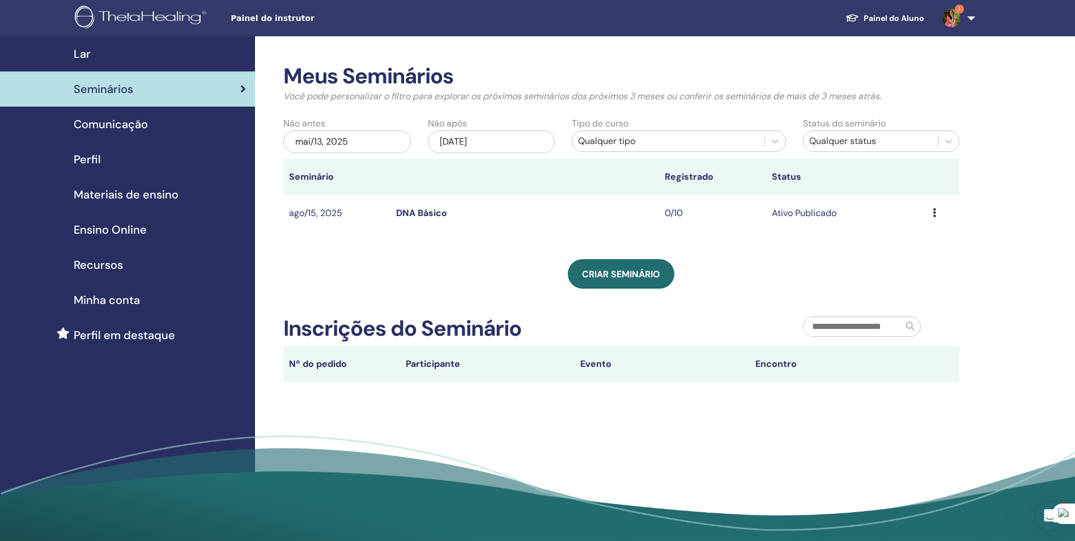
click at [99, 155] on span "Perfil" at bounding box center [87, 159] width 27 height 17
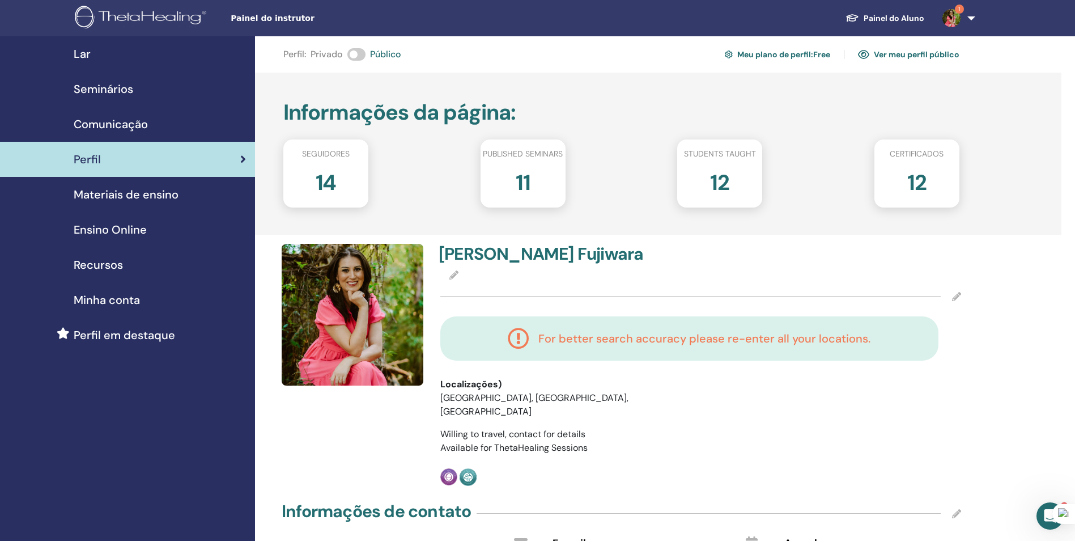
click at [967, 18] on link "1" at bounding box center [956, 18] width 46 height 36
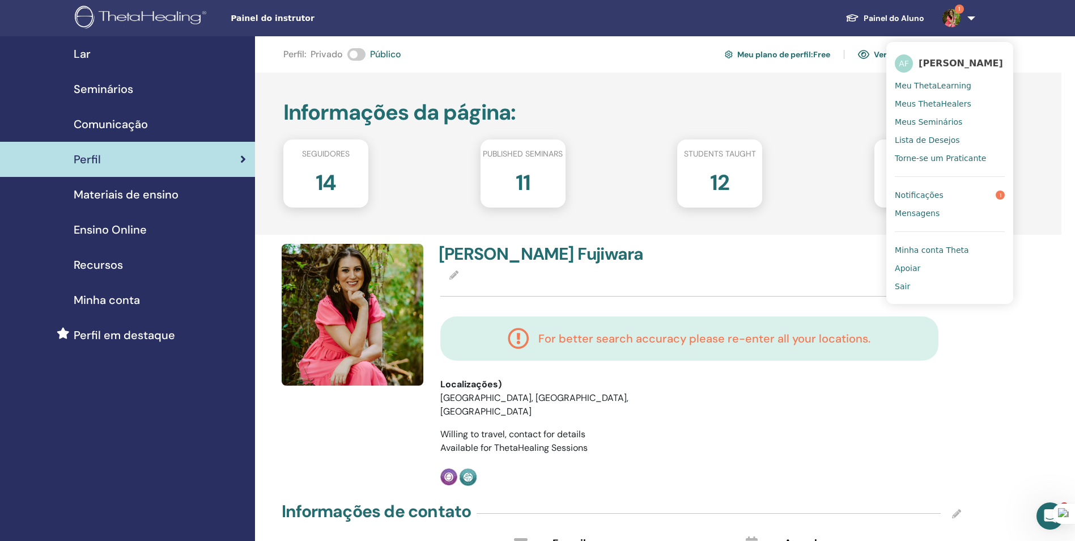
click at [934, 91] on span "Meu ThetaLearning" at bounding box center [933, 85] width 77 height 10
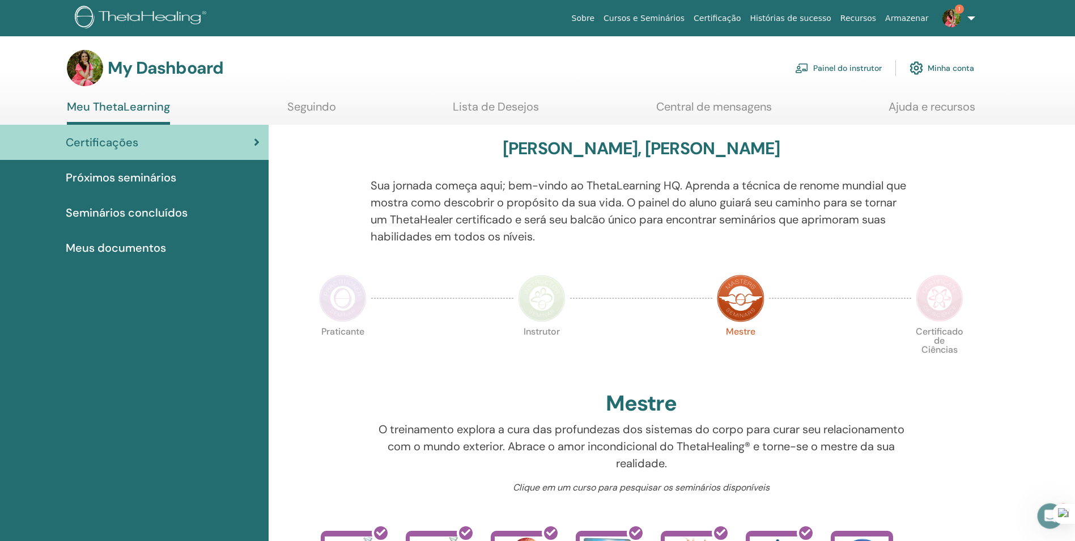
click at [102, 147] on span "Certificações" at bounding box center [102, 142] width 73 height 17
click at [837, 69] on link "Painel do instrutor" at bounding box center [838, 68] width 87 height 25
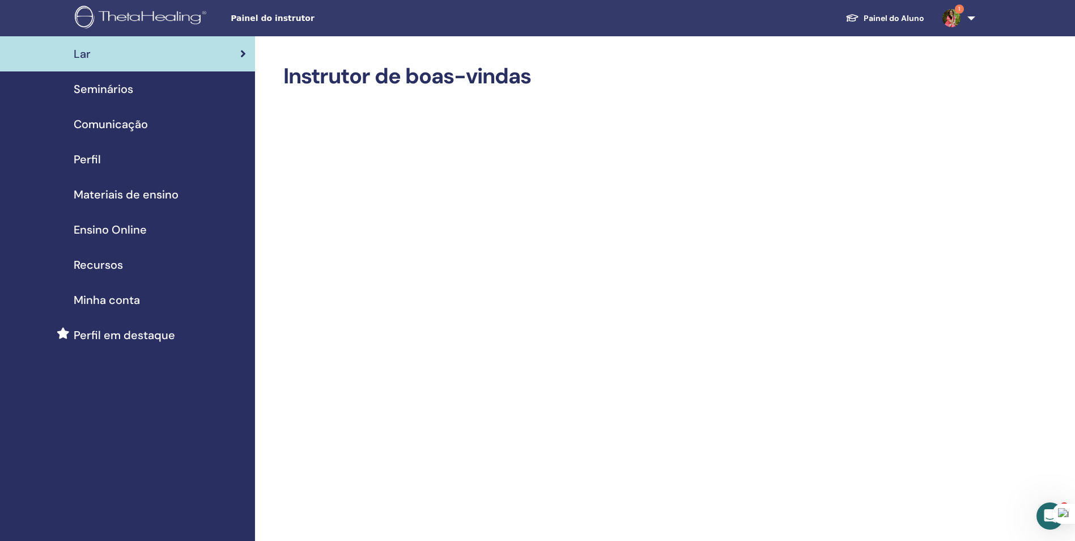
click at [101, 87] on span "Seminários" at bounding box center [104, 88] width 60 height 17
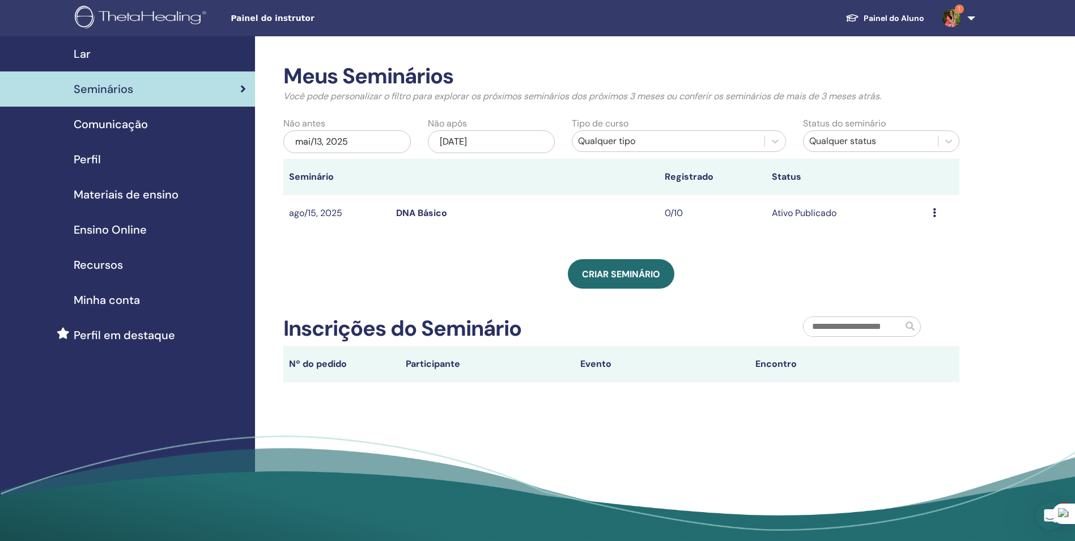
click at [936, 211] on icon at bounding box center [934, 212] width 3 height 9
click at [892, 234] on link "Editar" at bounding box center [894, 237] width 25 height 12
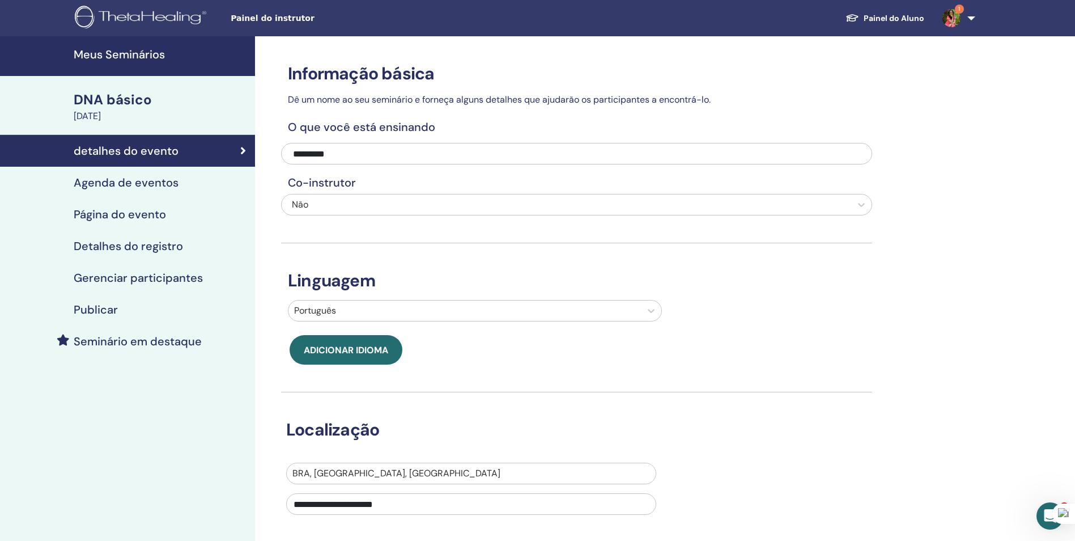
click at [129, 249] on h4 "Detalhes do registro" at bounding box center [128, 246] width 109 height 14
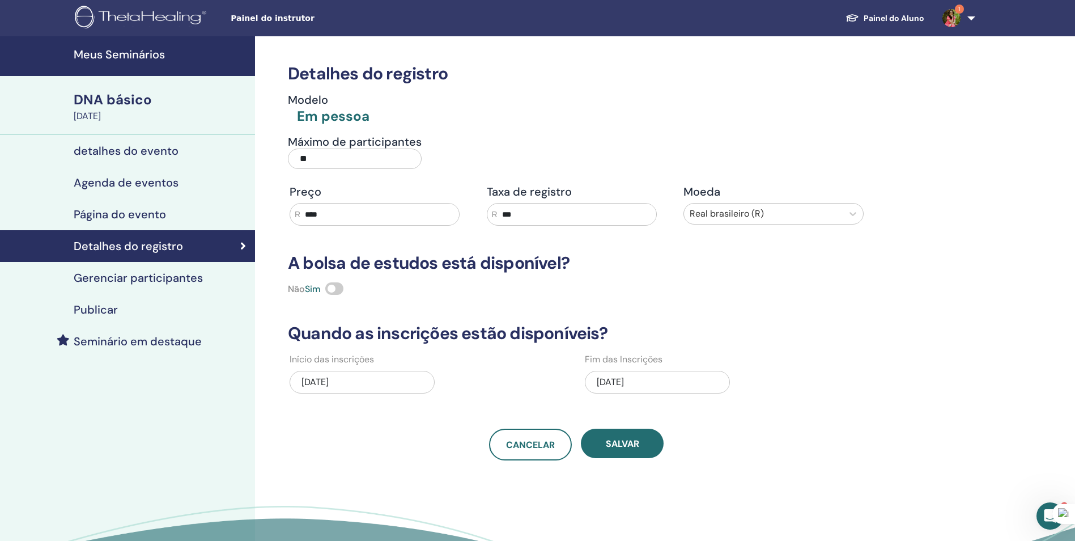
click at [140, 271] on h4 "Gerenciar participantes" at bounding box center [138, 278] width 129 height 14
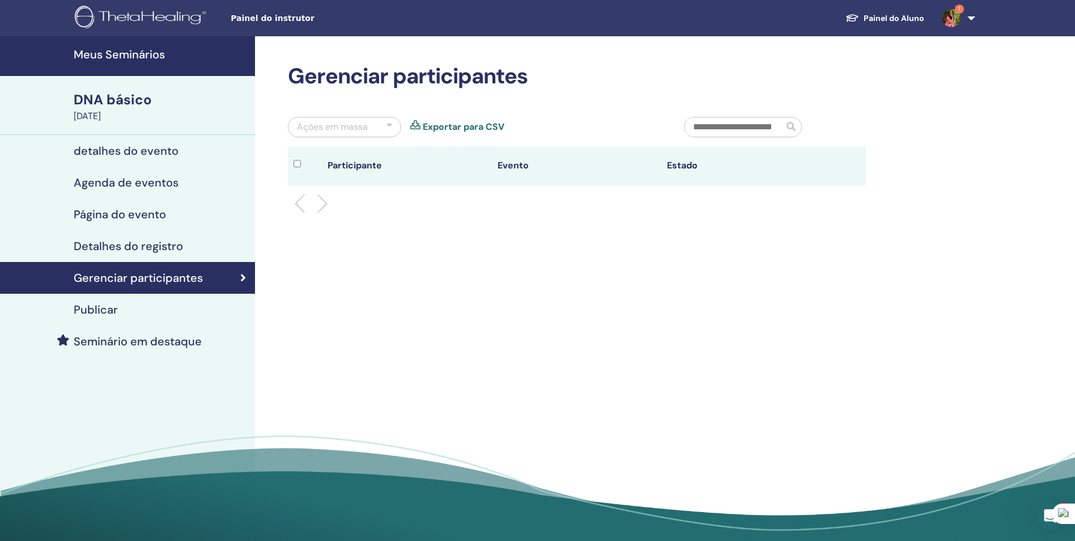
click at [321, 207] on li at bounding box center [317, 203] width 19 height 19
click at [303, 207] on li at bounding box center [304, 203] width 19 height 19
click at [104, 307] on h4 "Publicar" at bounding box center [96, 310] width 44 height 14
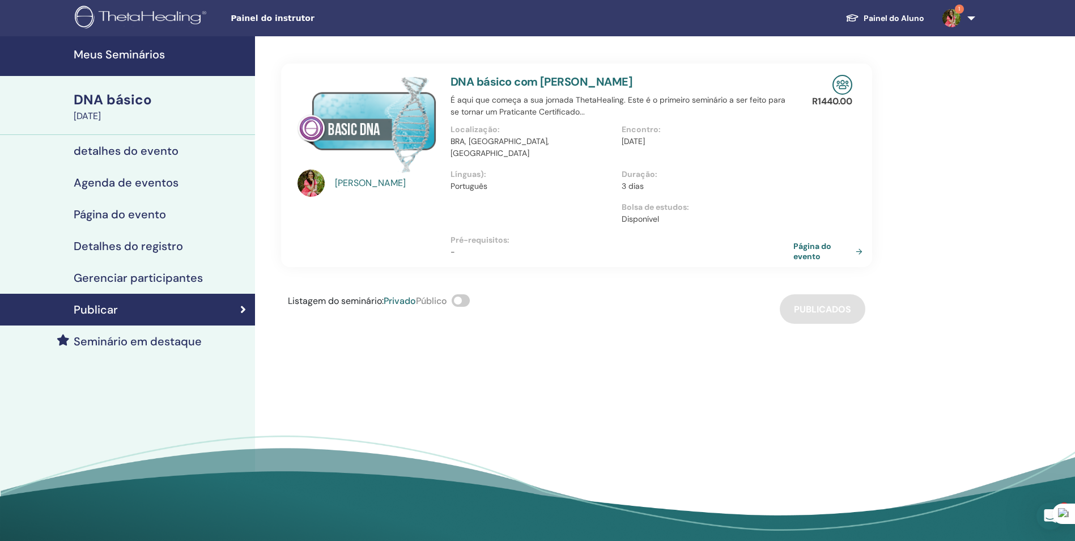
click at [159, 273] on h4 "Gerenciar participantes" at bounding box center [138, 278] width 129 height 14
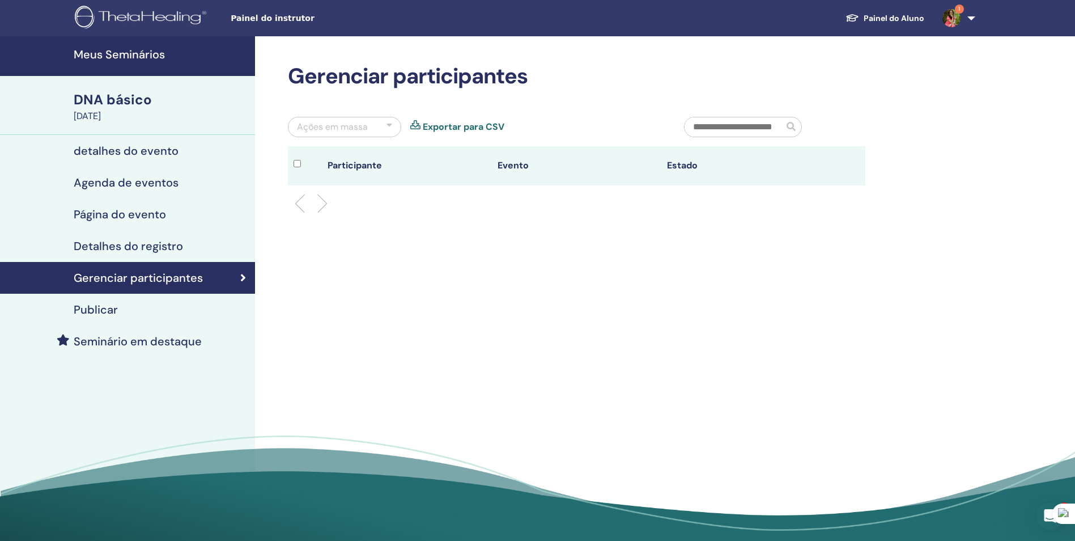
click at [515, 398] on div "Gerenciar participantes Ações em massa Exportar para CSV Participante Evento Es…" at bounding box center [613, 292] width 717 height 512
